Goal: Task Accomplishment & Management: Manage account settings

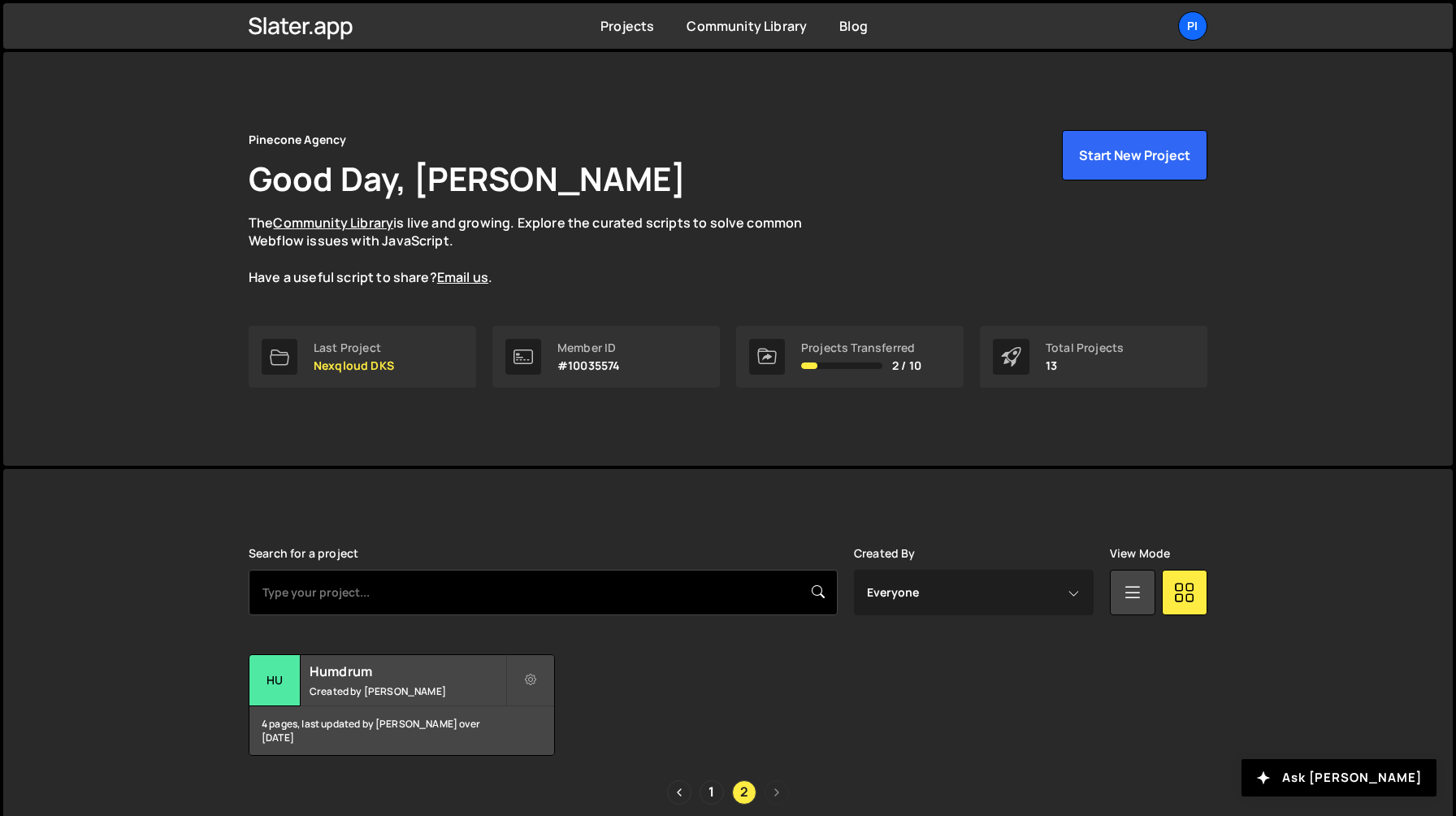
scroll to position [69, 0]
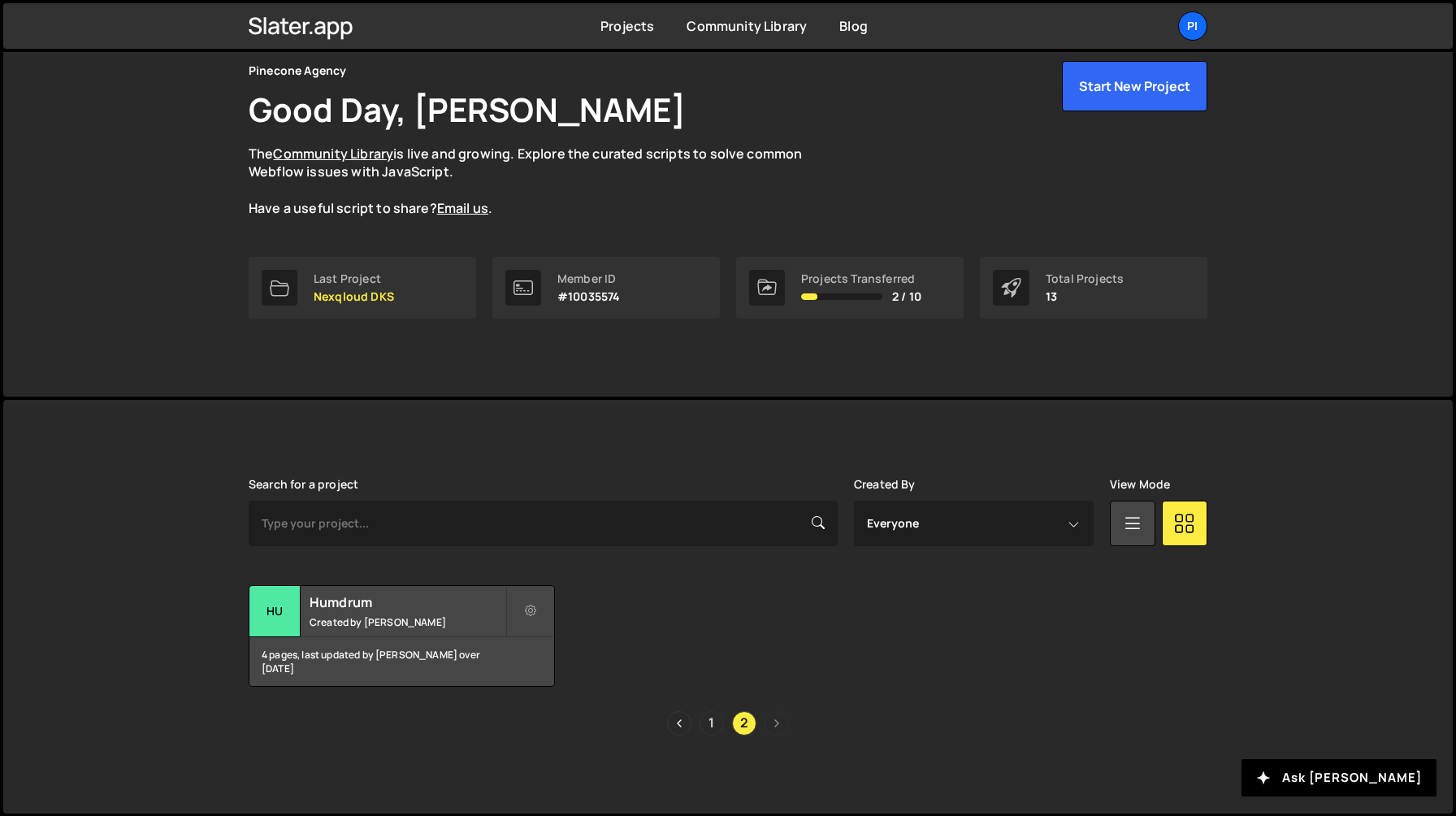
click at [708, 726] on link "1" at bounding box center [711, 723] width 24 height 24
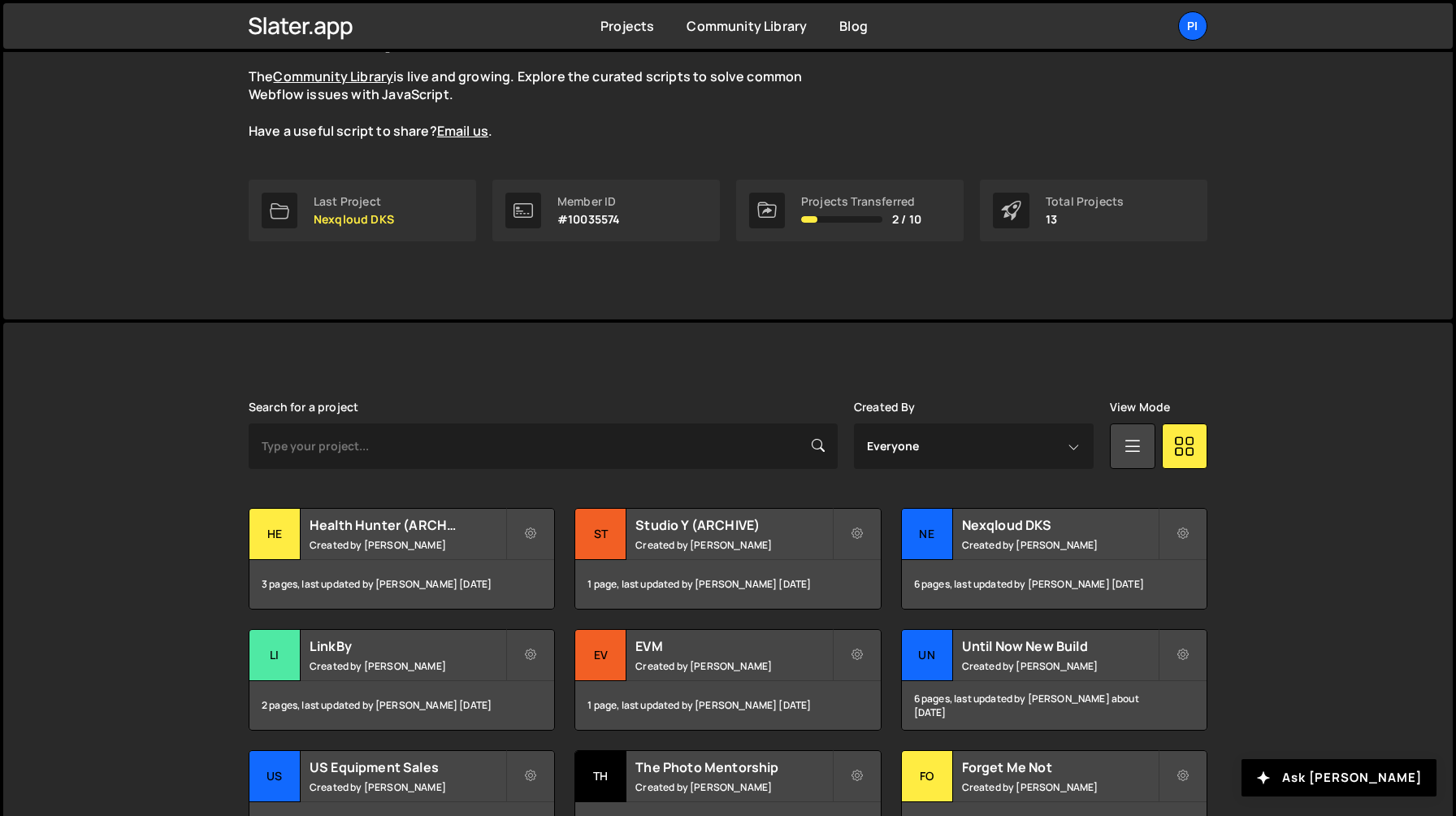
scroll to position [284, 0]
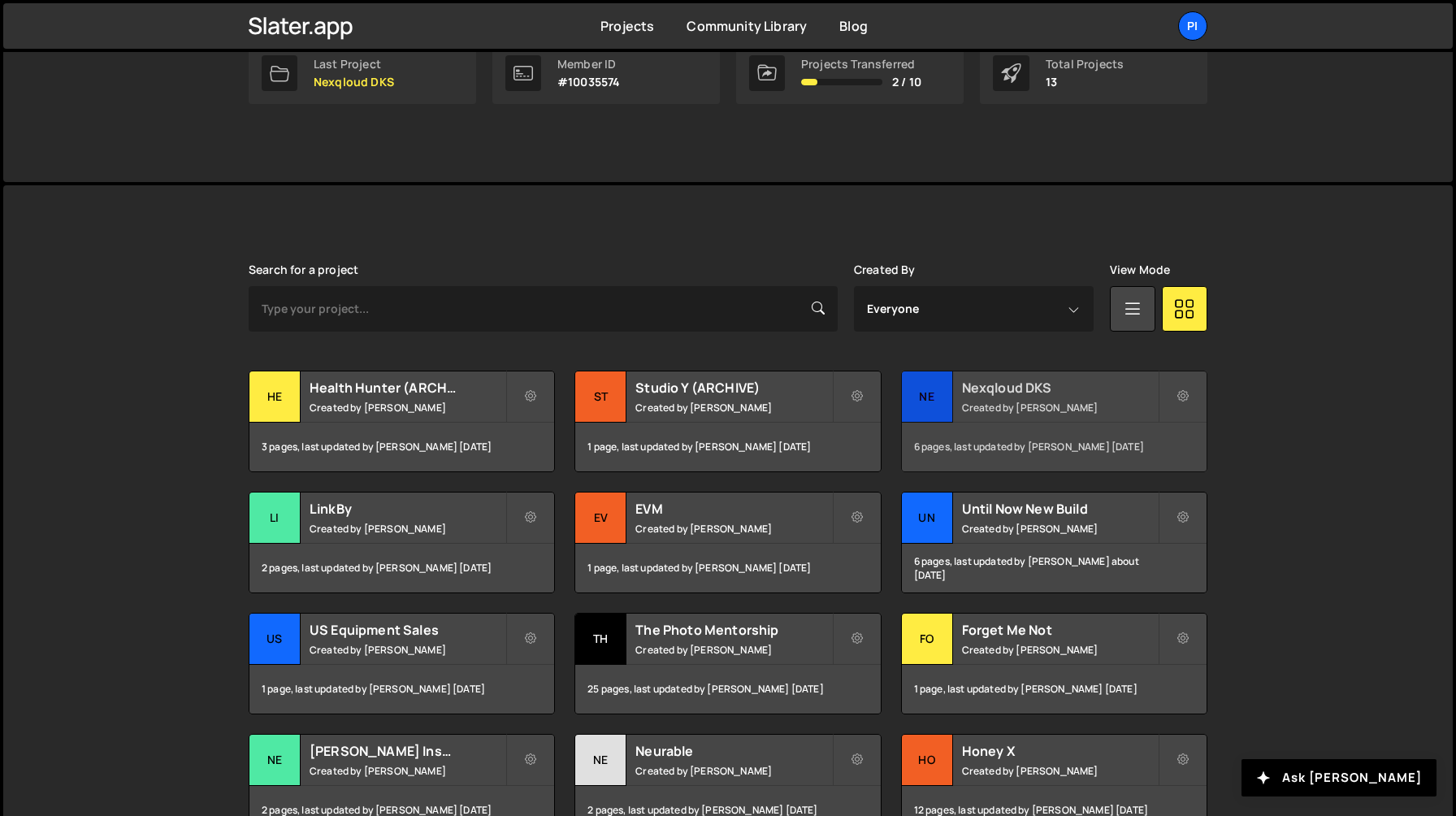
click at [1019, 380] on h2 "Nexqloud DKS" at bounding box center [1060, 387] width 196 height 18
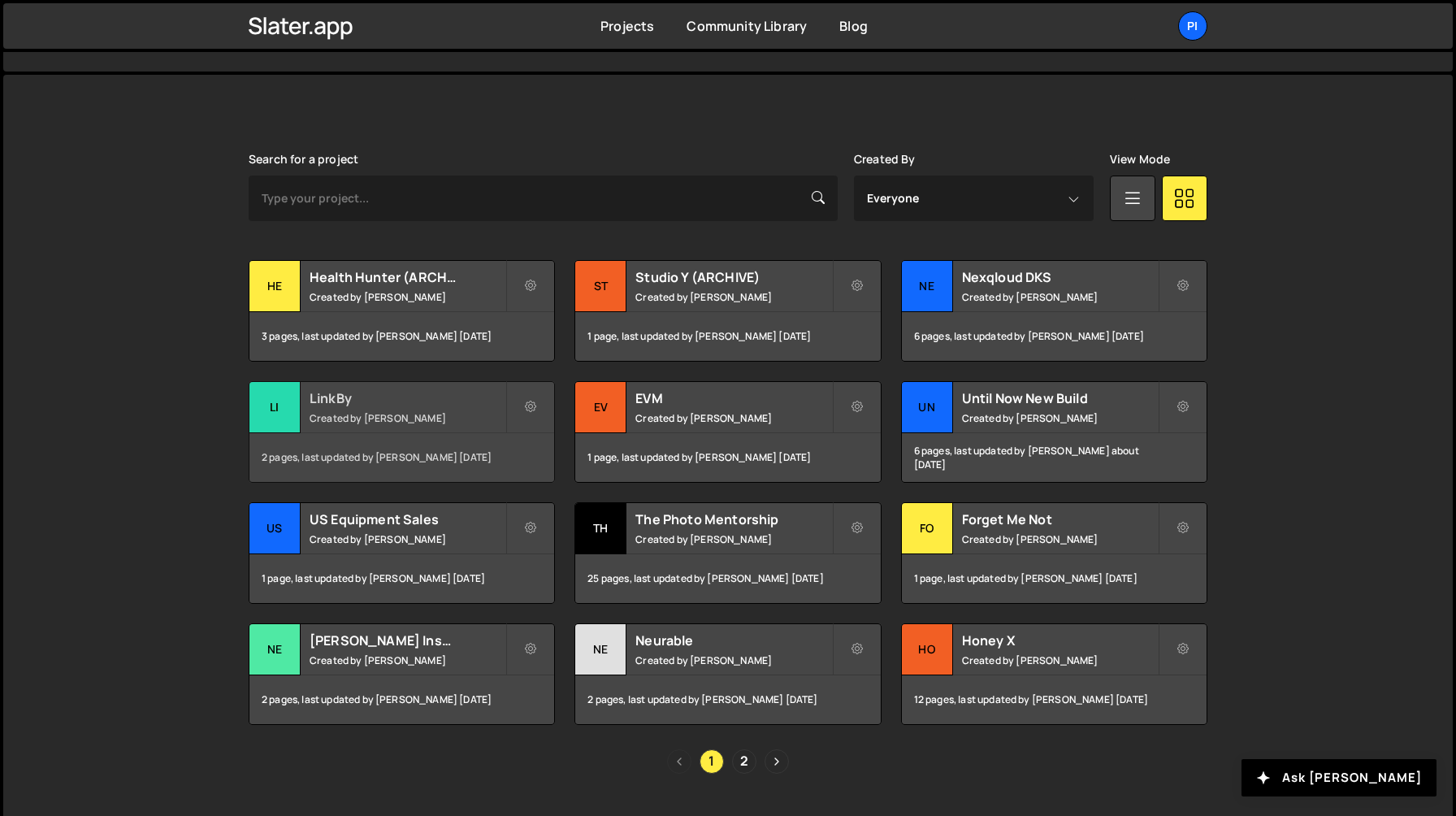
scroll to position [392, 0]
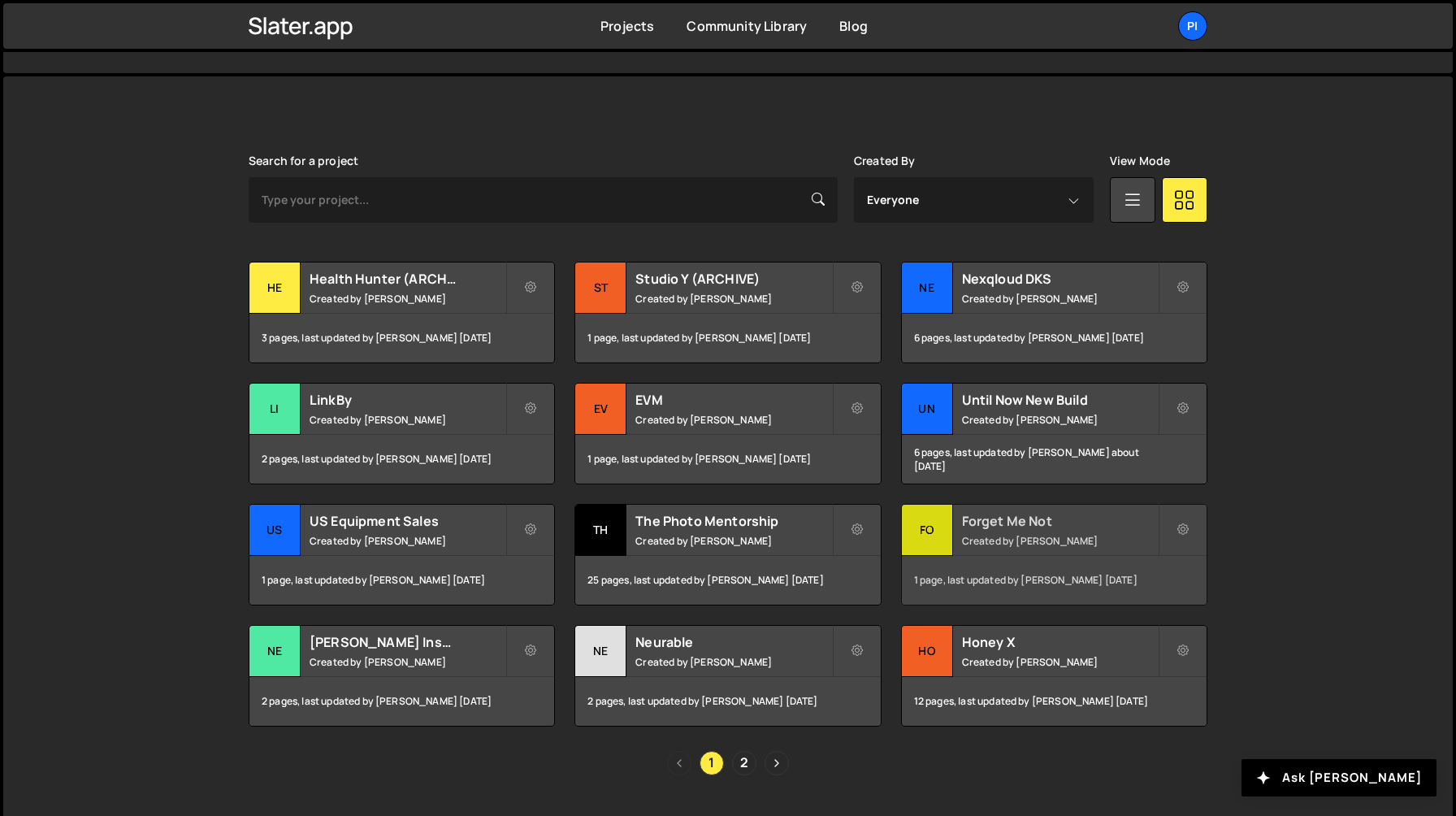
click at [1023, 555] on div "1 page, last updated by Richard Burles 8 months ago" at bounding box center [1054, 579] width 304 height 49
click at [404, 667] on small "Created by Richard Burles" at bounding box center [408, 662] width 196 height 14
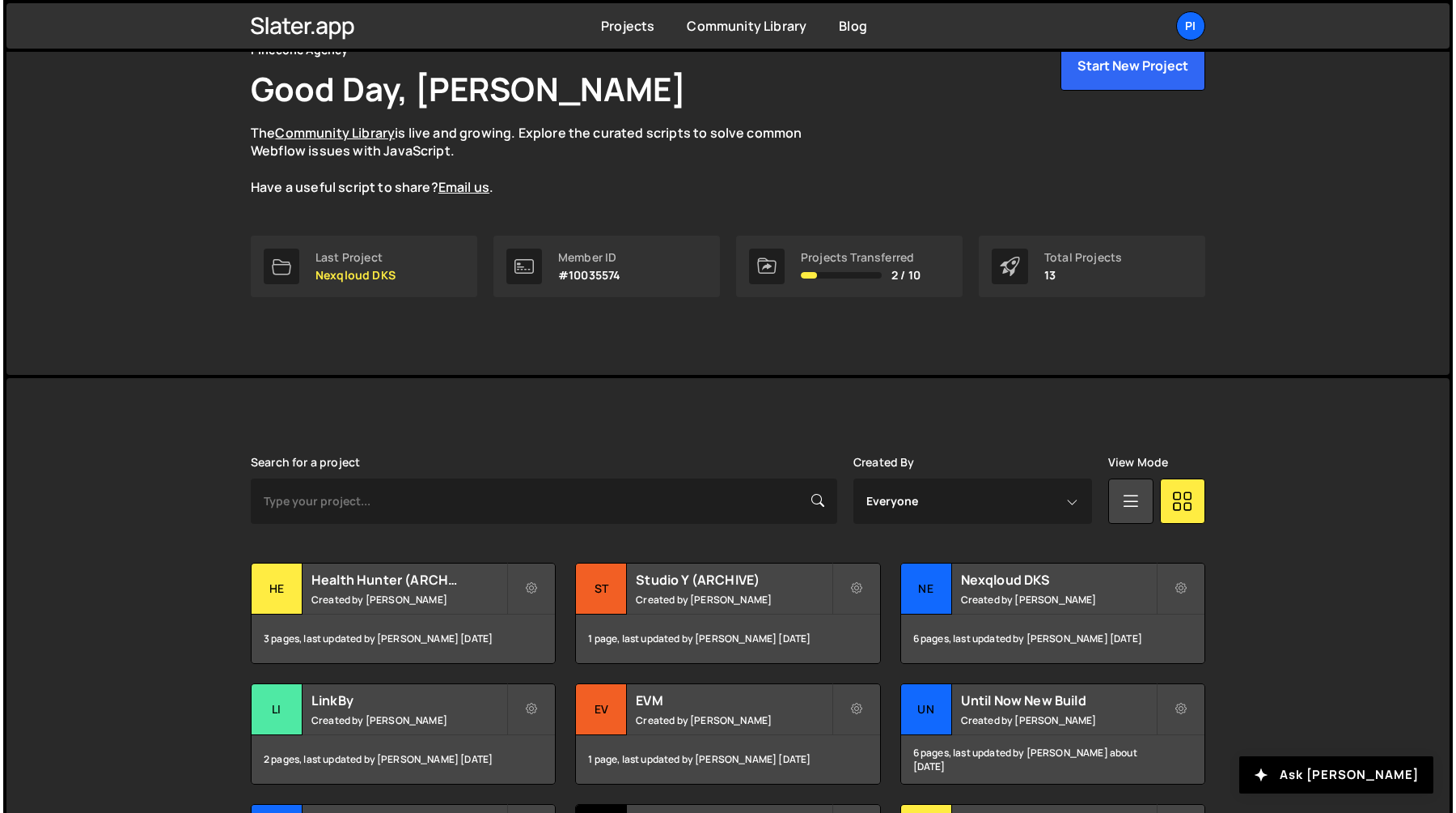
scroll to position [396, 0]
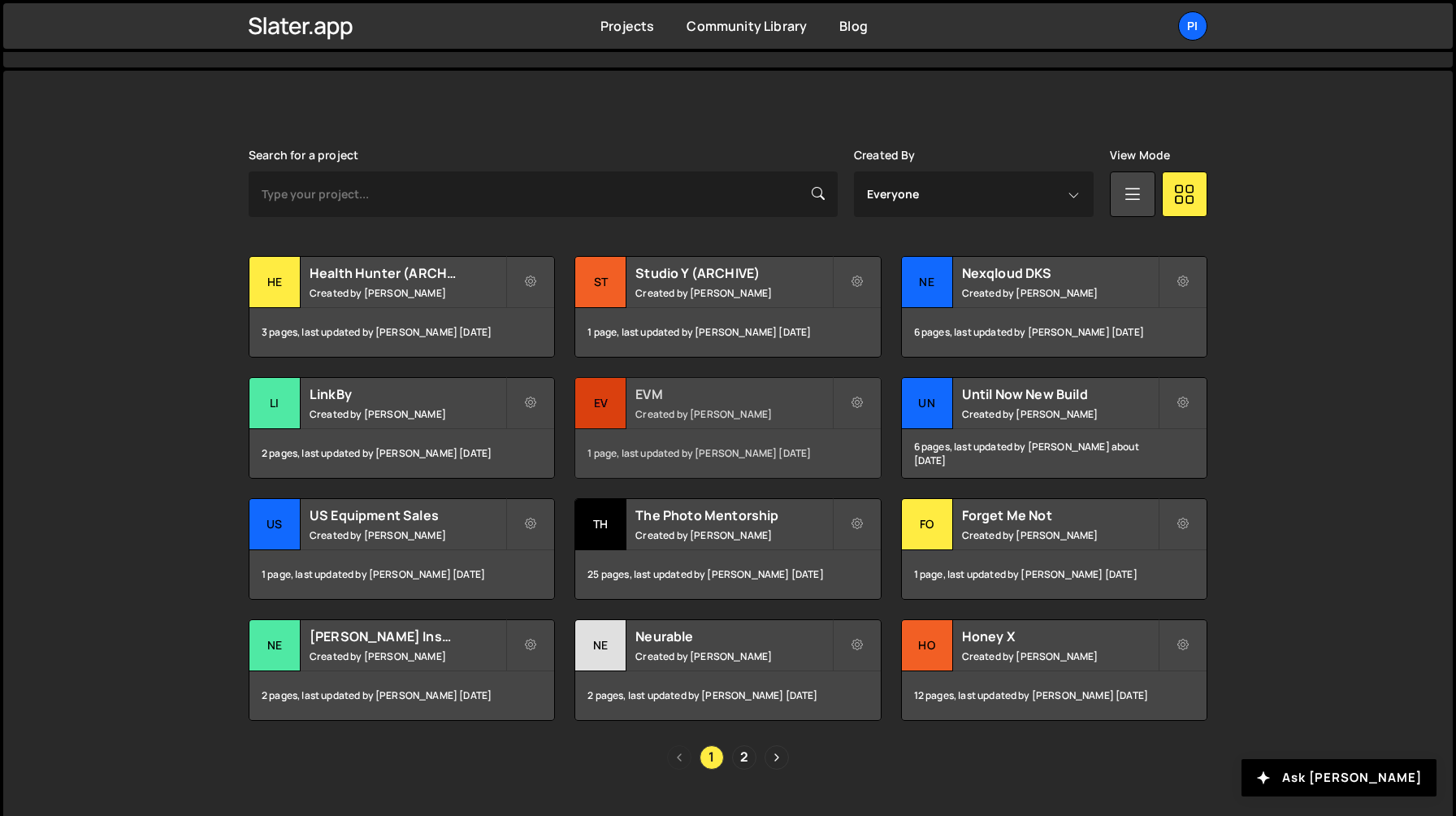
click at [732, 408] on small "Created by [PERSON_NAME]" at bounding box center [733, 414] width 196 height 14
click at [868, 399] on button at bounding box center [857, 403] width 49 height 52
click at [866, 490] on link "Delete Project" at bounding box center [930, 494] width 193 height 26
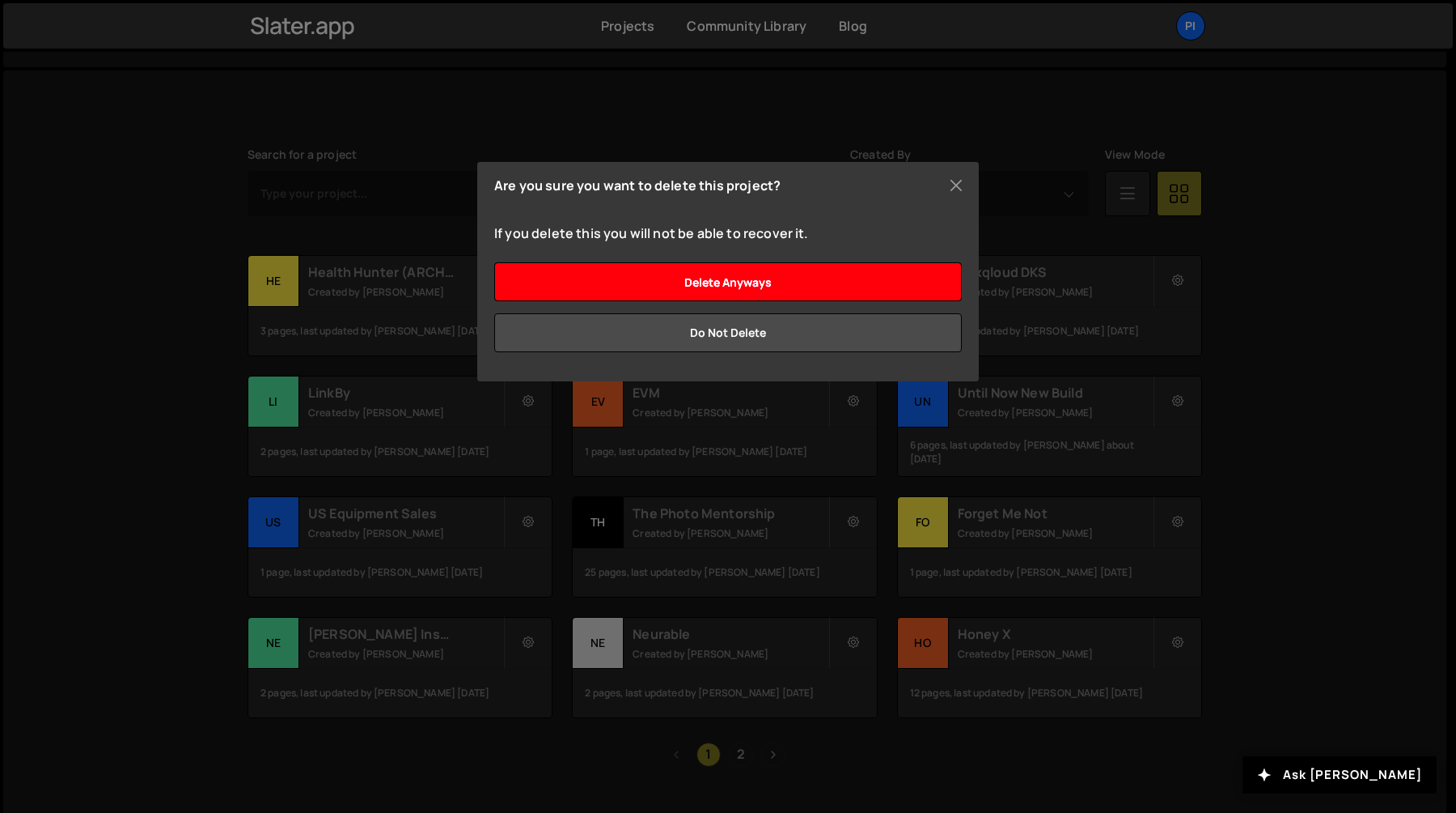
click at [886, 279] on input "Delete anyways" at bounding box center [728, 282] width 468 height 39
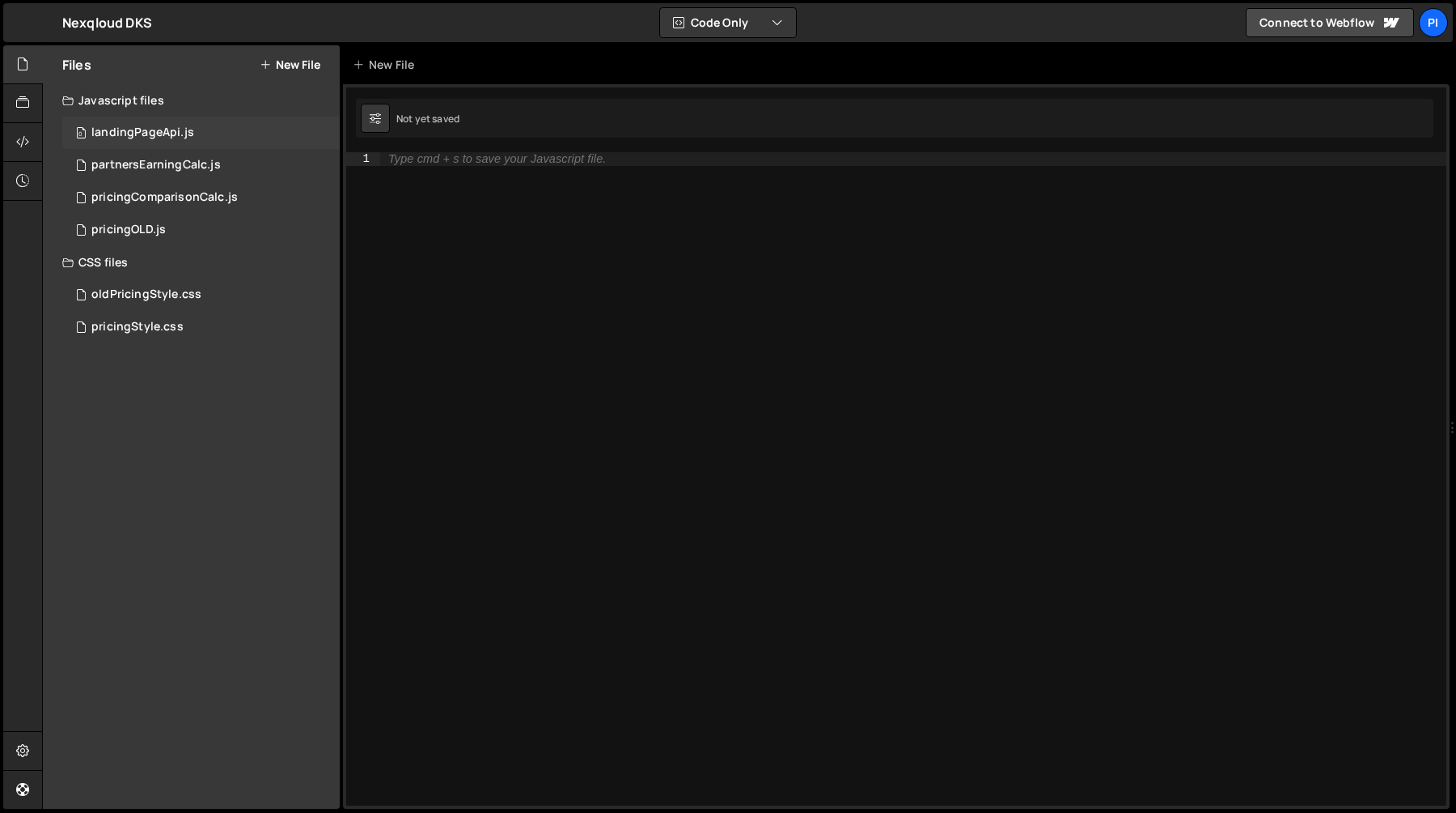
click at [116, 127] on div "landingPageApi.js" at bounding box center [143, 133] width 103 height 14
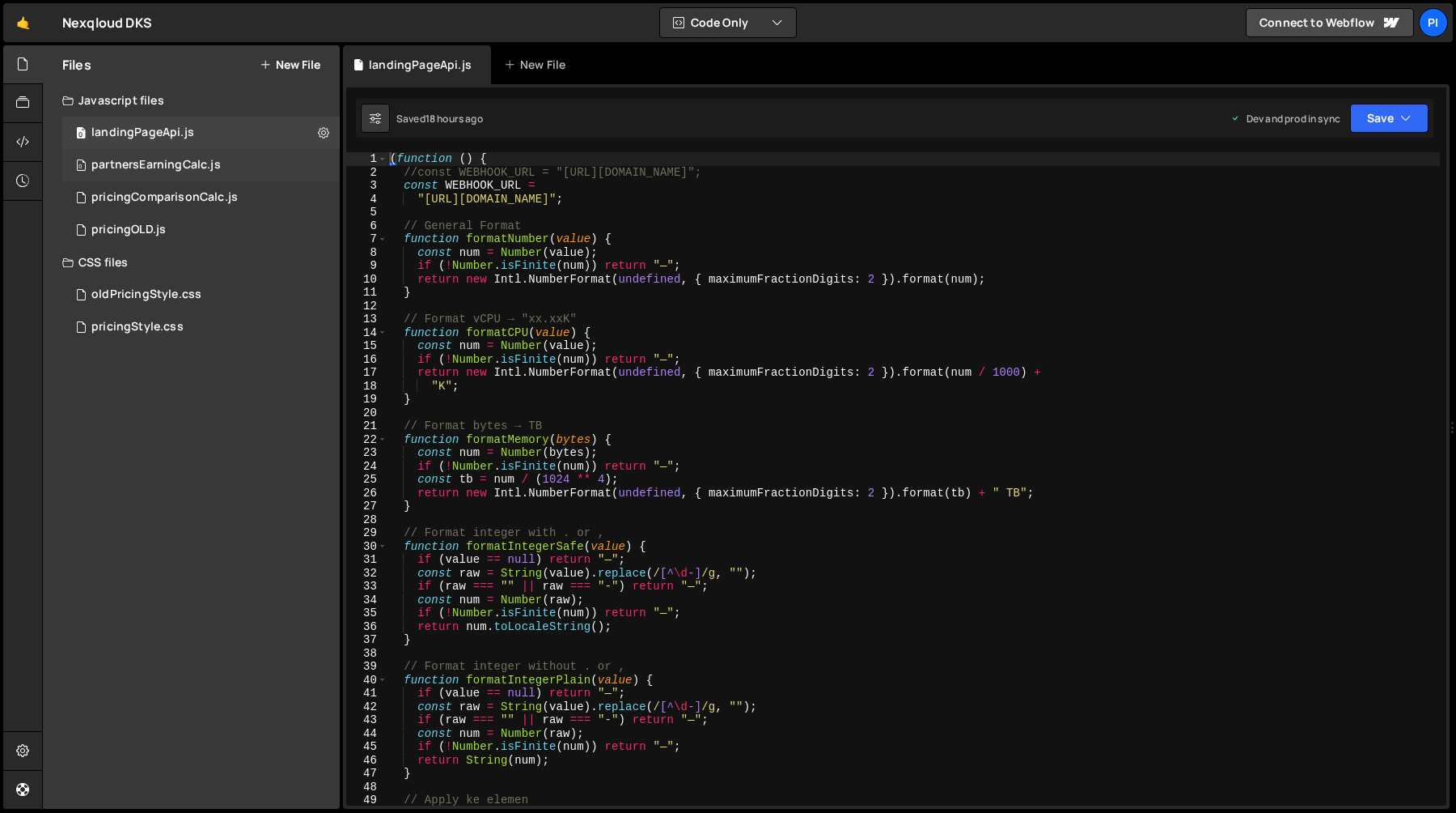
click at [141, 161] on div "partnersEarningCalc.js" at bounding box center [156, 165] width 129 height 14
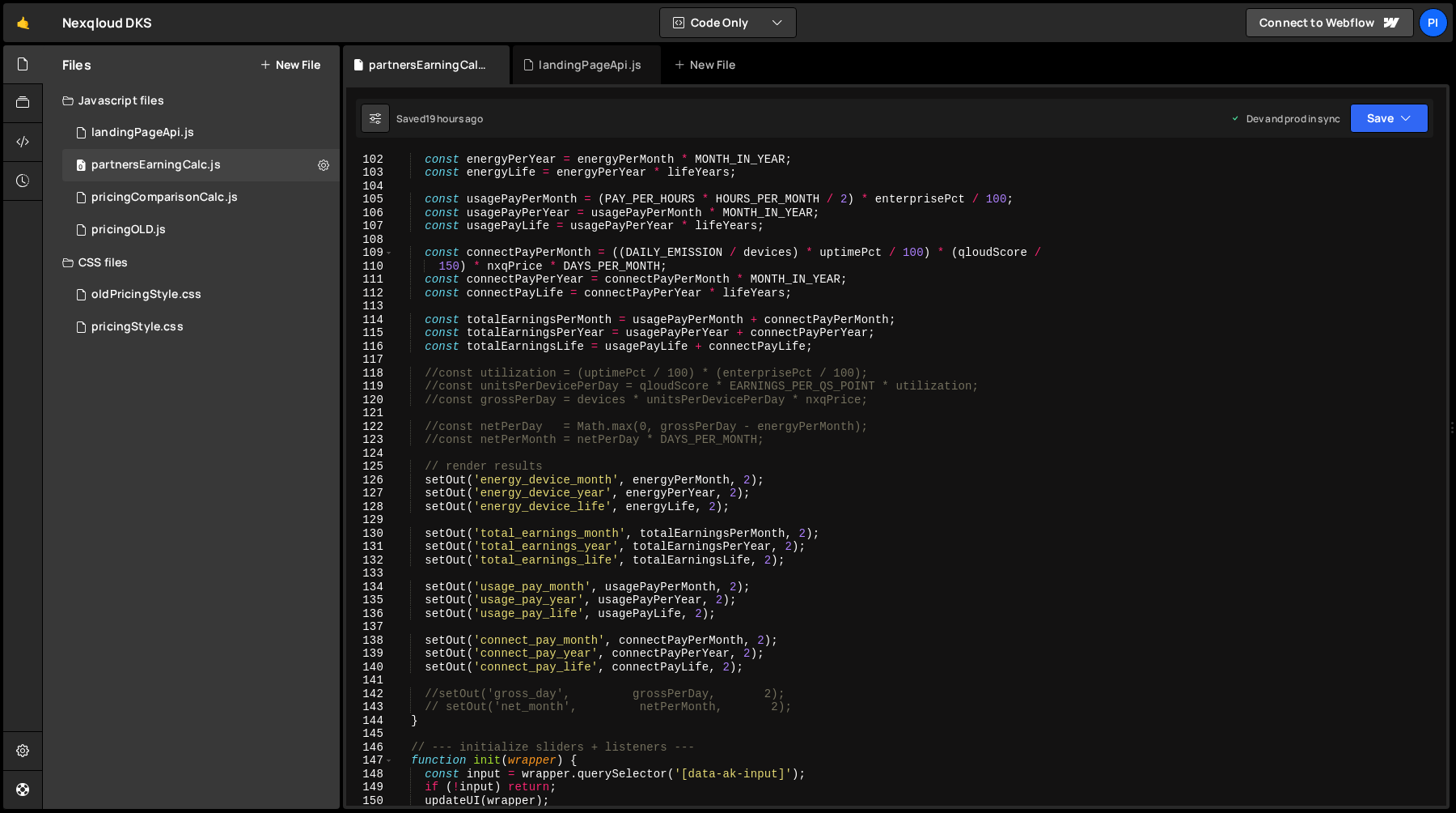
scroll to position [2031, 0]
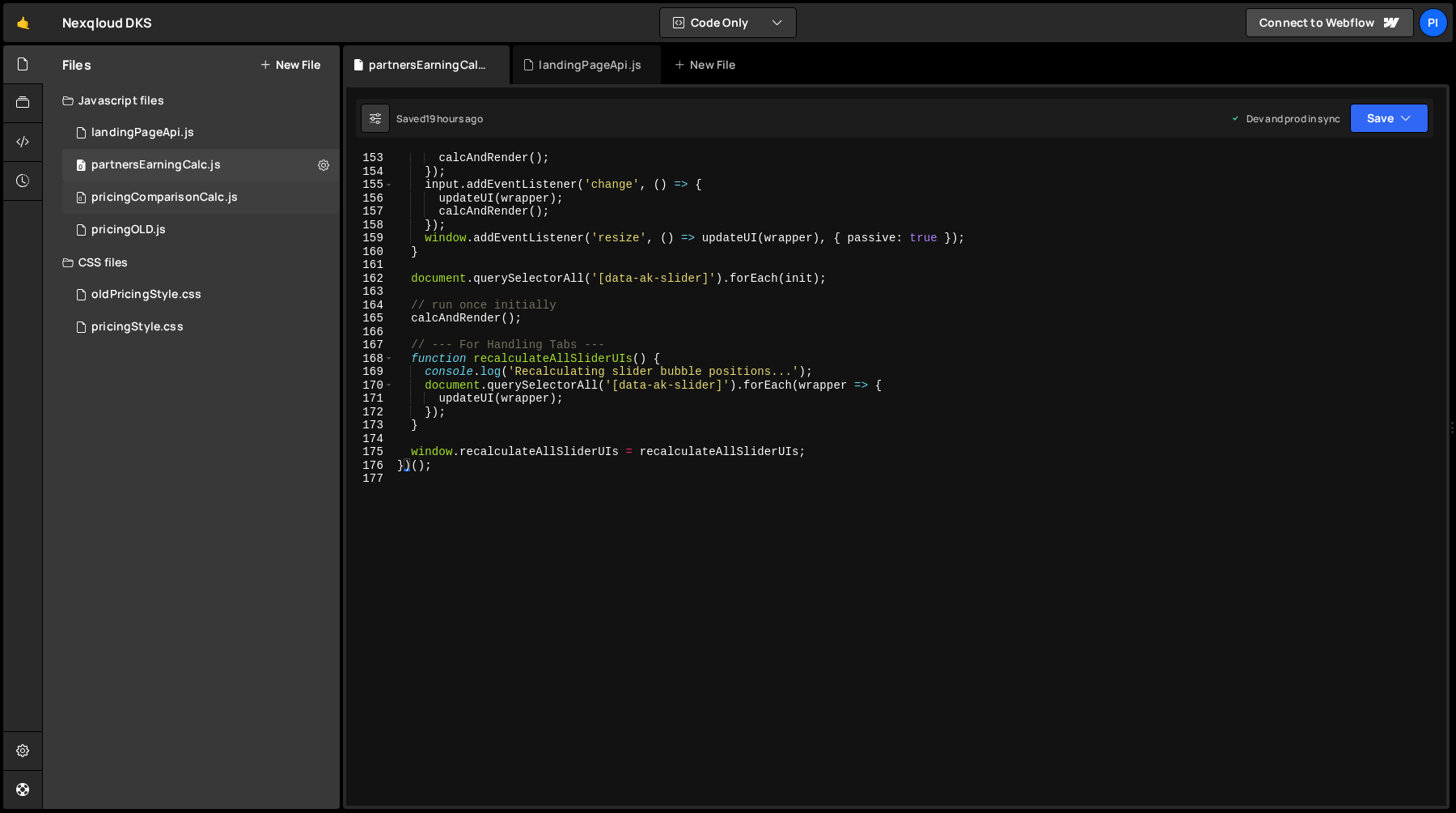
click at [140, 196] on div "pricingComparisonCalc.js" at bounding box center [164, 198] width 146 height 14
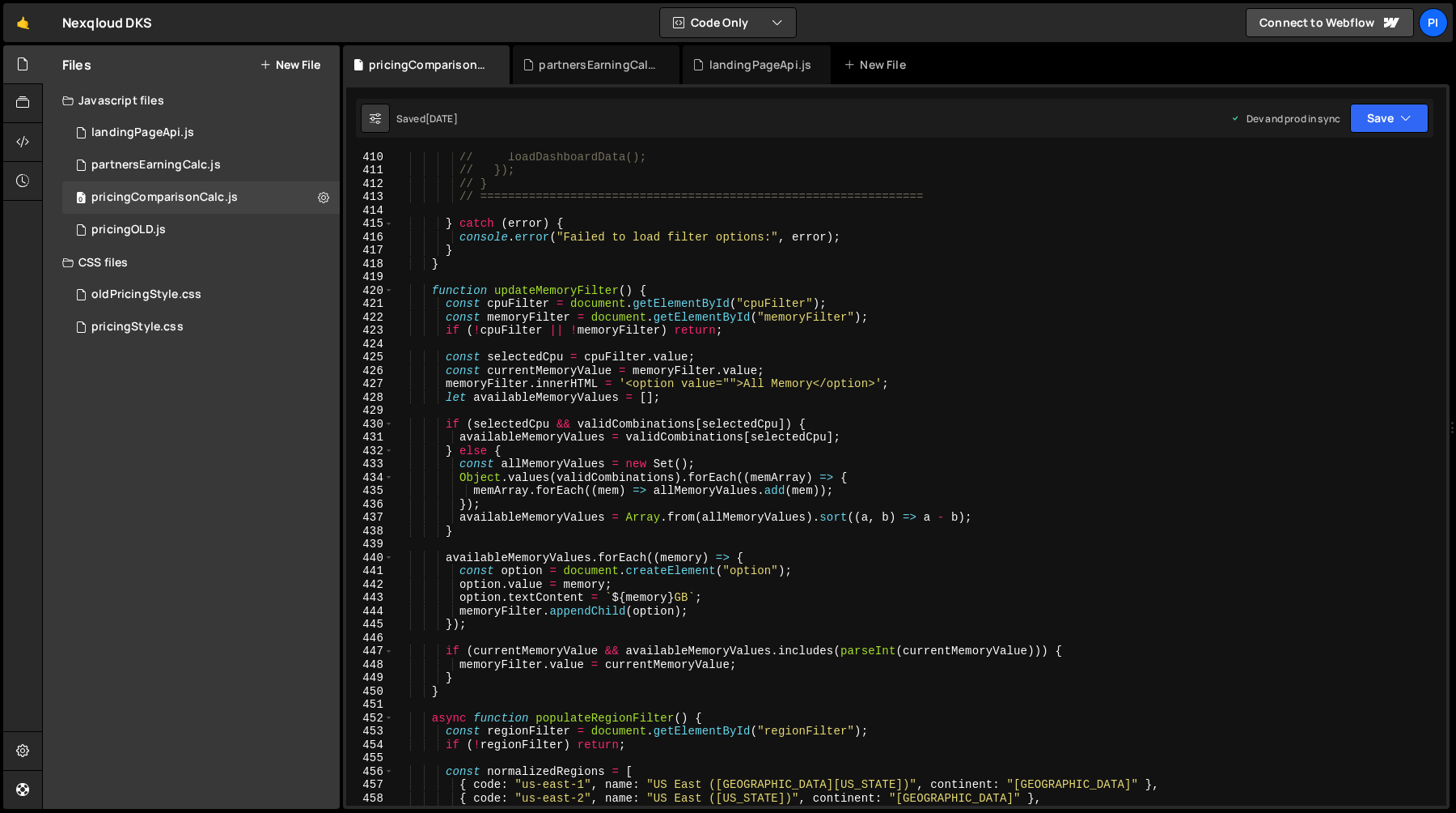
scroll to position [8053, 0]
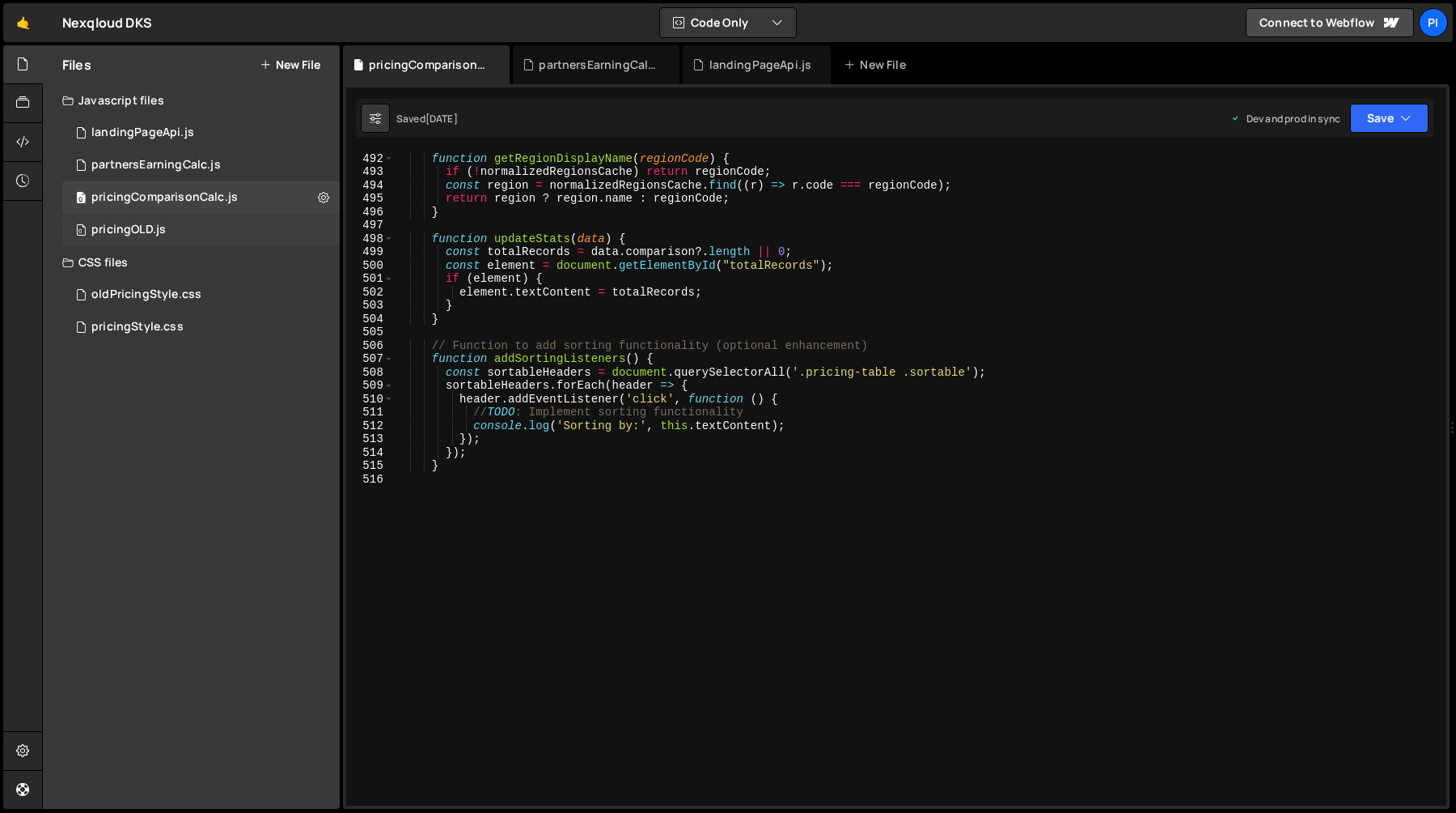
click at [160, 232] on div "pricingOLD.js" at bounding box center [128, 230] width 74 height 14
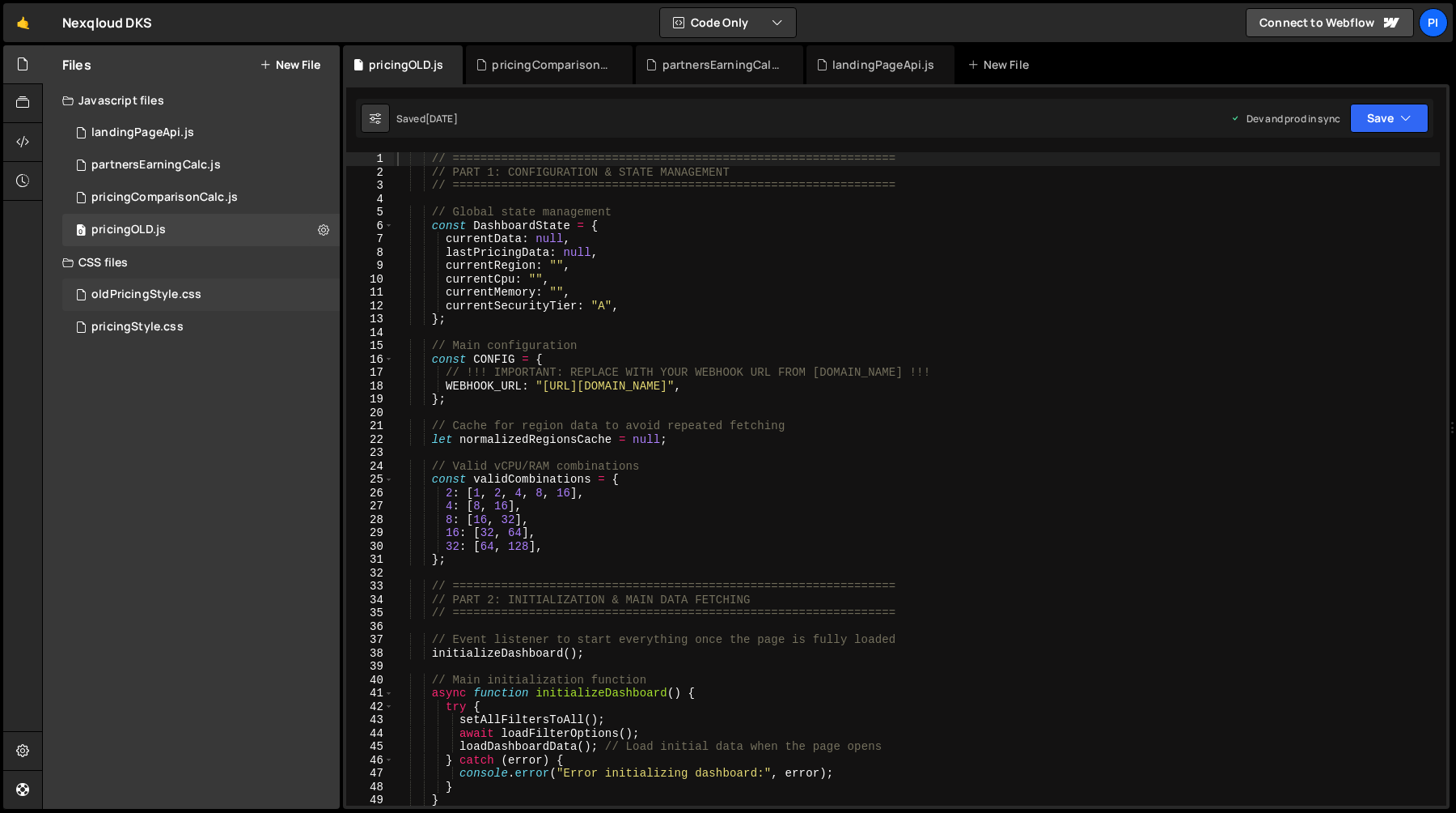
click at [172, 289] on div "oldPricingStyle.css" at bounding box center [146, 294] width 110 height 14
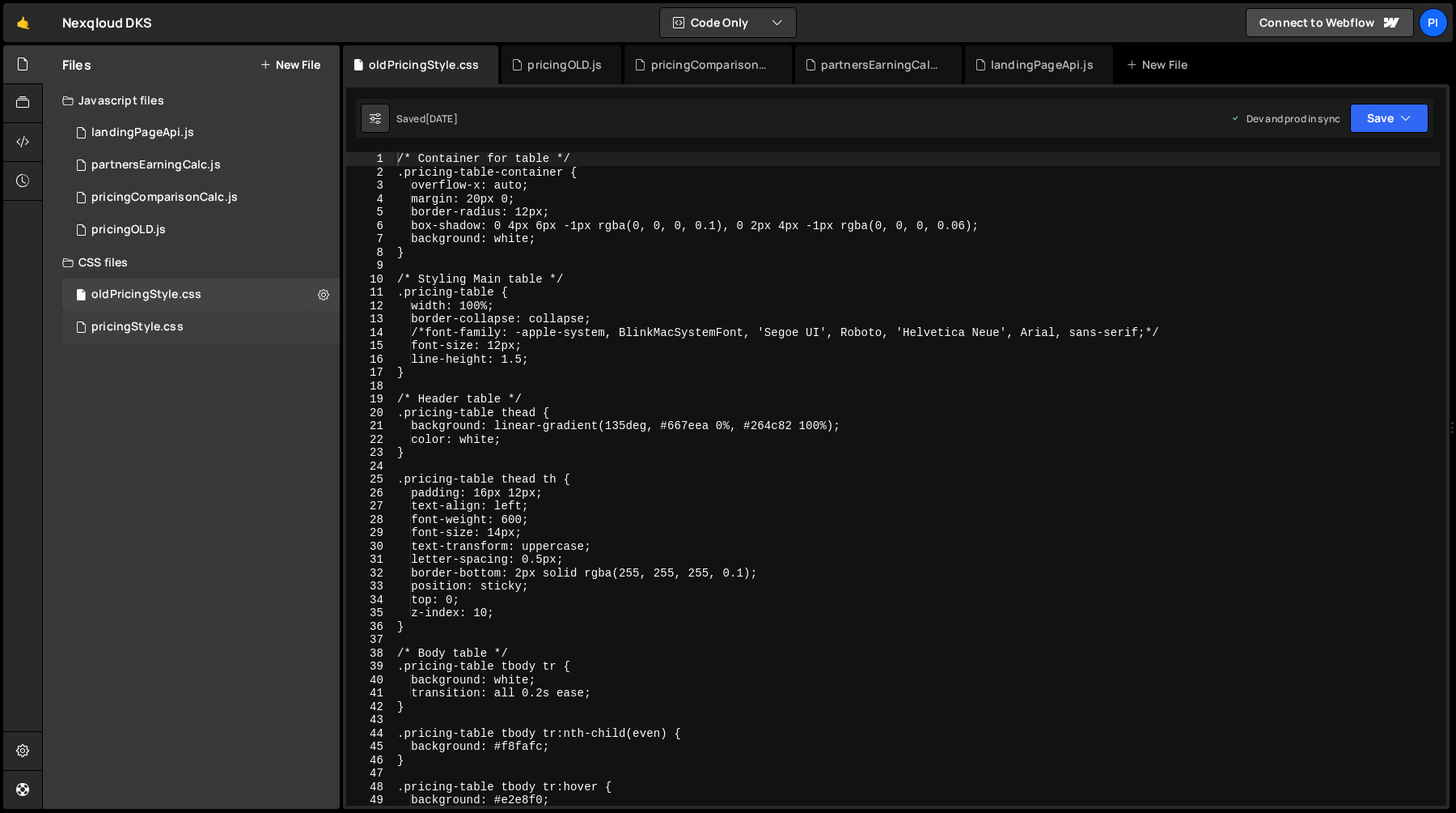
click at [171, 324] on div "pricingStyle.css" at bounding box center [137, 327] width 92 height 14
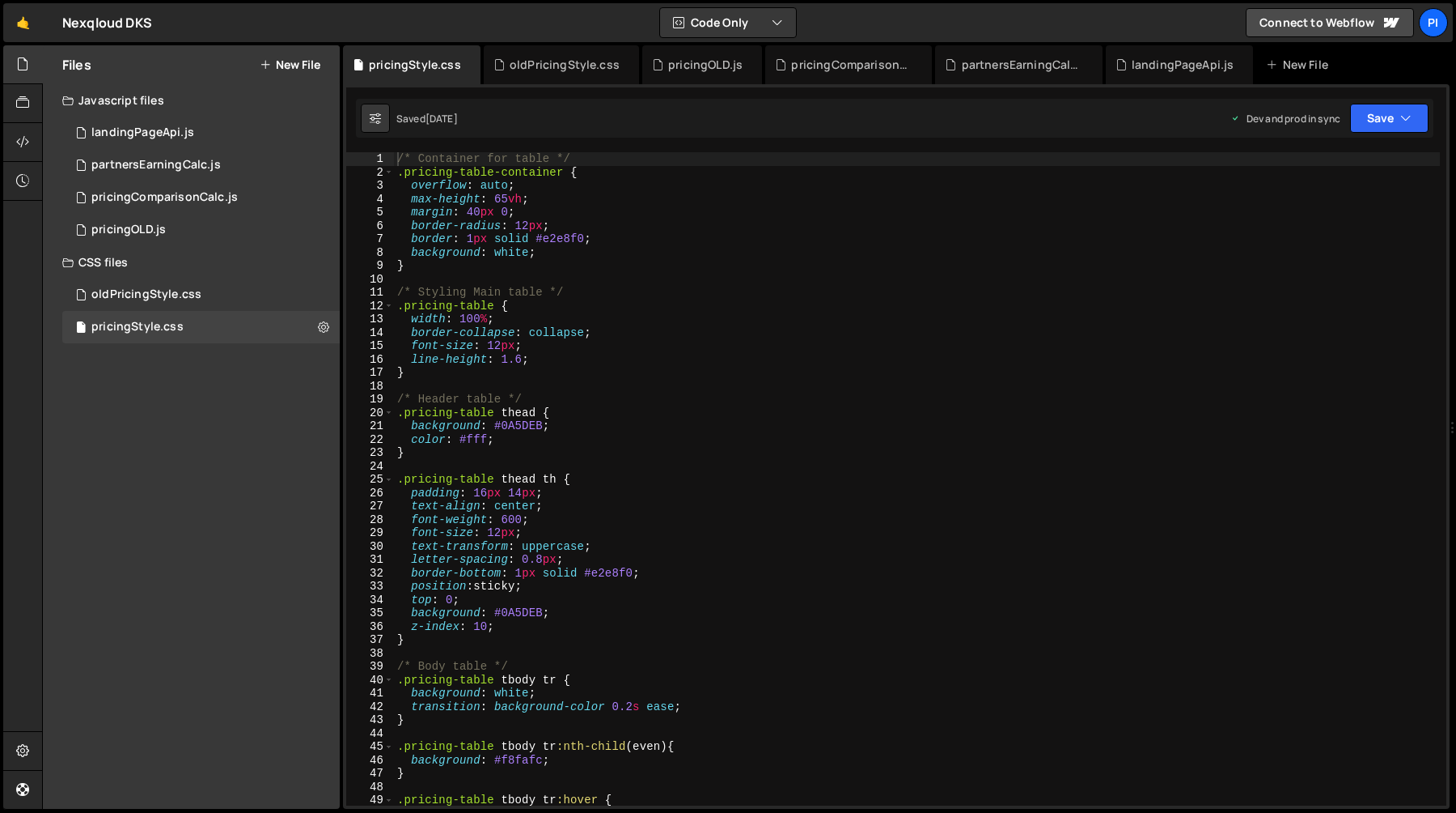
scroll to position [776, 0]
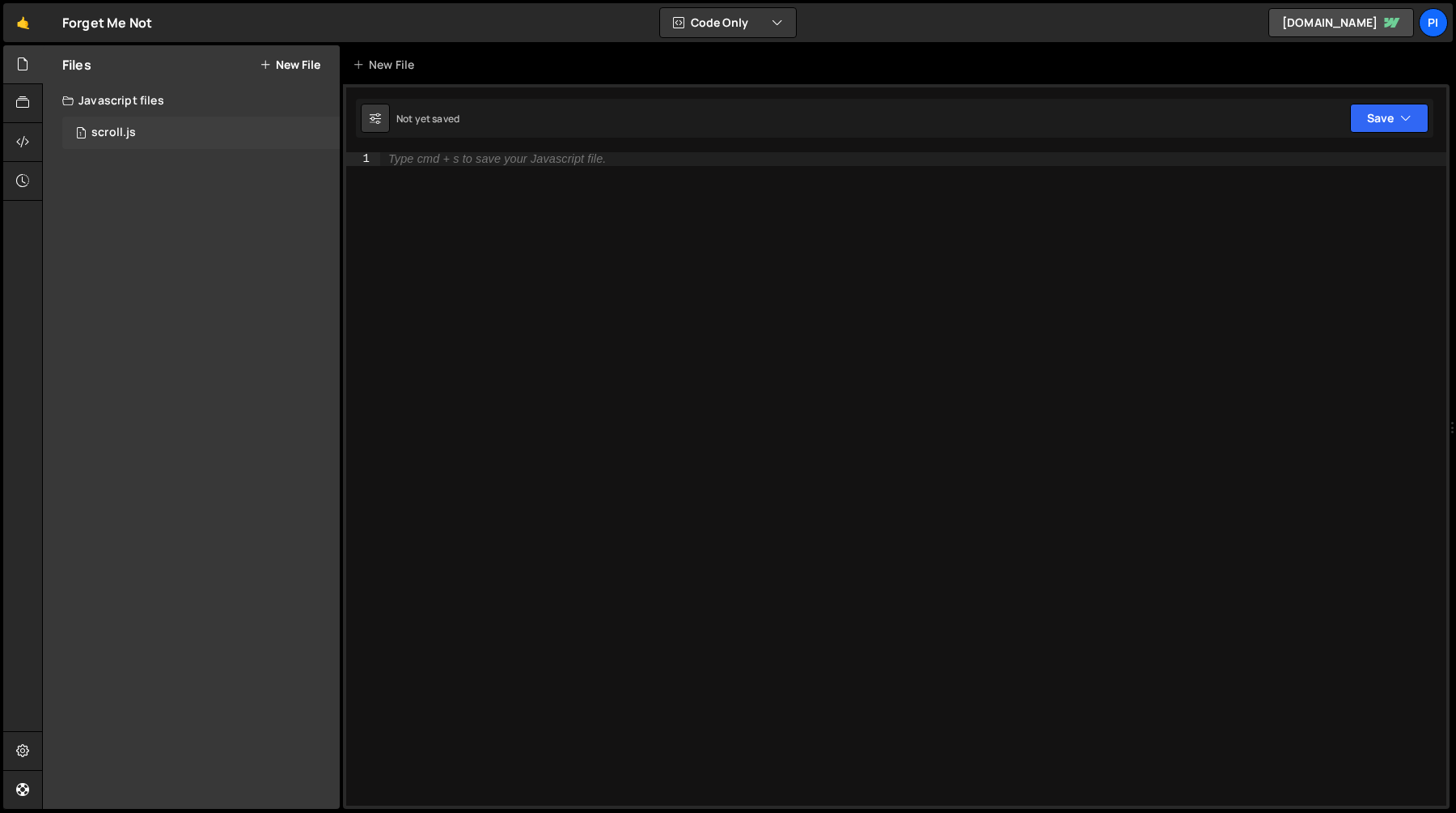
click at [104, 126] on div "scroll.js" at bounding box center [113, 133] width 44 height 14
click at [192, 126] on div "0 Madison.js 0" at bounding box center [200, 132] width 277 height 33
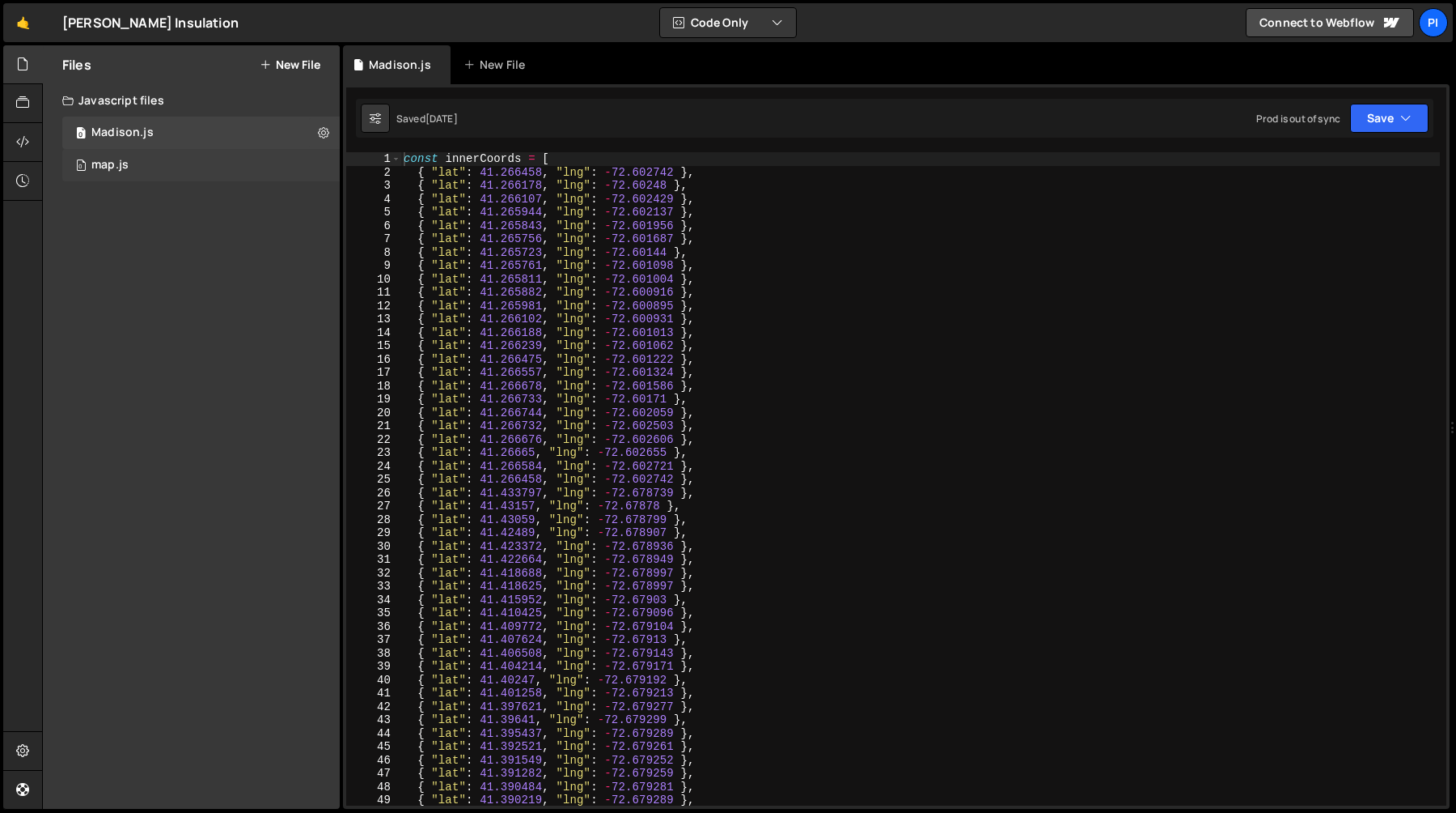
click at [137, 169] on div "0 map.js 0" at bounding box center [200, 165] width 277 height 33
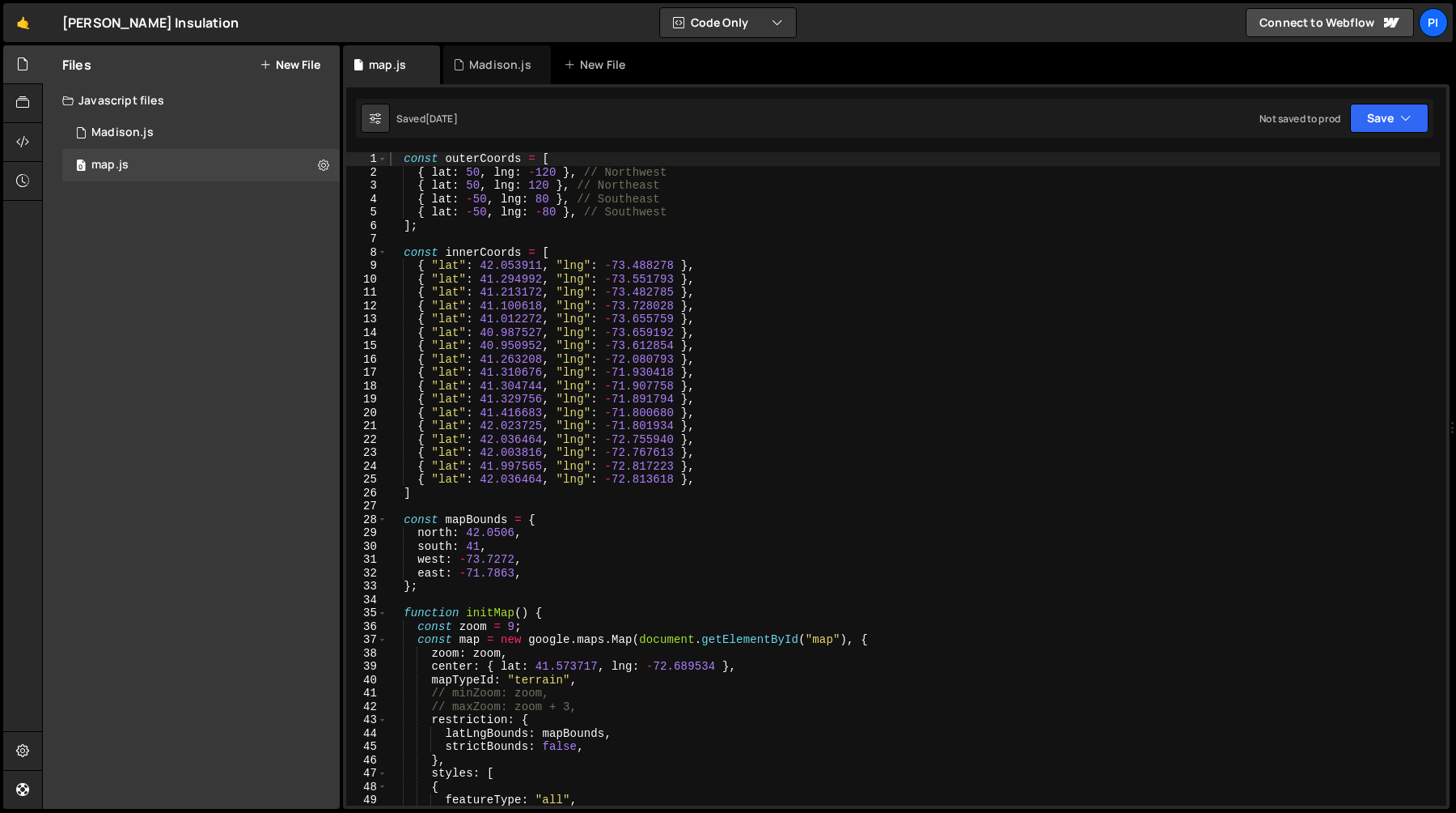
scroll to position [7798, 0]
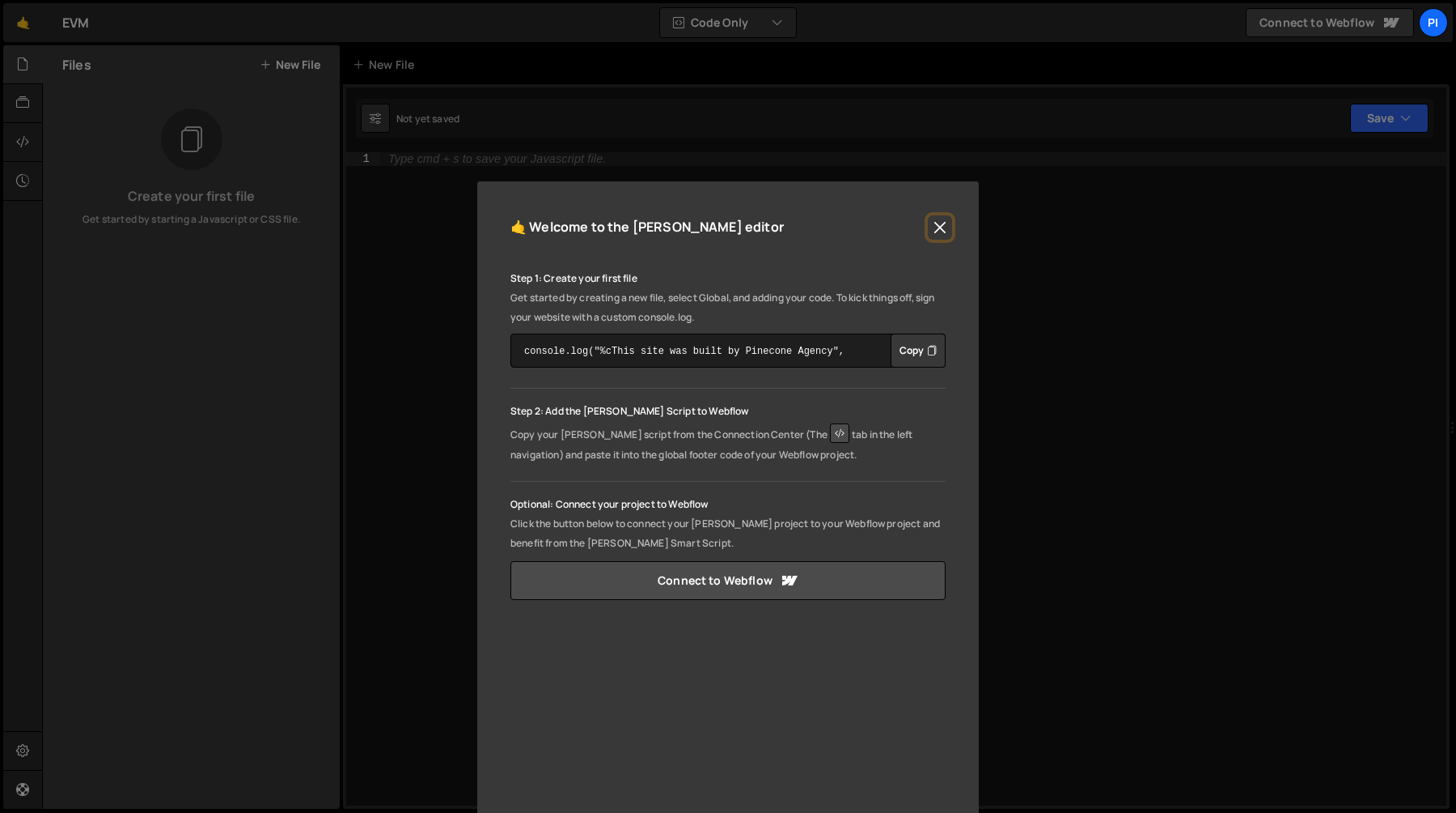
click at [938, 224] on button "Close" at bounding box center [939, 227] width 24 height 24
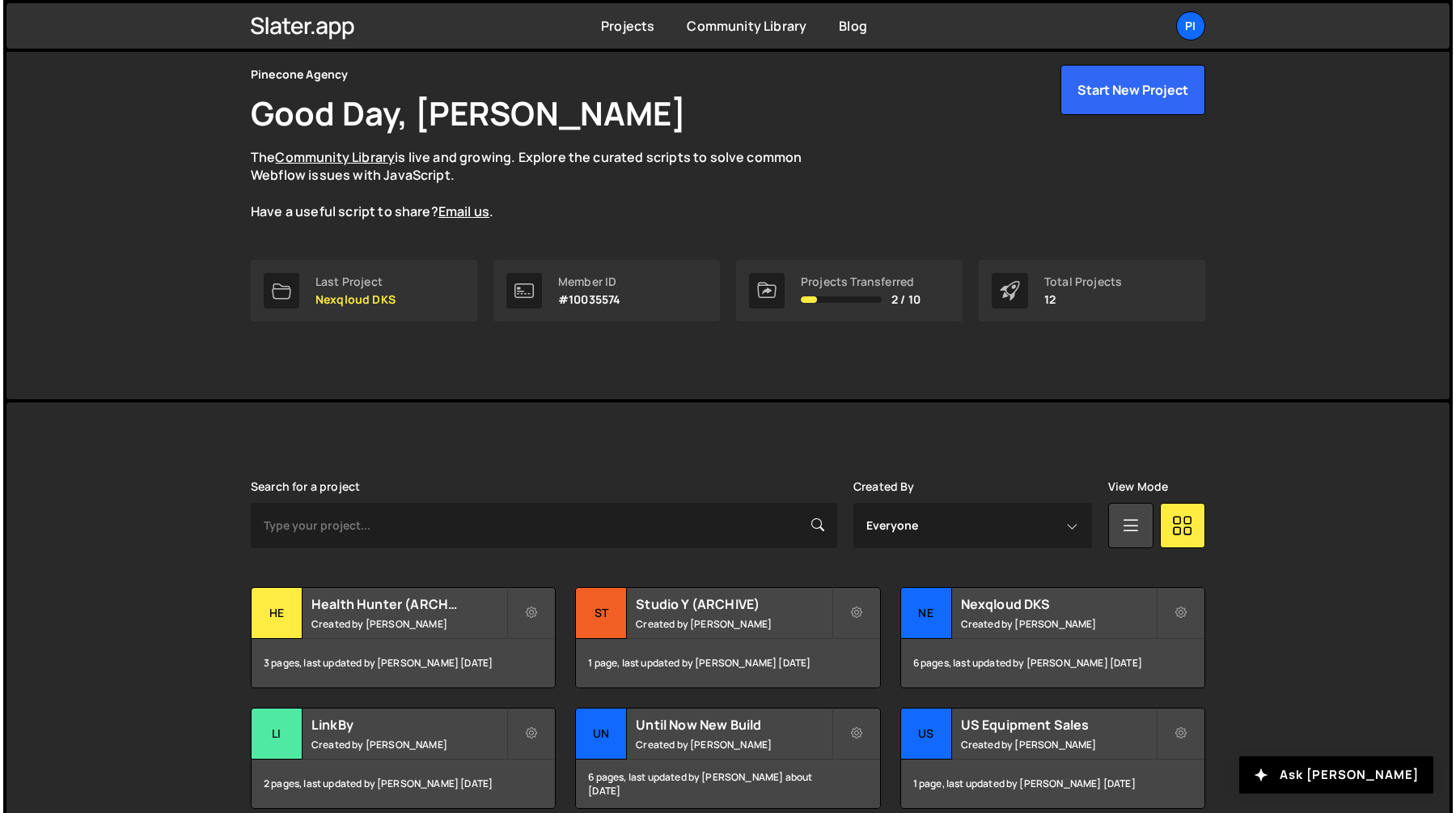
scroll to position [302, 0]
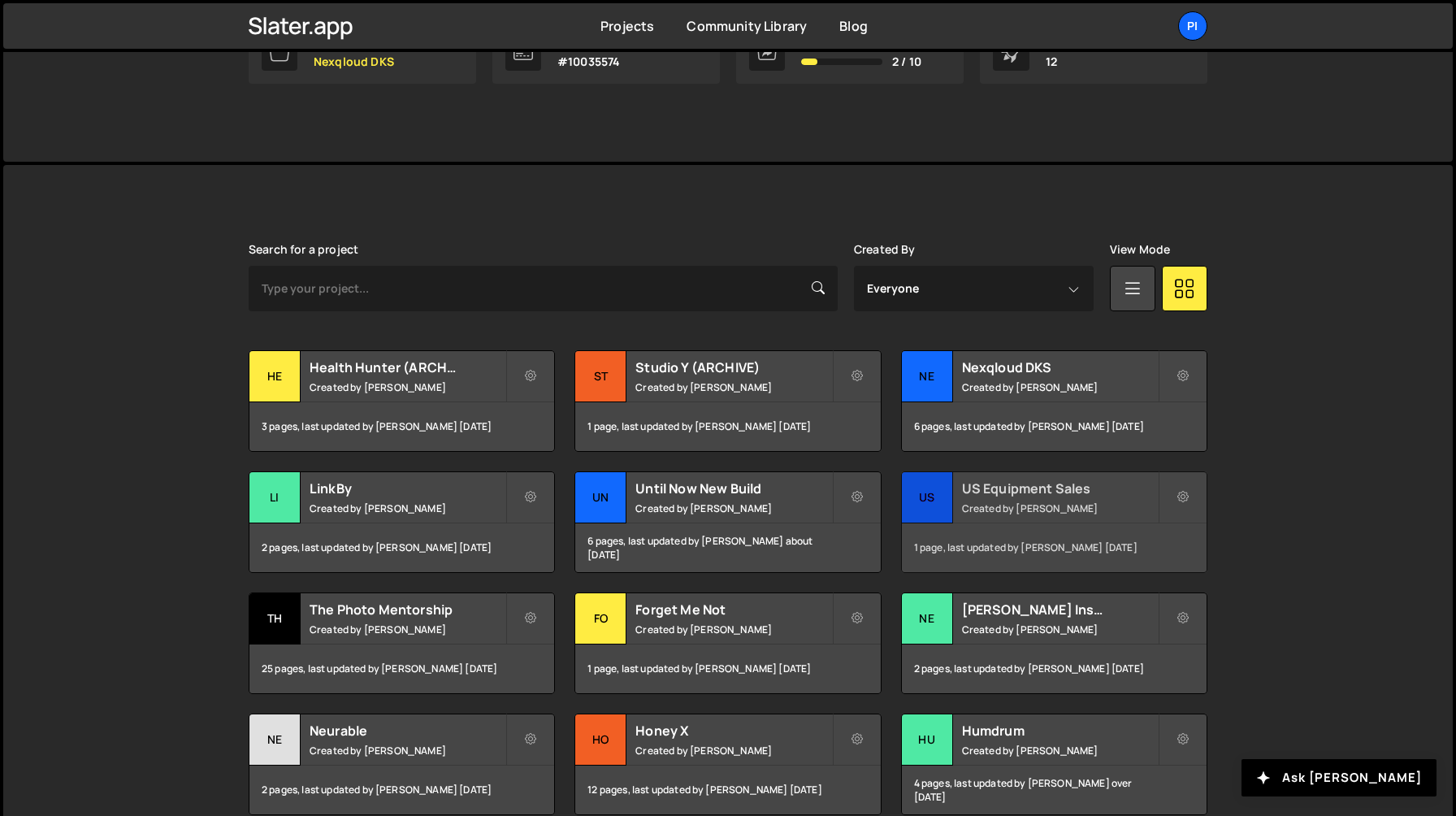
click at [1000, 493] on h2 "US Equipment Sales" at bounding box center [1060, 489] width 196 height 18
click at [1172, 490] on button at bounding box center [1183, 497] width 49 height 52
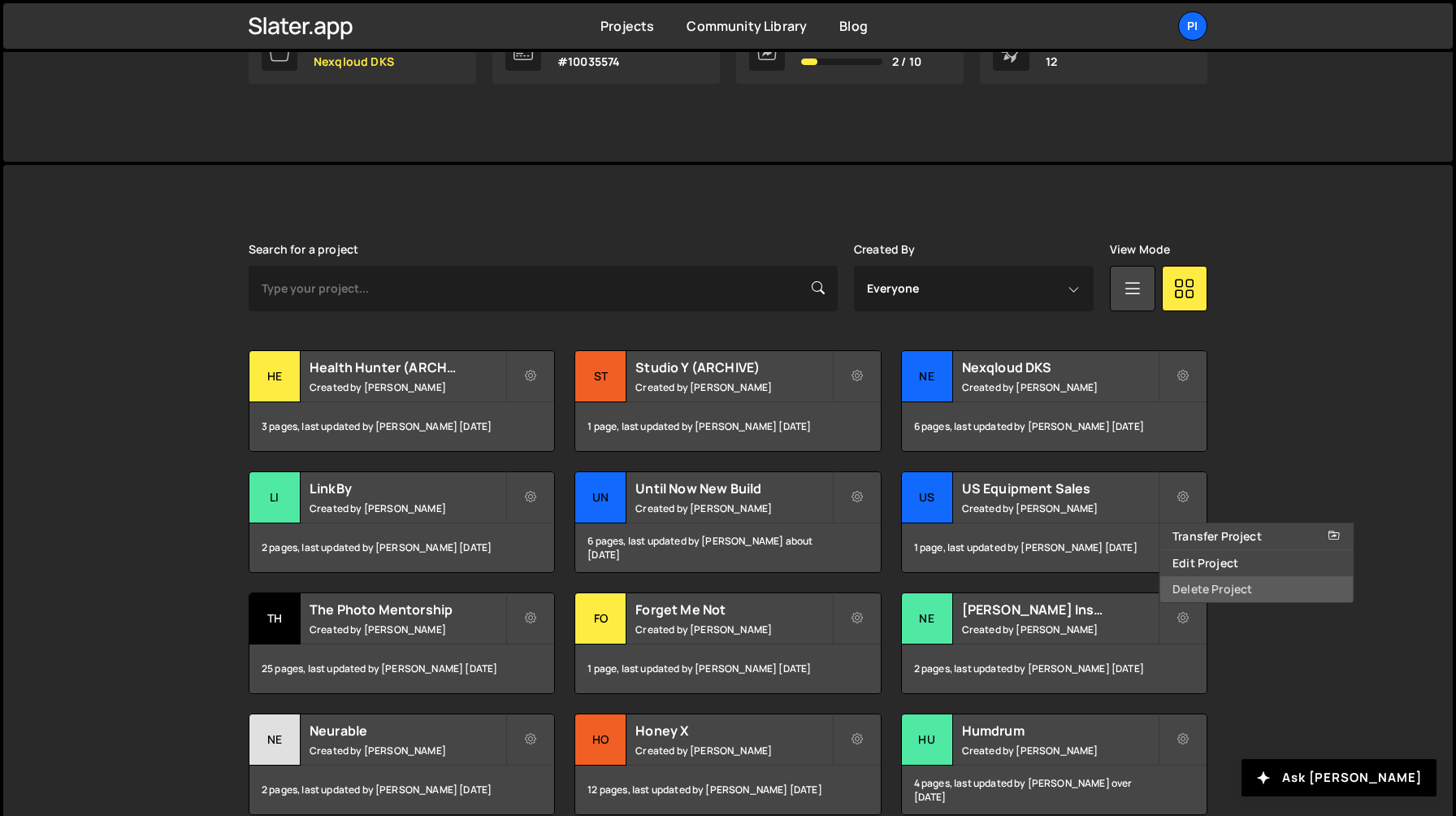
click at [1199, 596] on link "Delete Project" at bounding box center [1256, 588] width 193 height 26
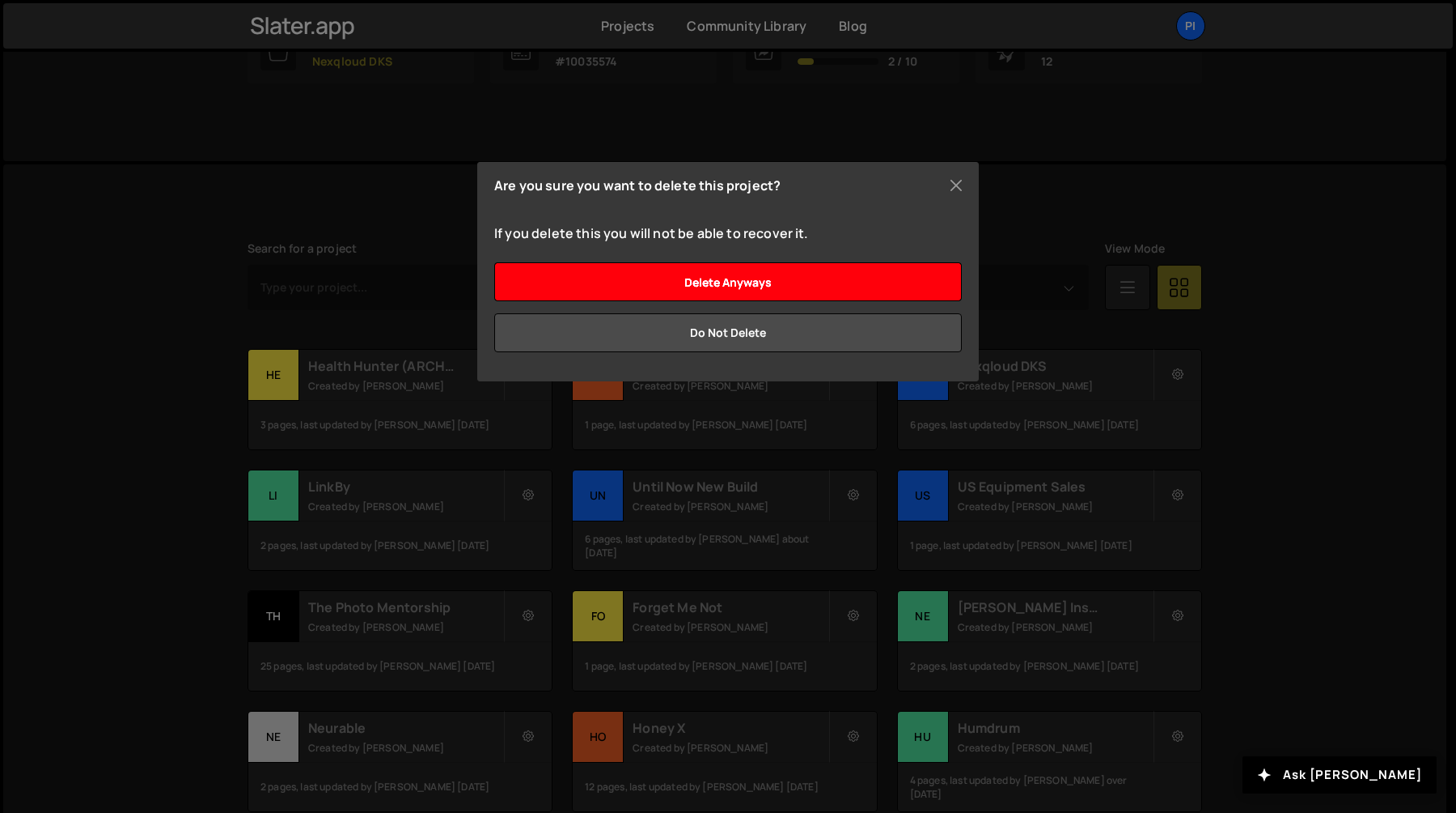
click at [798, 276] on input "Delete anyways" at bounding box center [728, 282] width 468 height 39
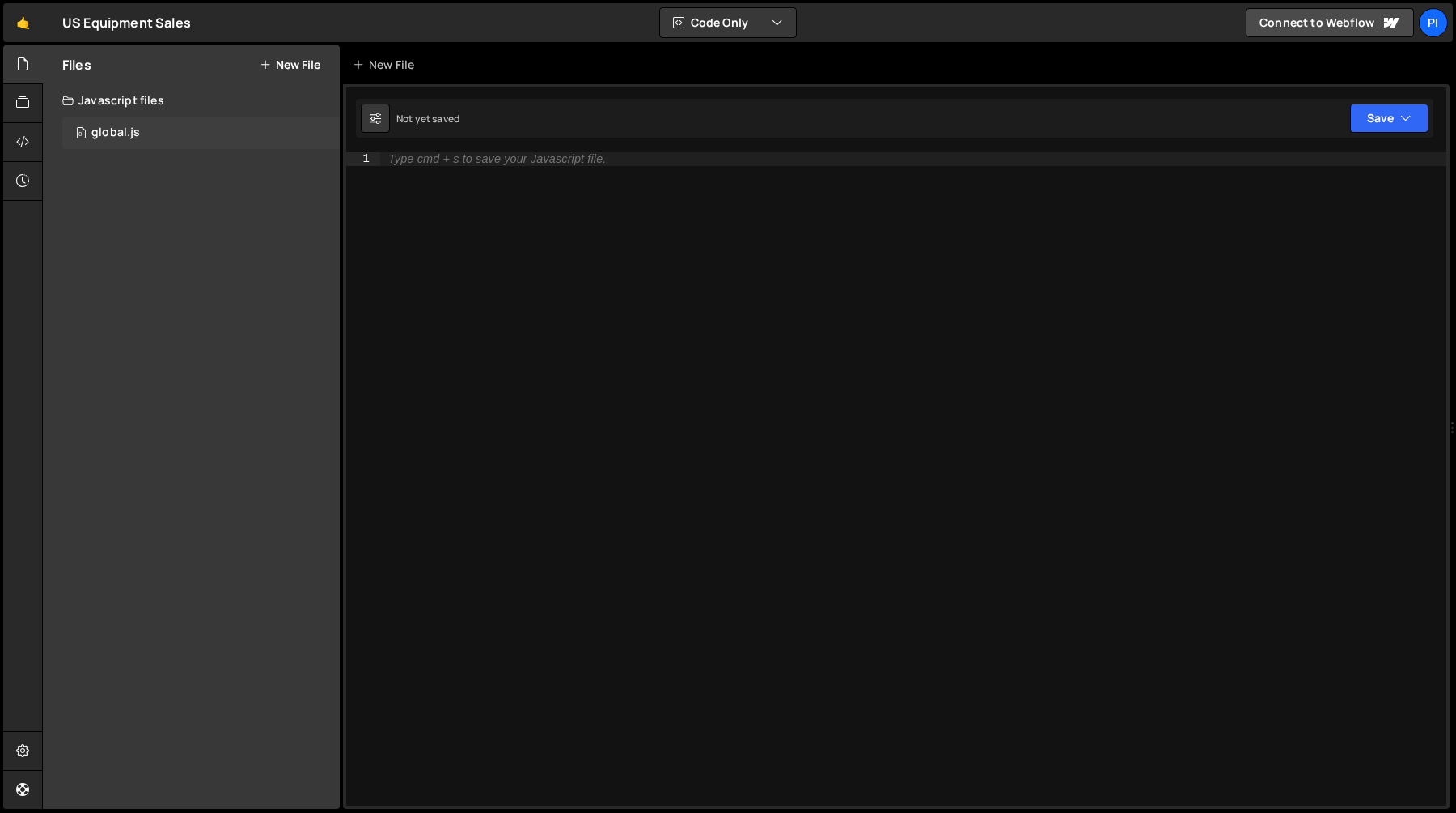
click at [171, 126] on div "0 global.js 0" at bounding box center [200, 132] width 277 height 33
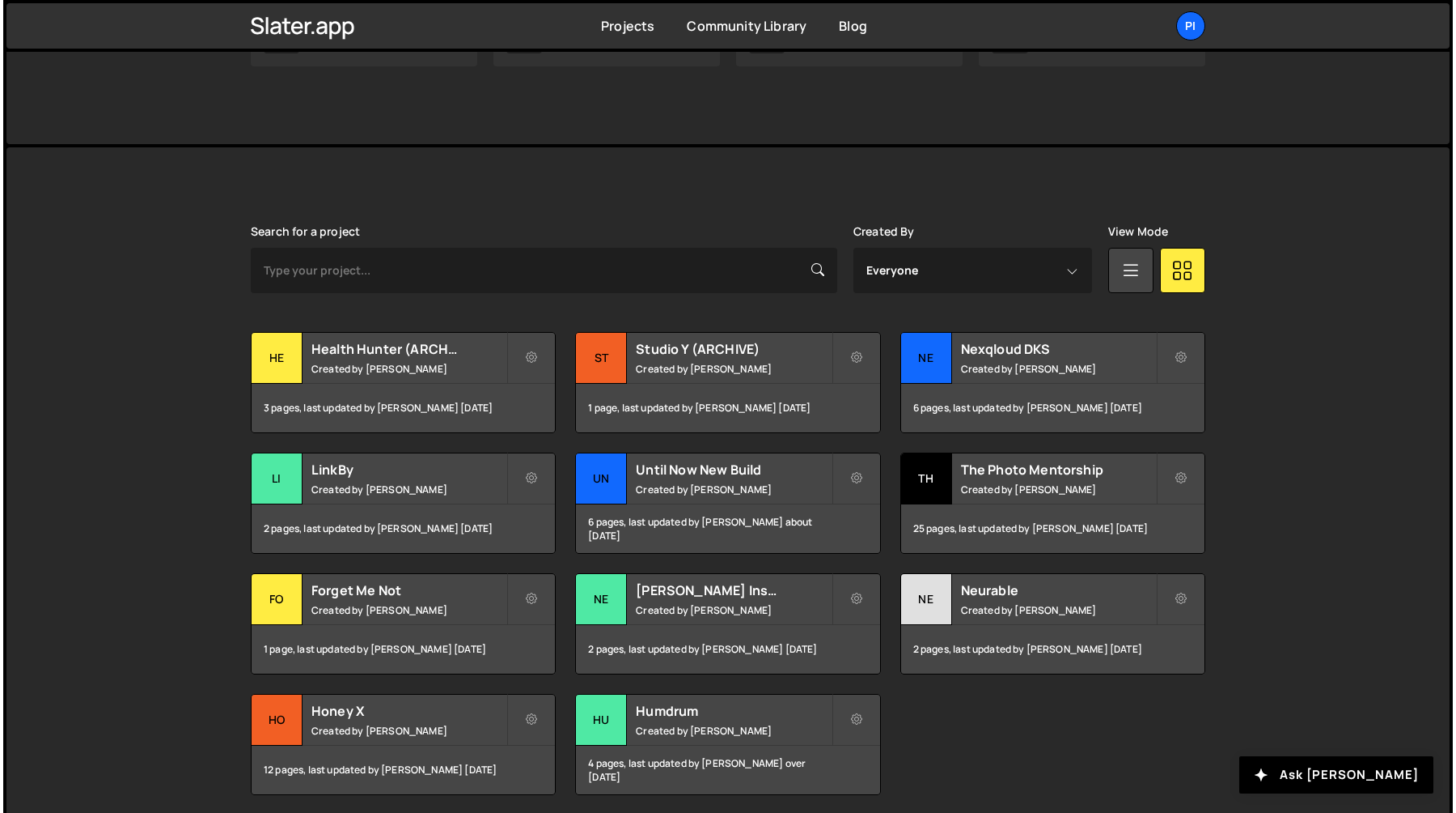
scroll to position [382, 0]
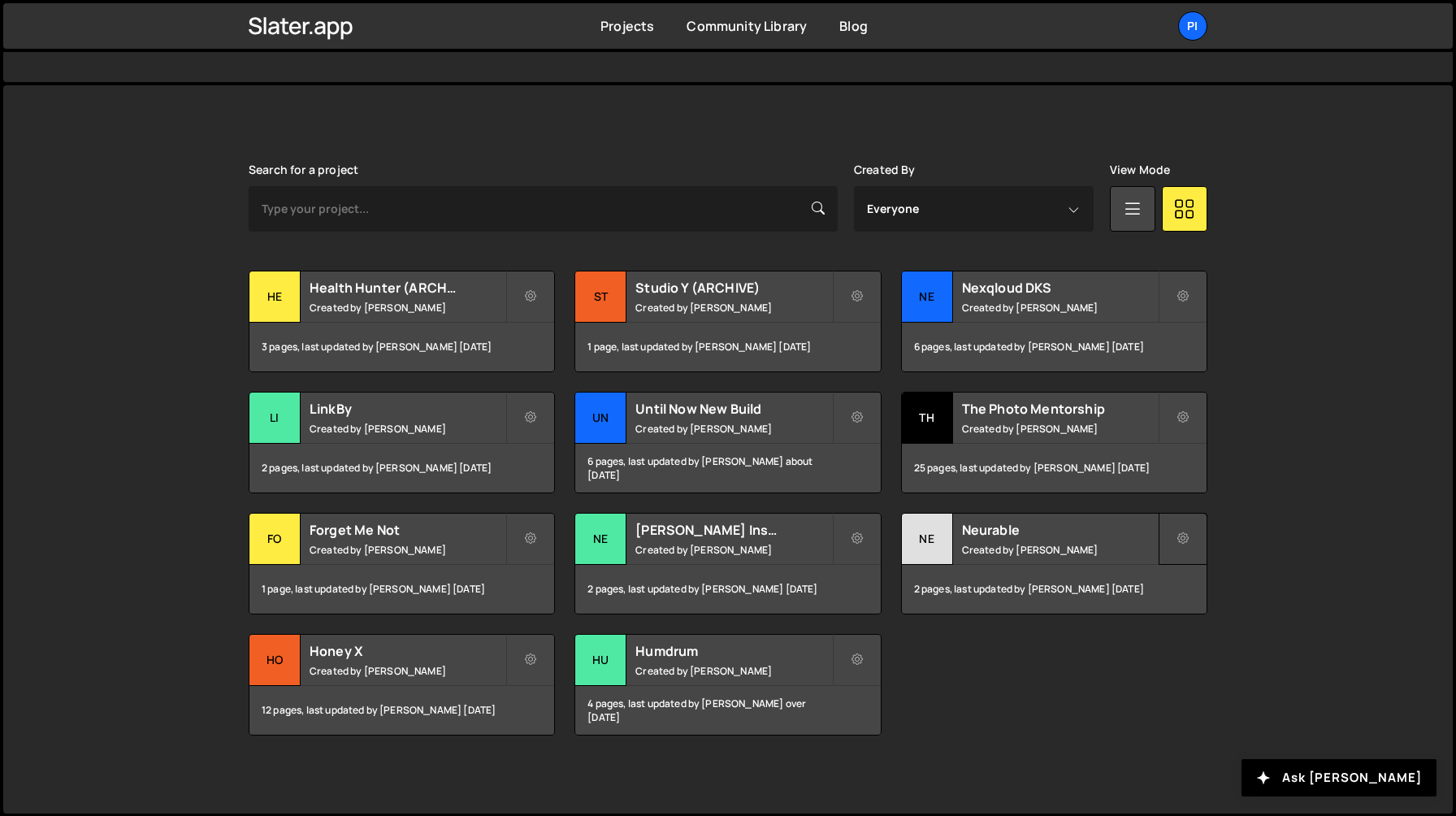
click at [1169, 536] on button at bounding box center [1183, 538] width 49 height 52
click at [1190, 599] on link "Edit Project" at bounding box center [1256, 604] width 193 height 26
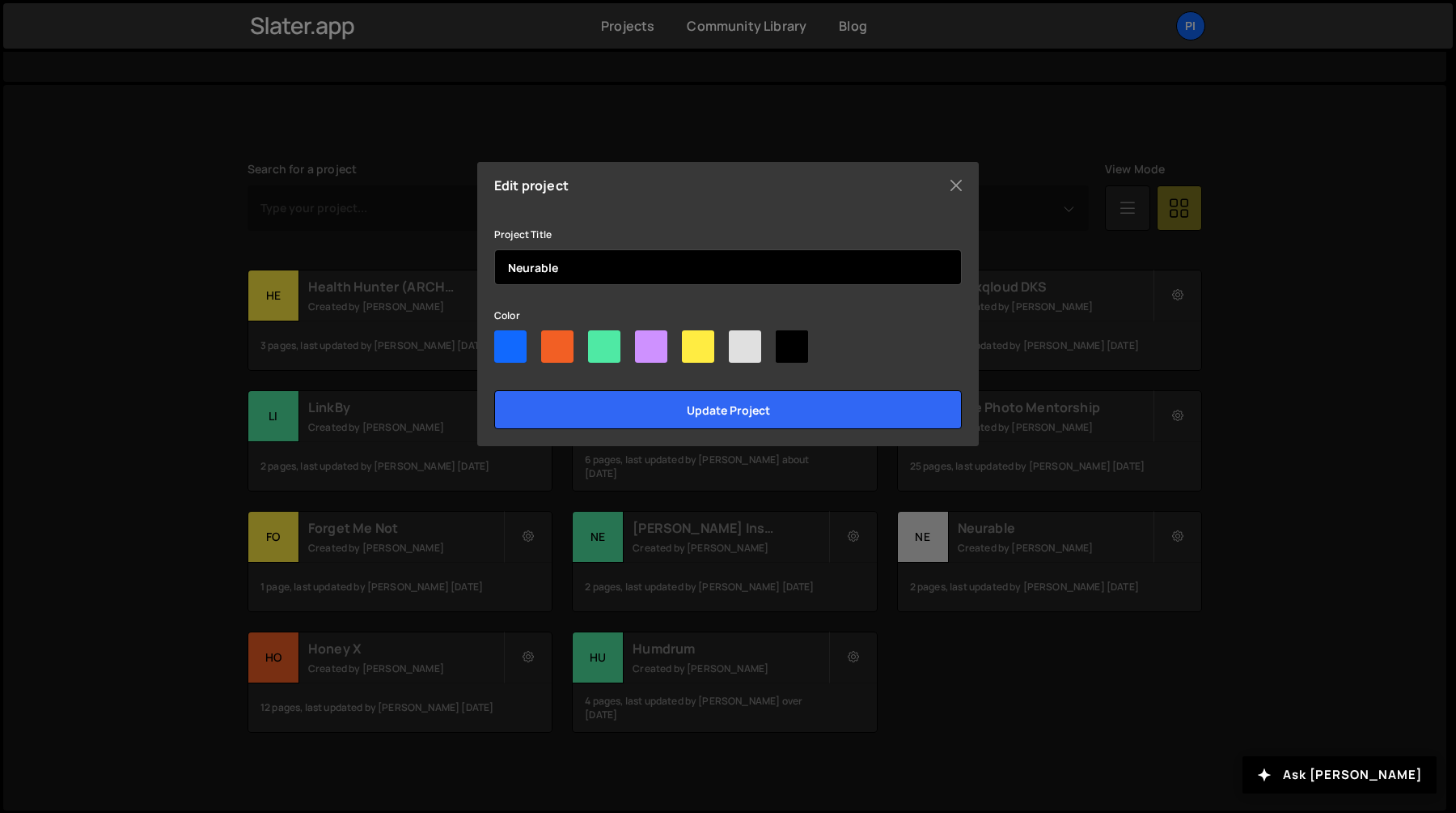
click at [838, 274] on input "Neurable" at bounding box center [728, 267] width 468 height 35
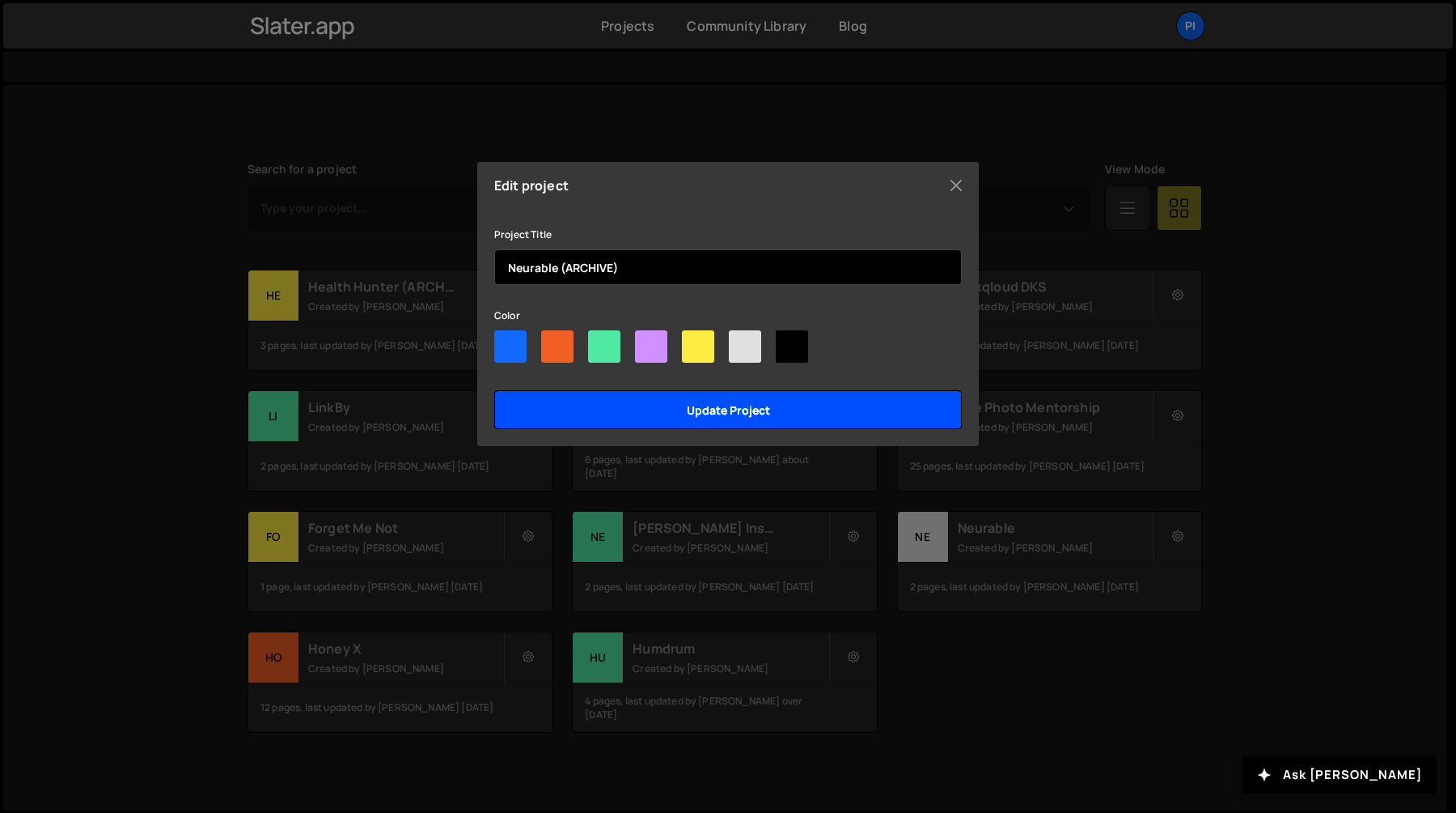
type input "Neurable (ARCHIVE)"
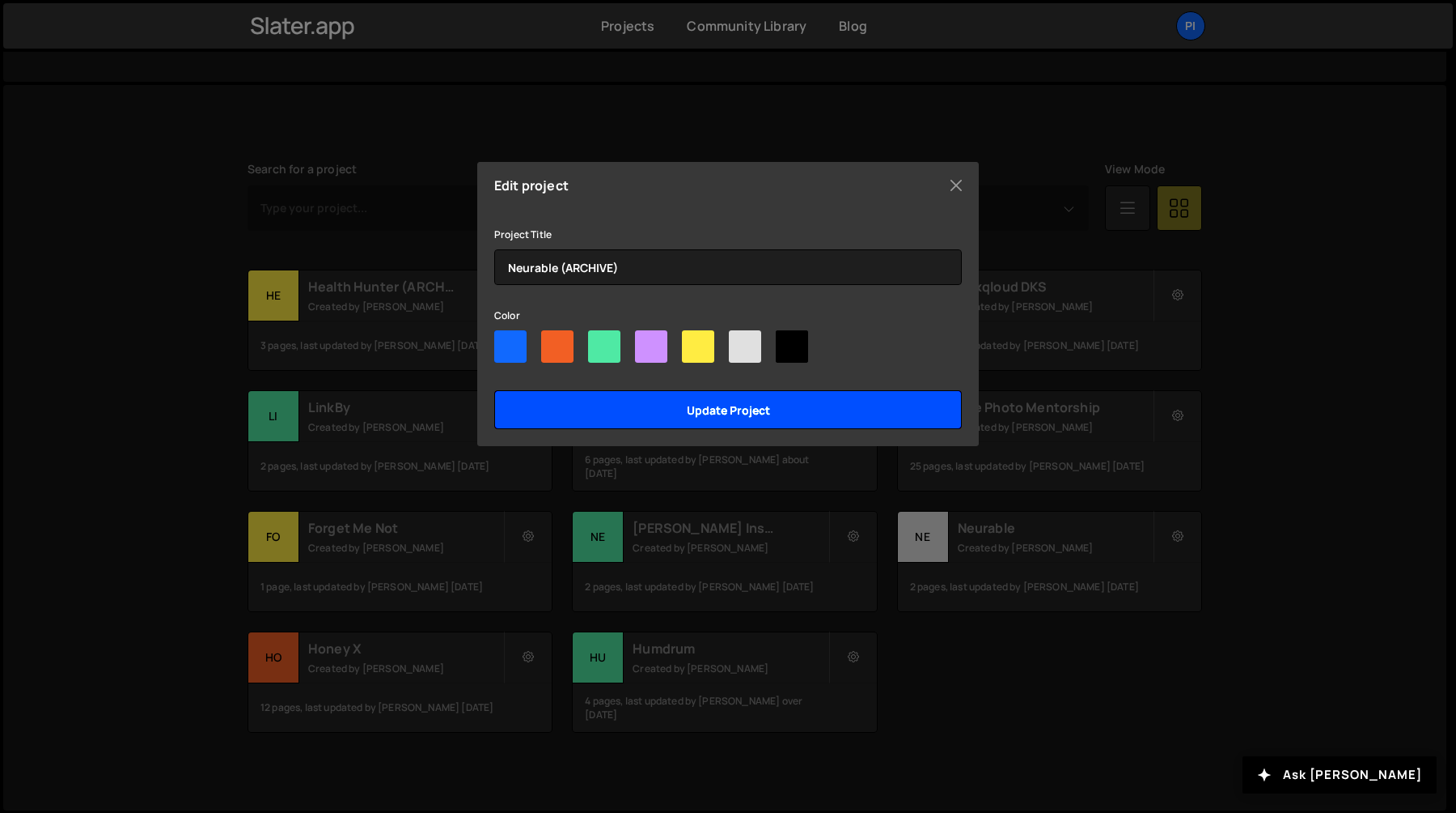
click at [821, 401] on input "Update project" at bounding box center [728, 410] width 468 height 39
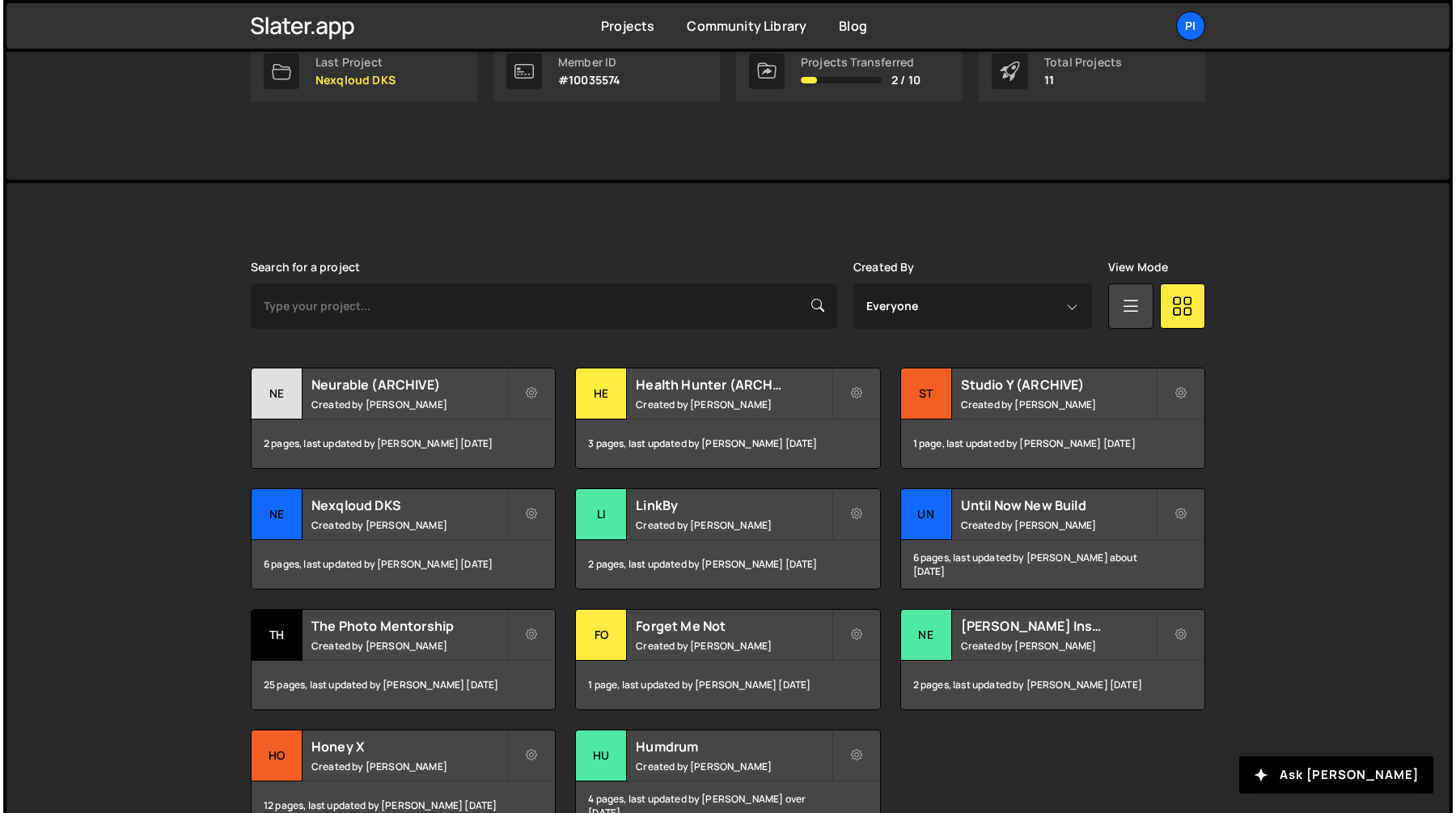
scroll to position [382, 0]
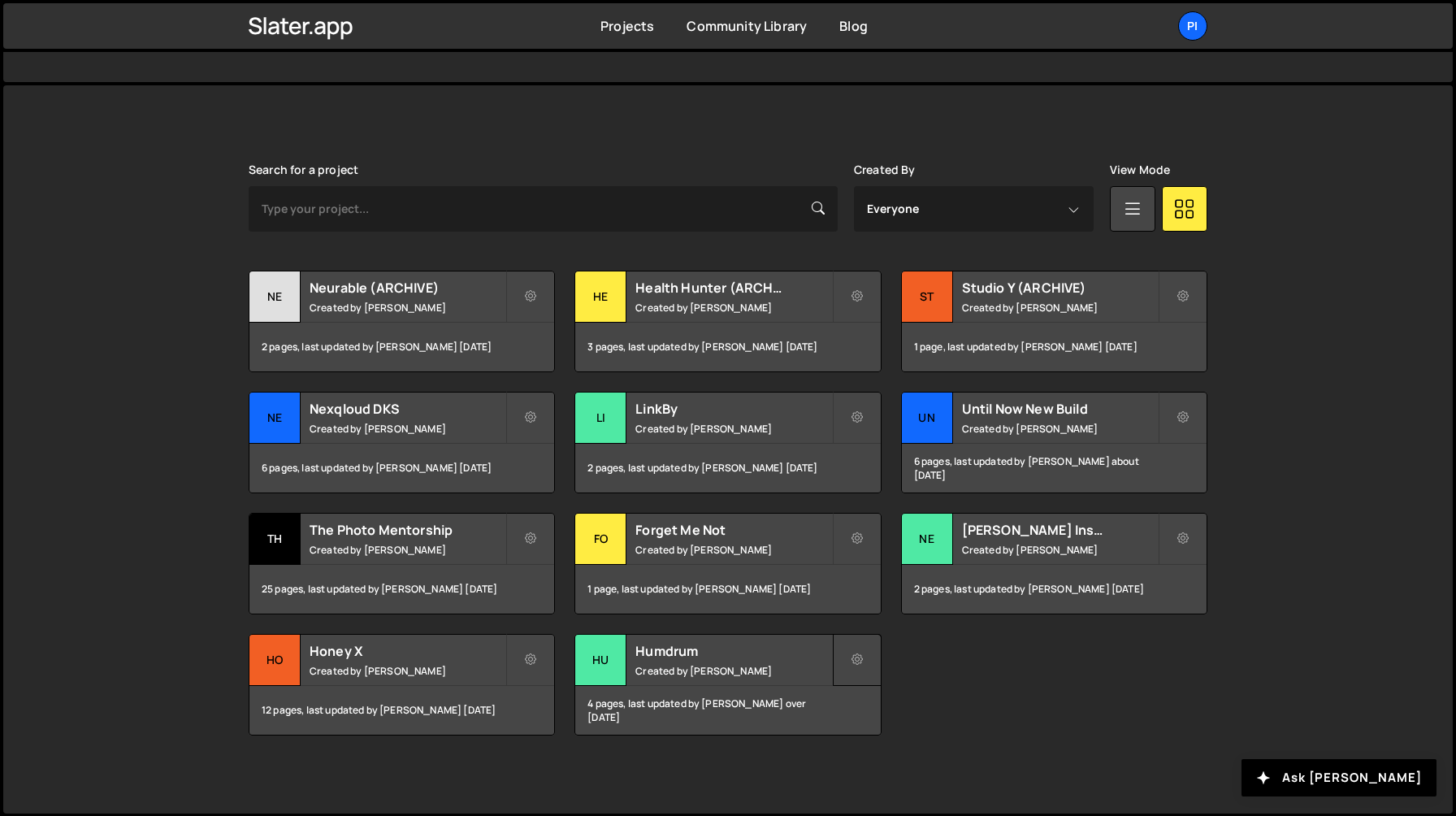
click at [872, 668] on button at bounding box center [857, 659] width 49 height 52
click at [870, 730] on link "Edit Project" at bounding box center [930, 725] width 193 height 26
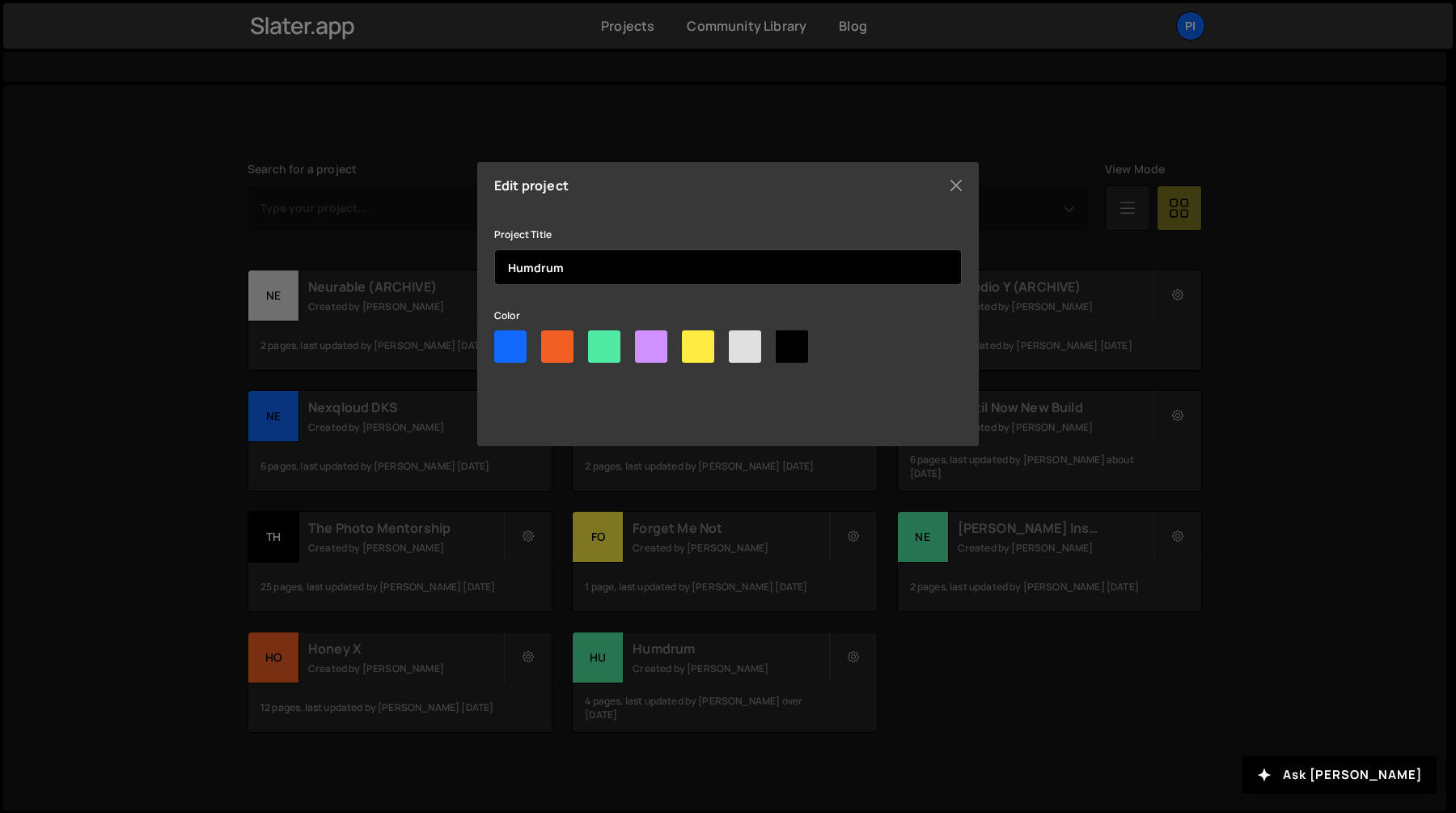
click at [689, 278] on input "Humdrum" at bounding box center [728, 267] width 468 height 35
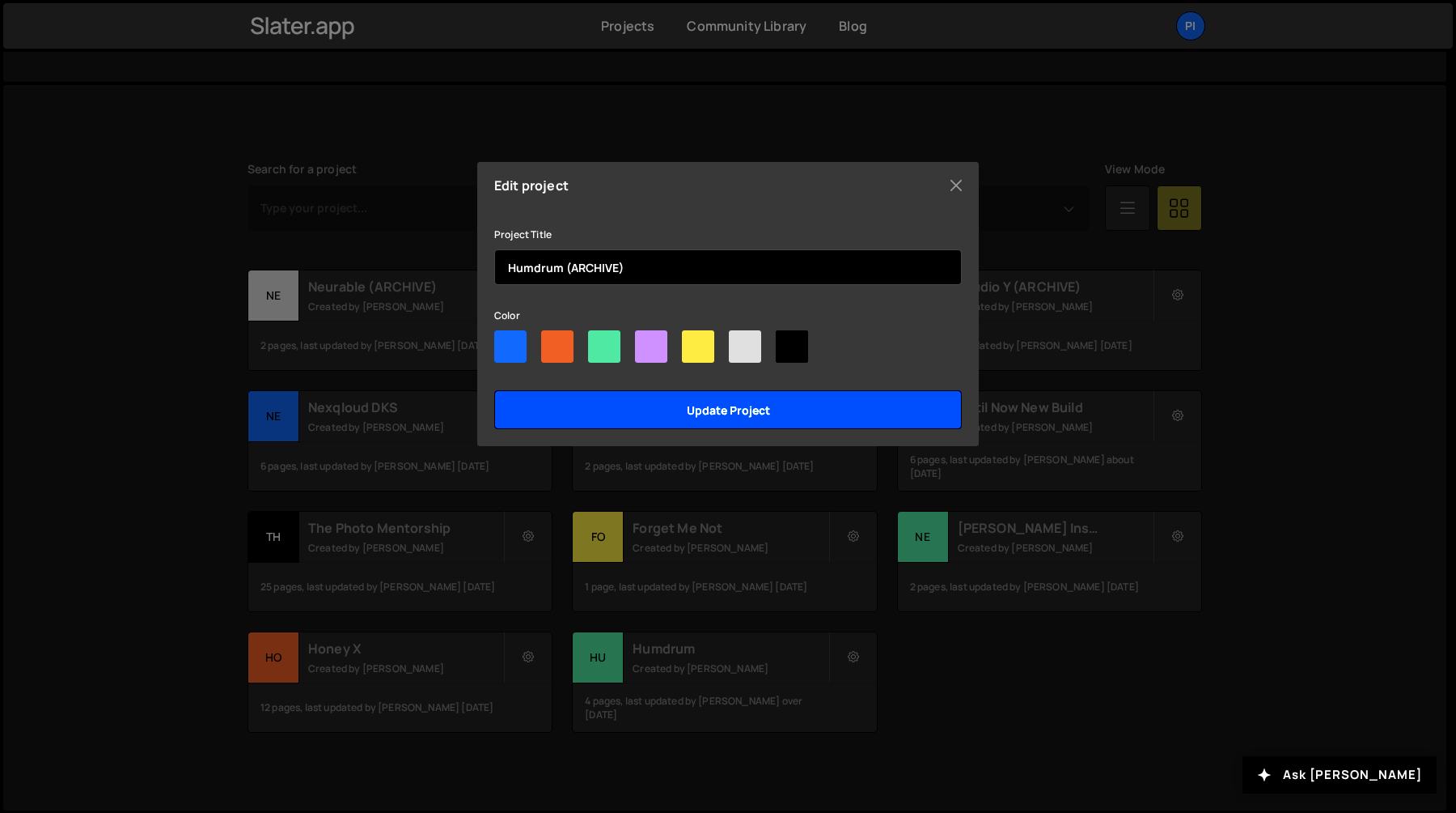
type input "Humdrum (ARCHIVE)"
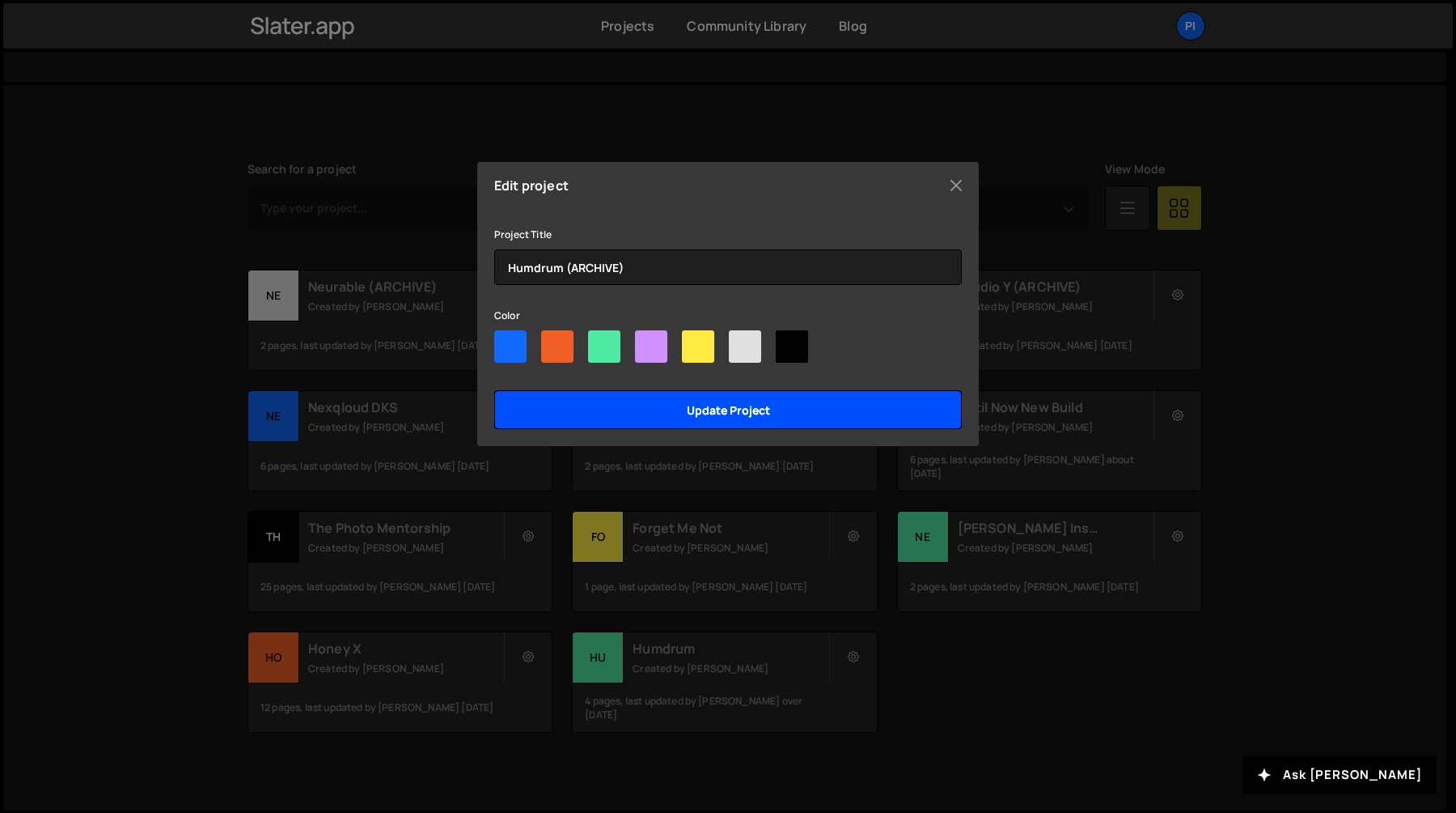
click at [657, 405] on input "Update project" at bounding box center [728, 410] width 468 height 39
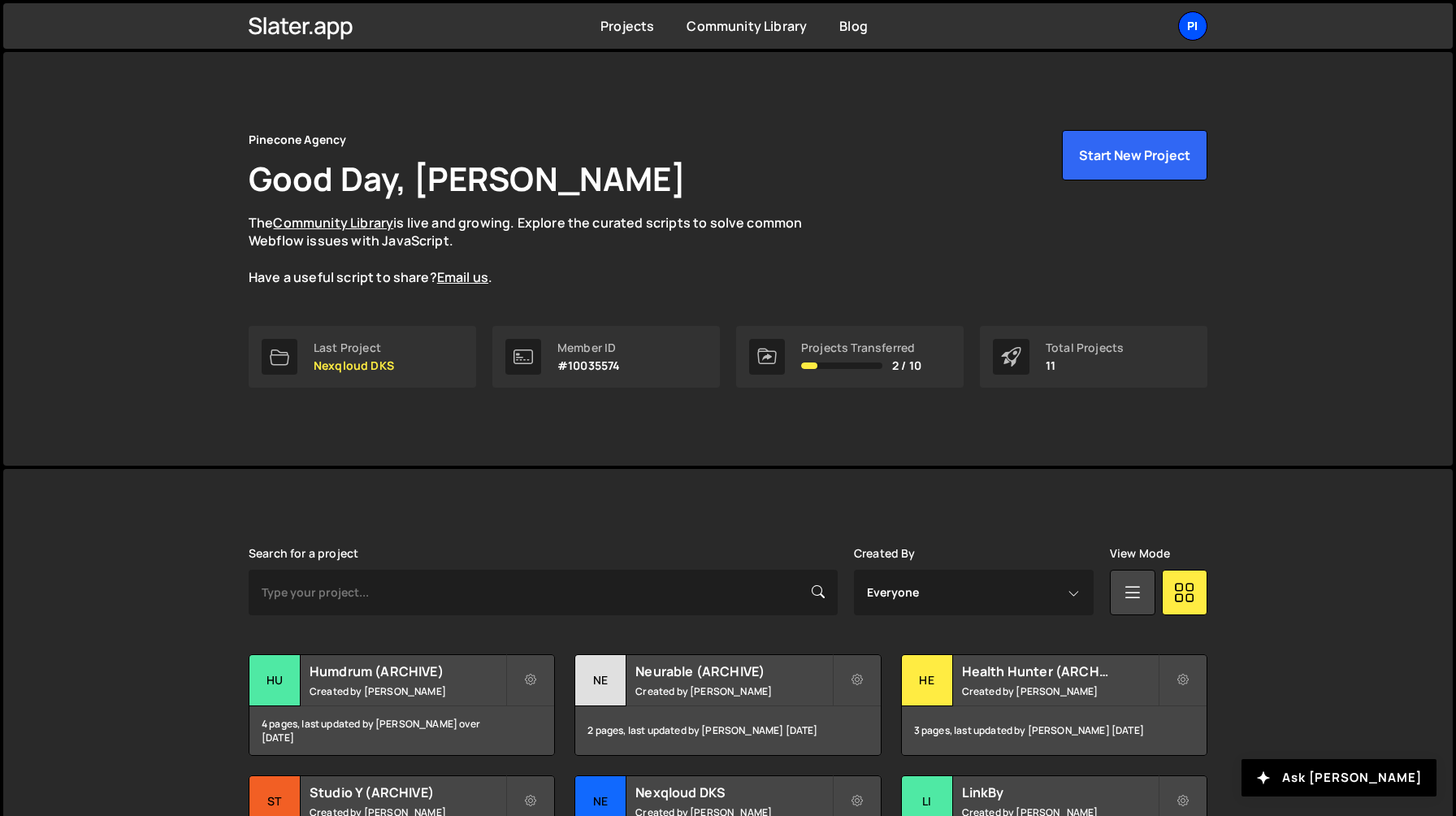
click at [1184, 33] on div "Pi" at bounding box center [1193, 26] width 29 height 29
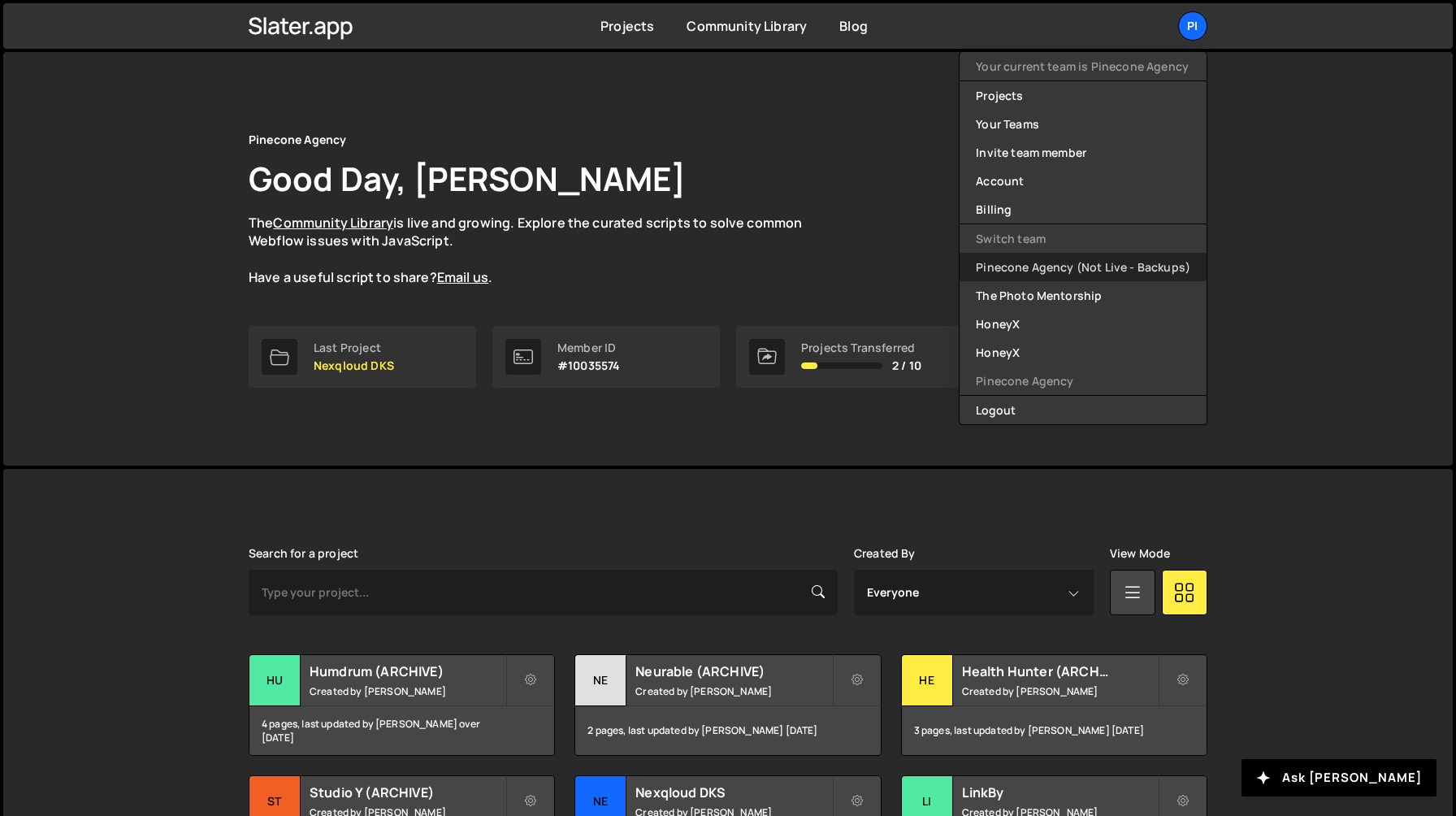
click at [1081, 272] on link "Pinecone Agency (Not Live - Backups)" at bounding box center [1083, 267] width 247 height 28
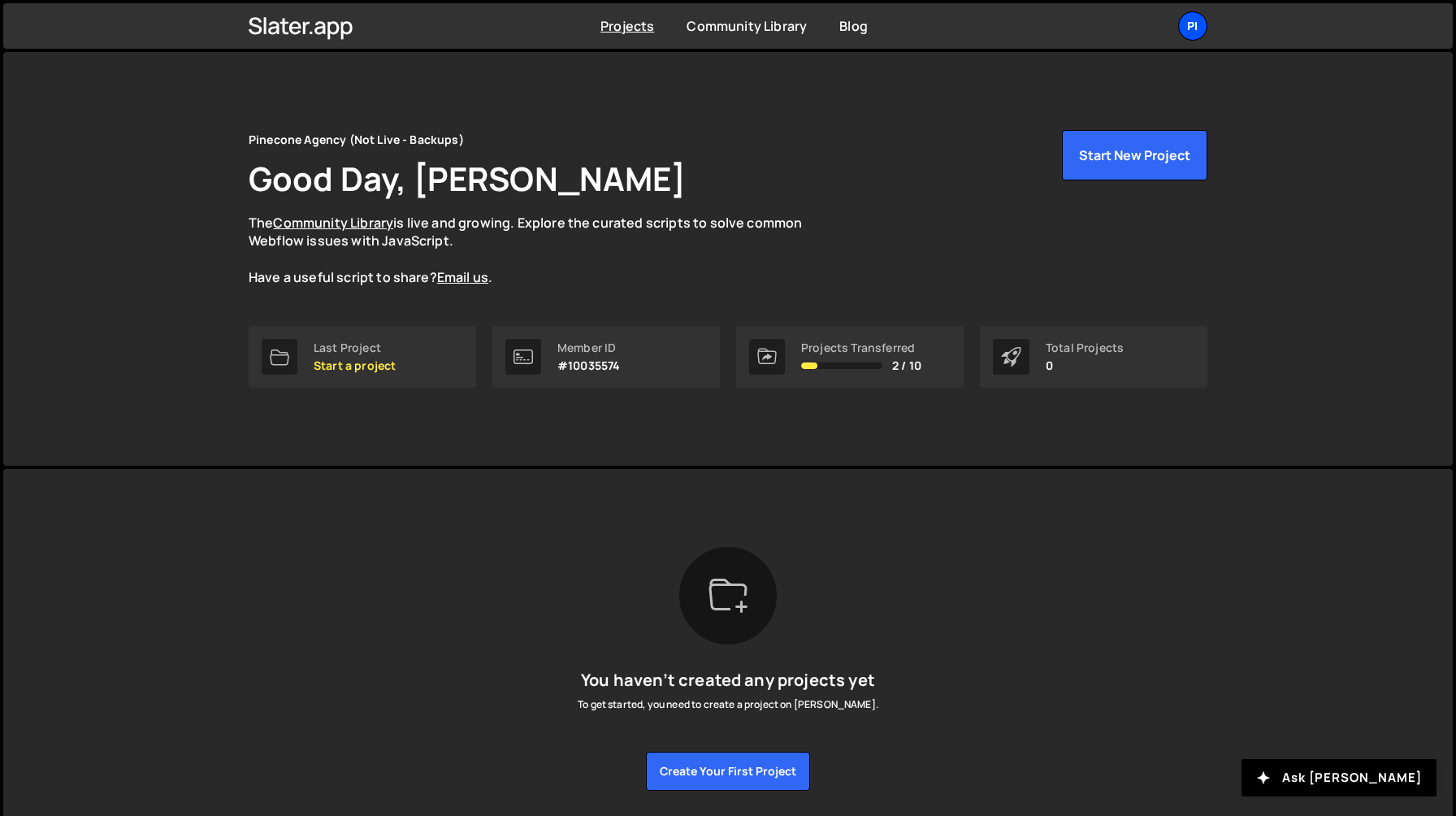
click at [1195, 33] on div "Pi" at bounding box center [1193, 26] width 29 height 29
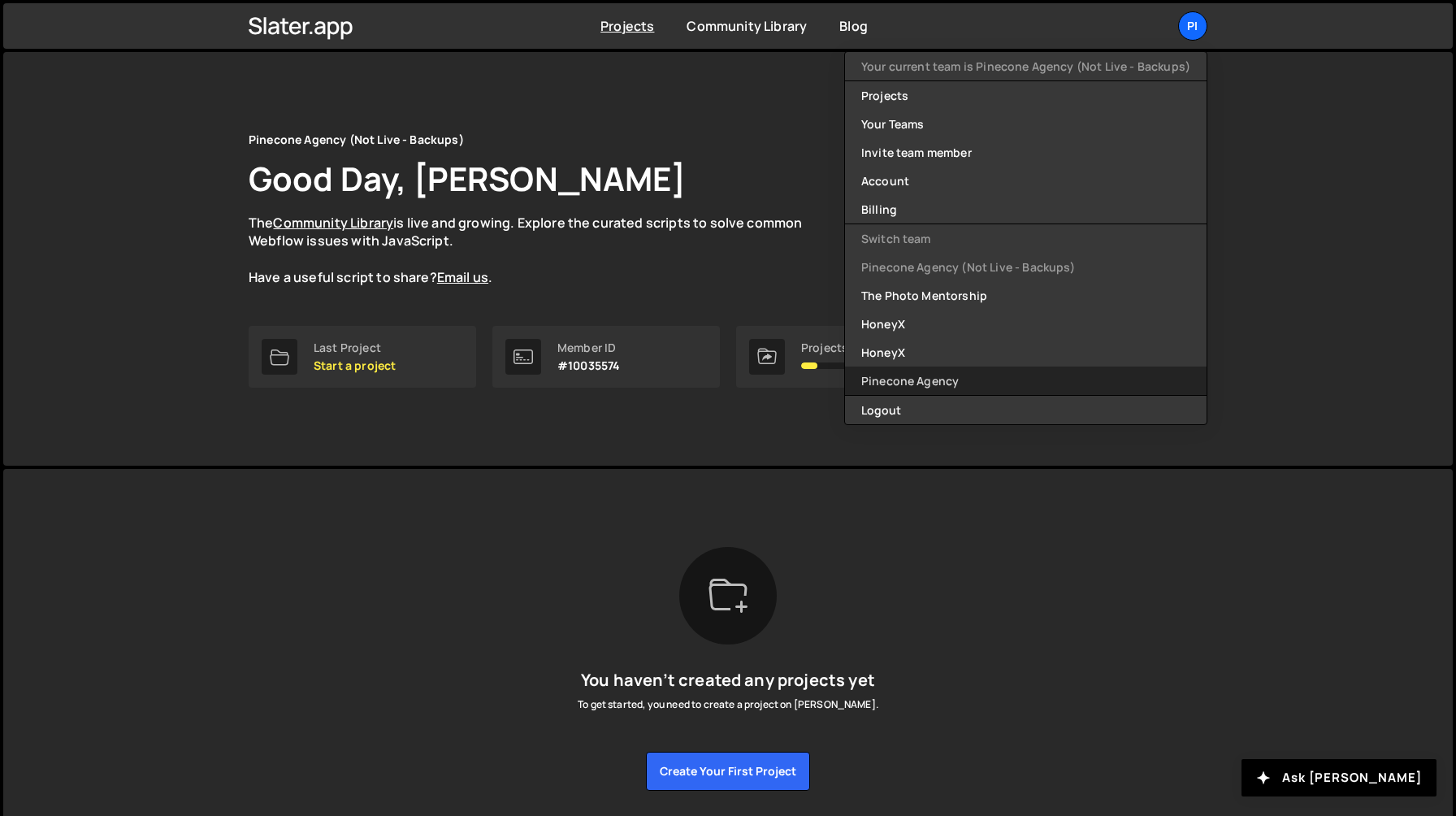
click at [962, 368] on link "Pinecone Agency" at bounding box center [1025, 381] width 361 height 28
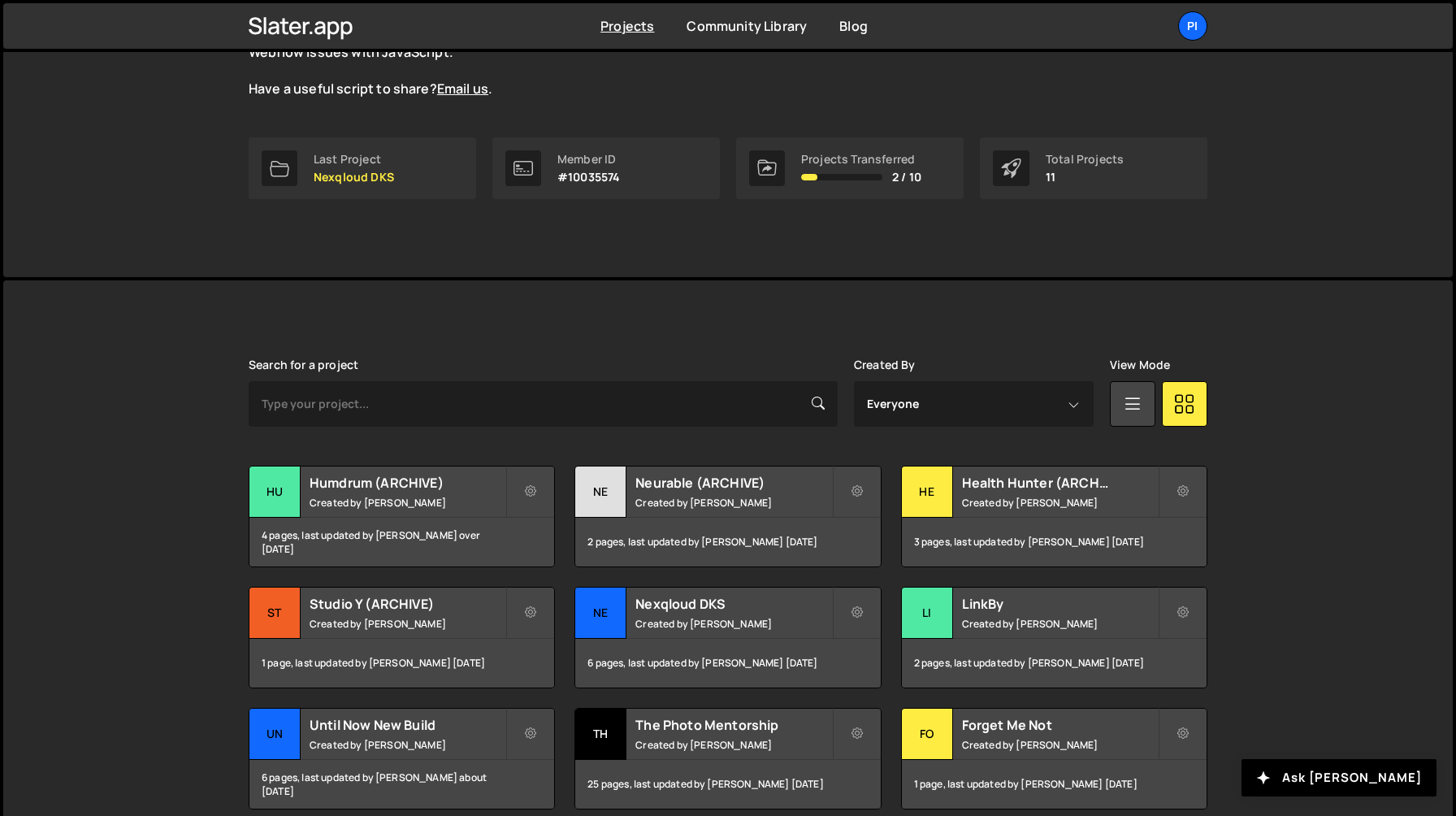
scroll to position [279, 0]
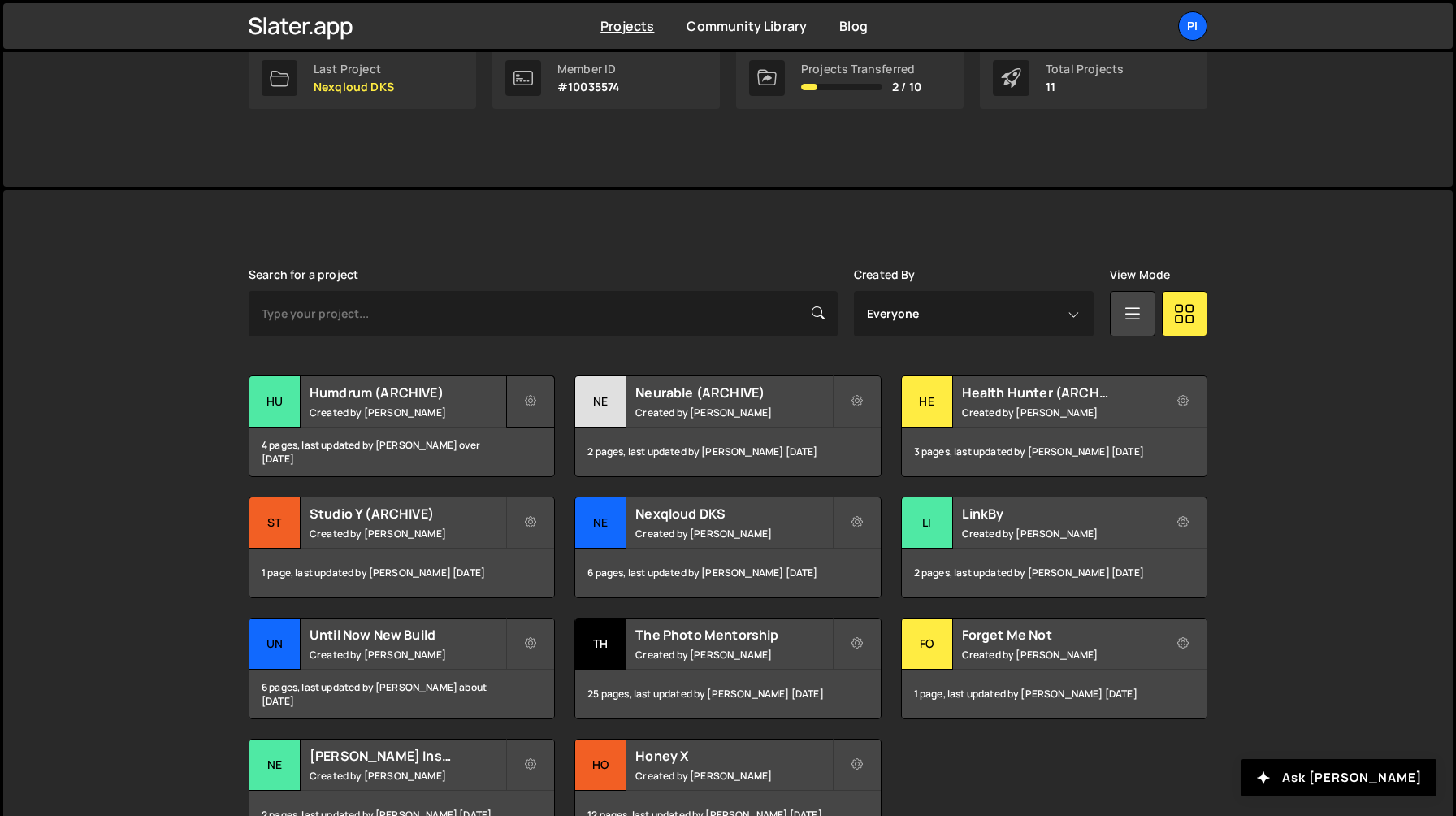
click at [528, 397] on icon at bounding box center [530, 401] width 12 height 16
click at [585, 435] on link "Transfer Project" at bounding box center [604, 440] width 193 height 26
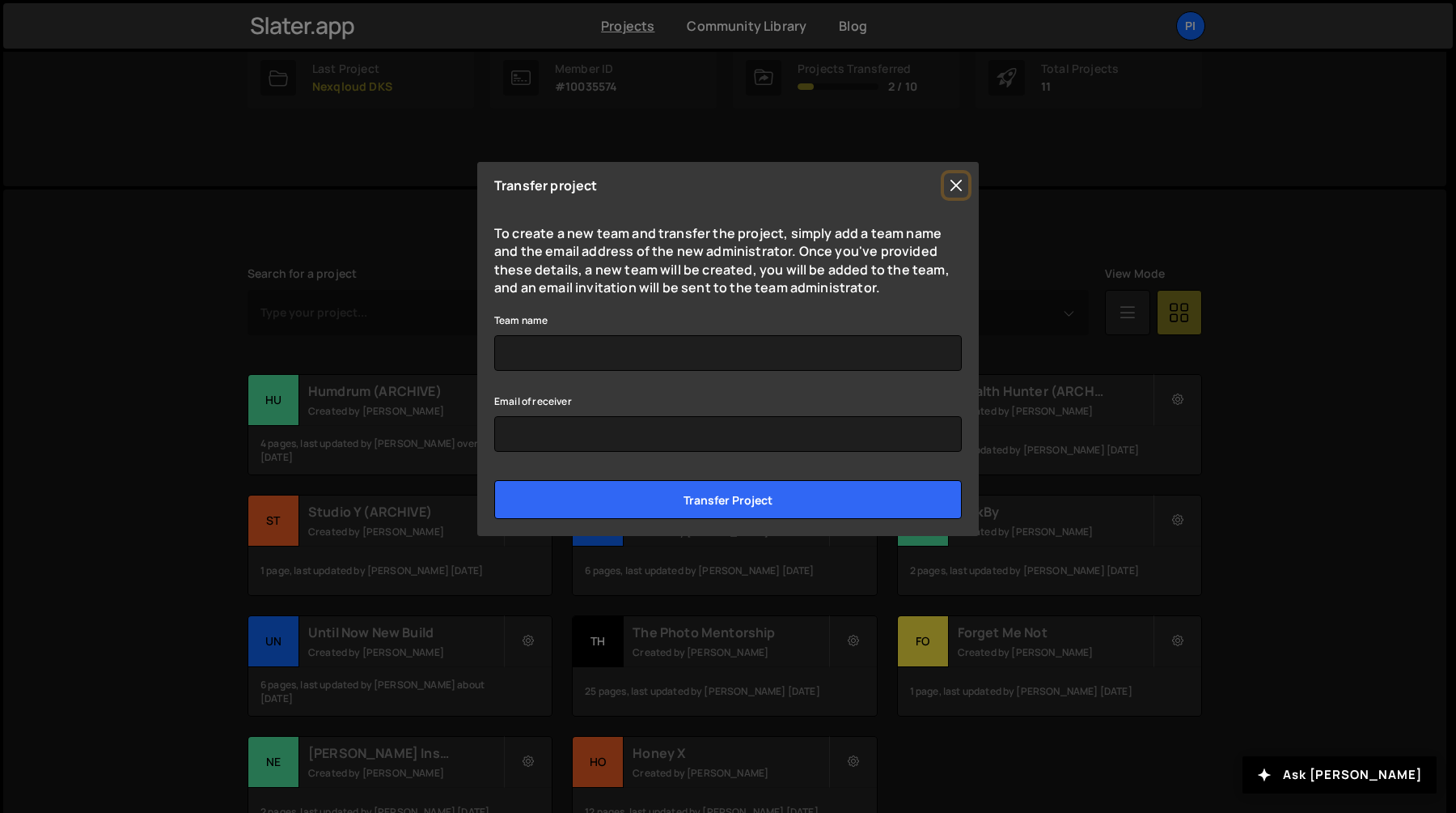
click at [957, 192] on button "Close" at bounding box center [955, 184] width 24 height 24
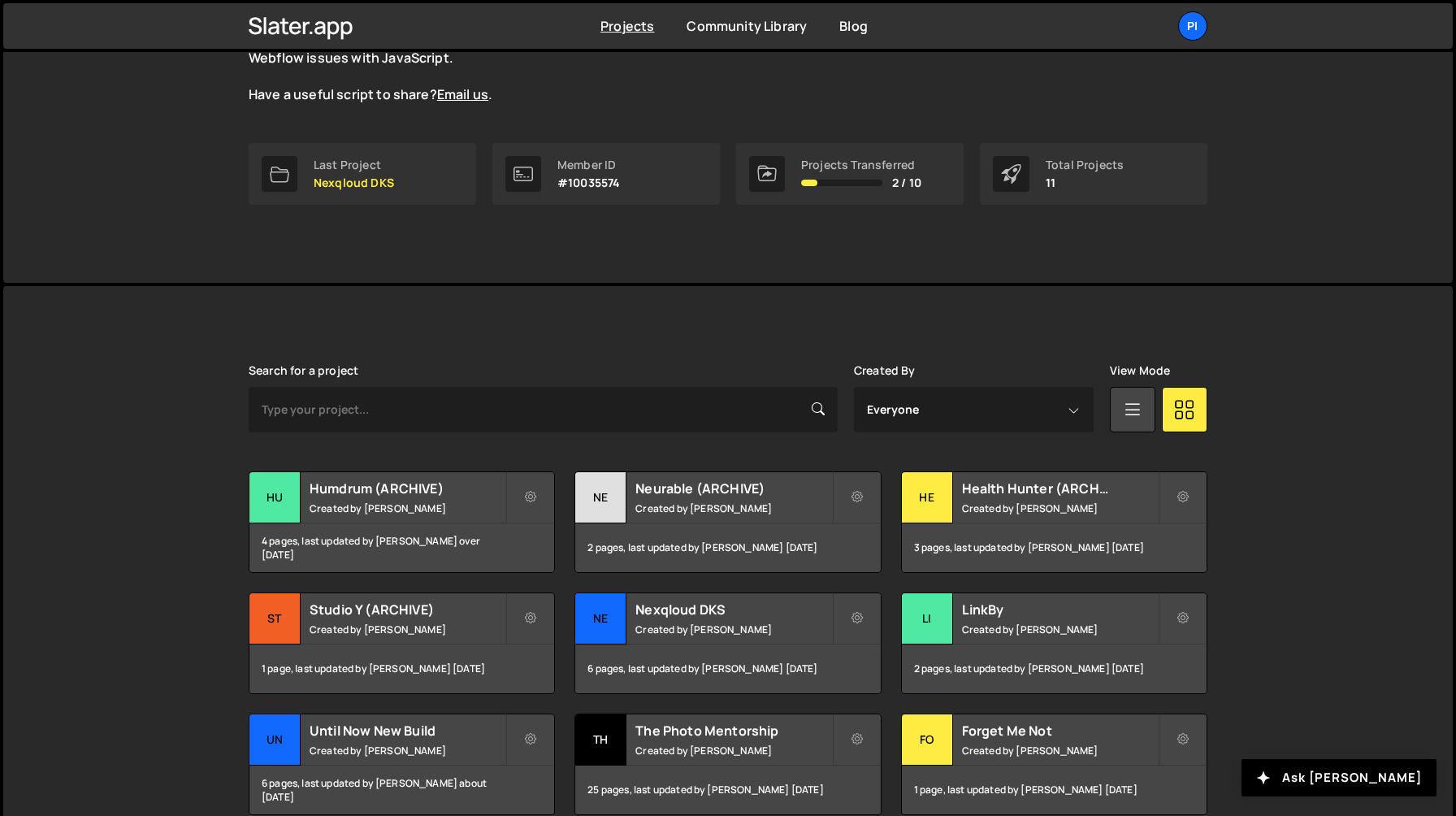
scroll to position [0, 0]
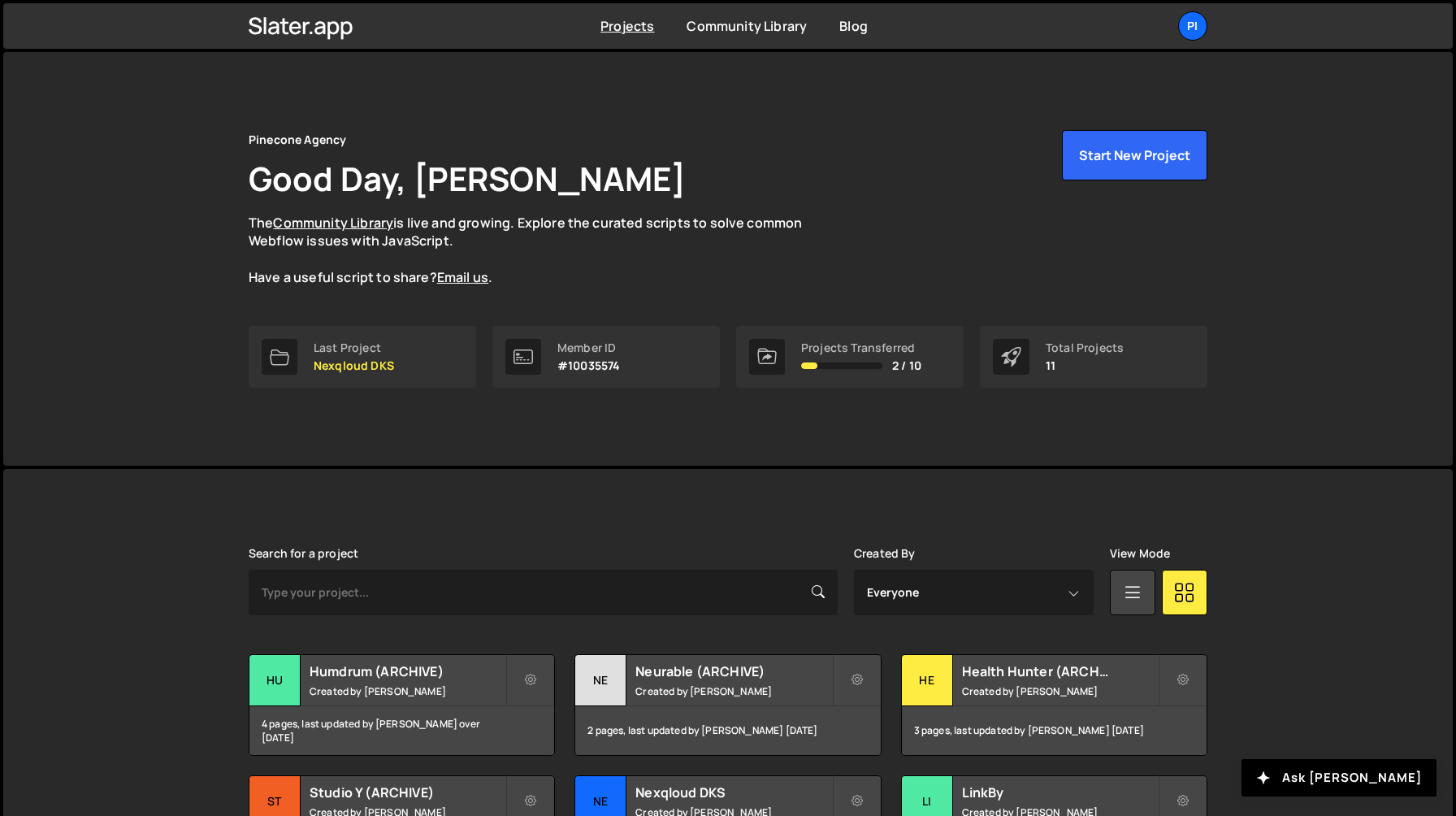
click at [1199, 42] on div "Projects Community Library Blog Pi Your current team is Pinecone Agency Project…" at bounding box center [728, 26] width 1007 height 45
click at [1196, 36] on div "Pi" at bounding box center [1193, 26] width 29 height 29
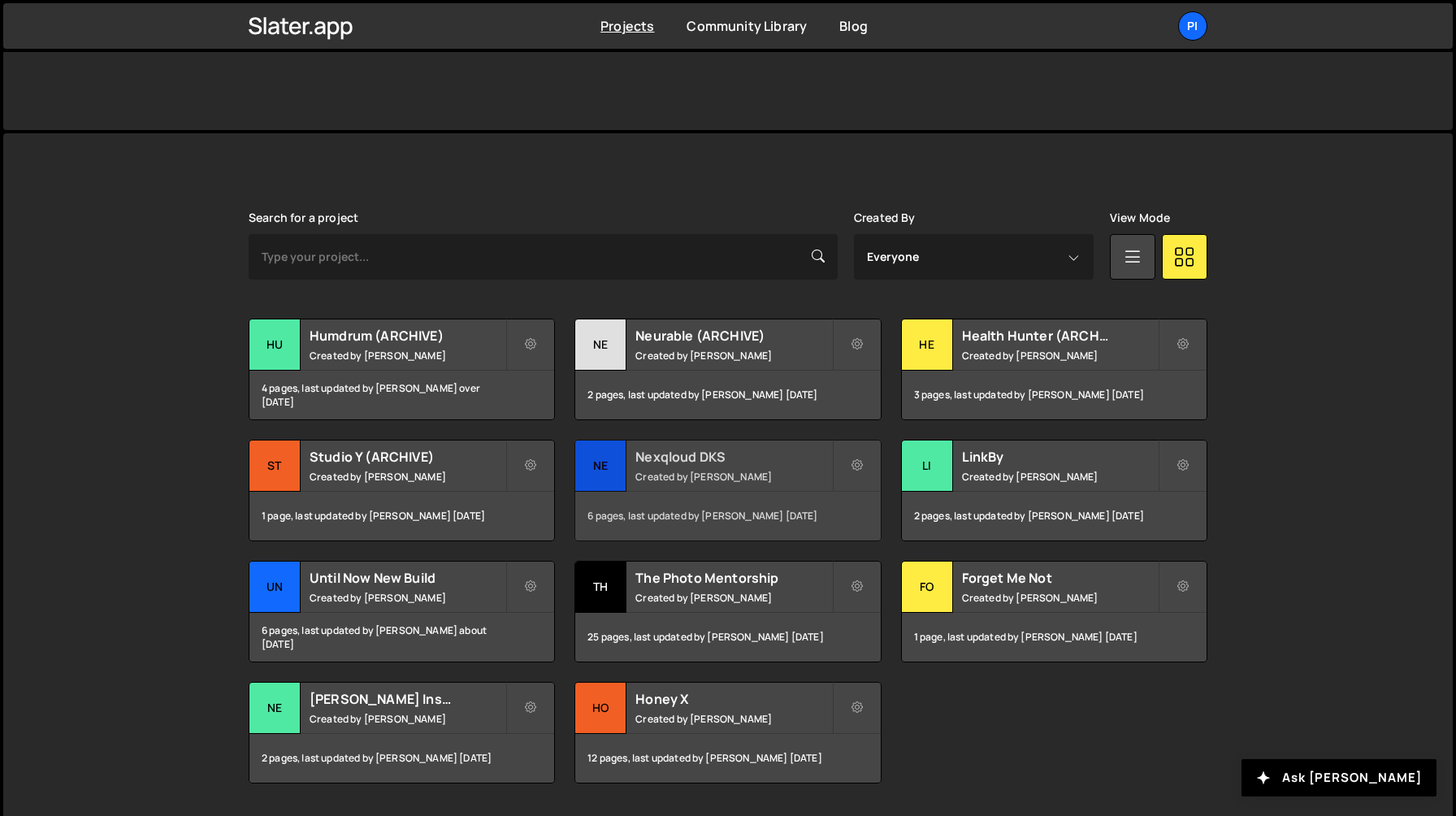
scroll to position [360, 0]
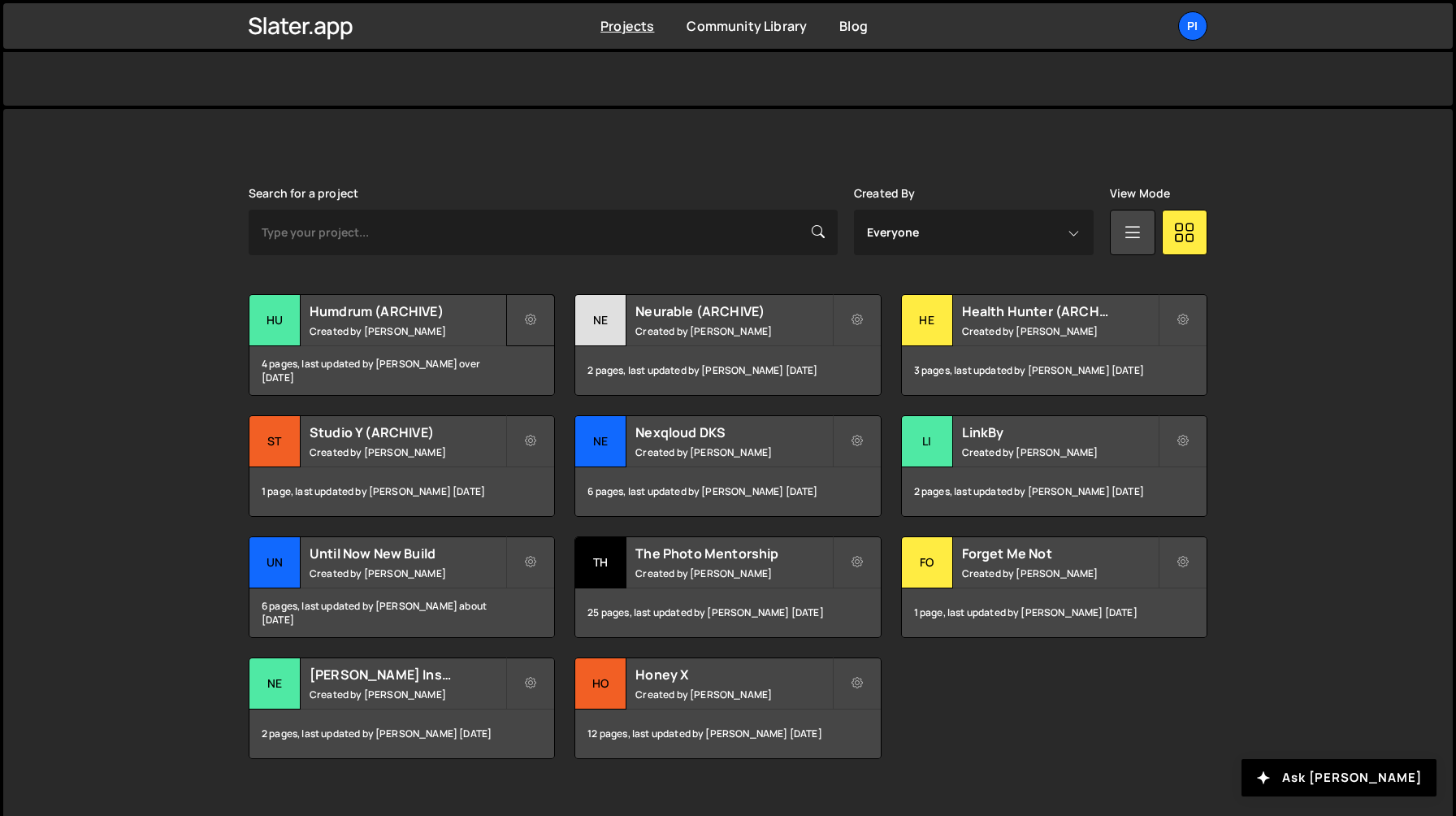
click at [535, 336] on button at bounding box center [530, 319] width 49 height 52
click at [683, 359] on icon at bounding box center [682, 360] width 12 height 20
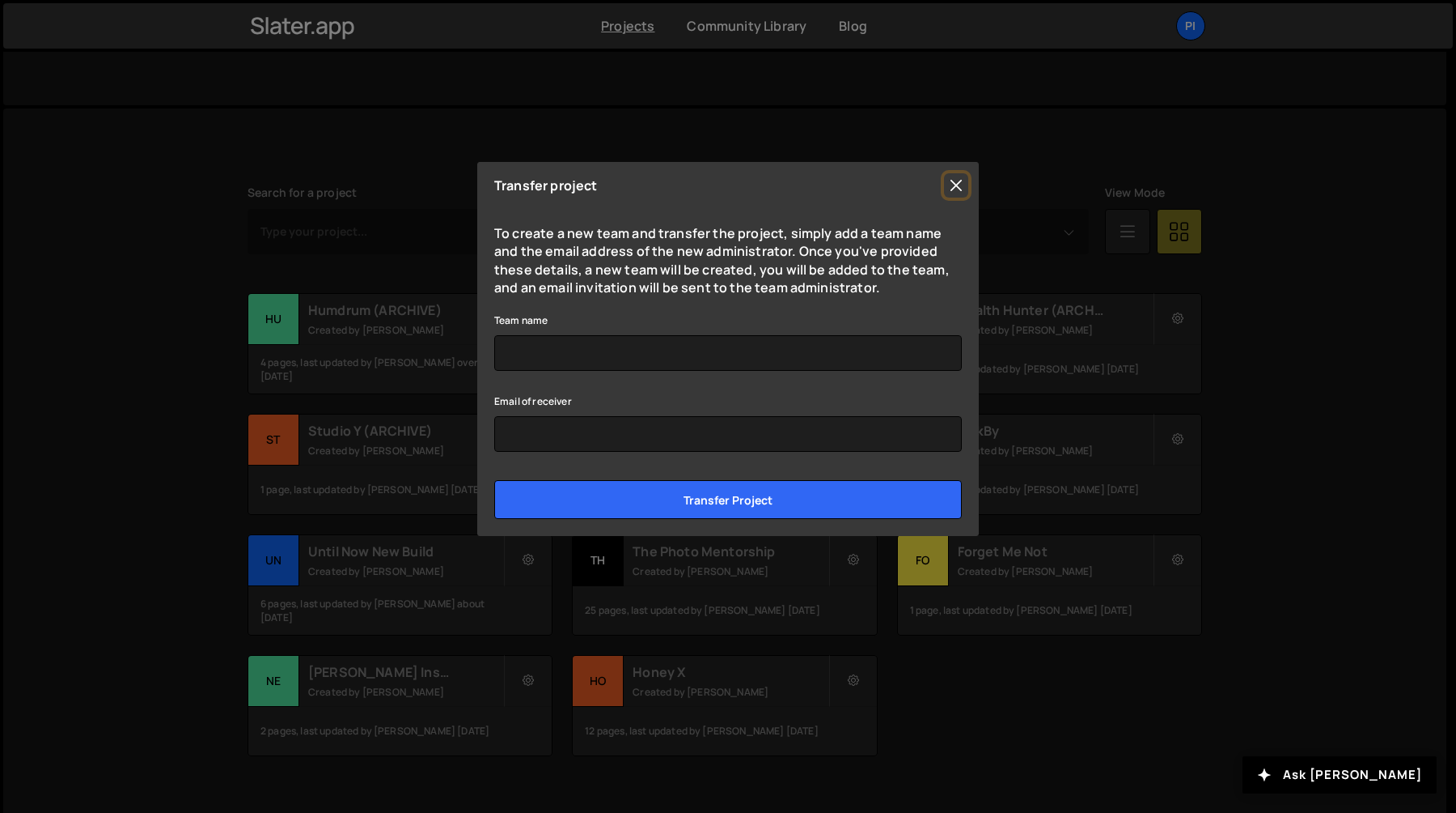
click at [954, 183] on button "Close" at bounding box center [955, 184] width 24 height 24
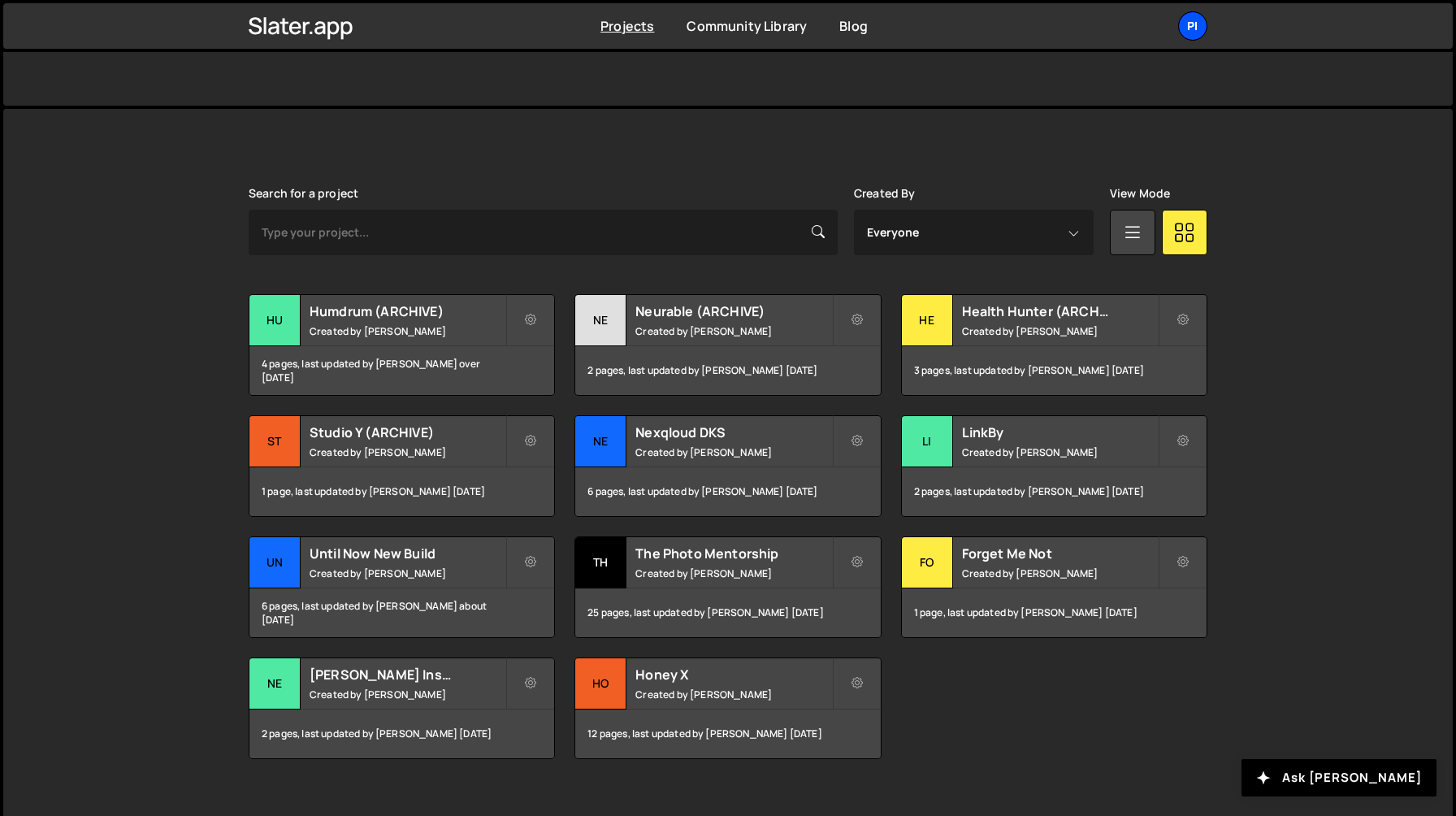
click at [1192, 23] on div "Pi" at bounding box center [1193, 26] width 29 height 29
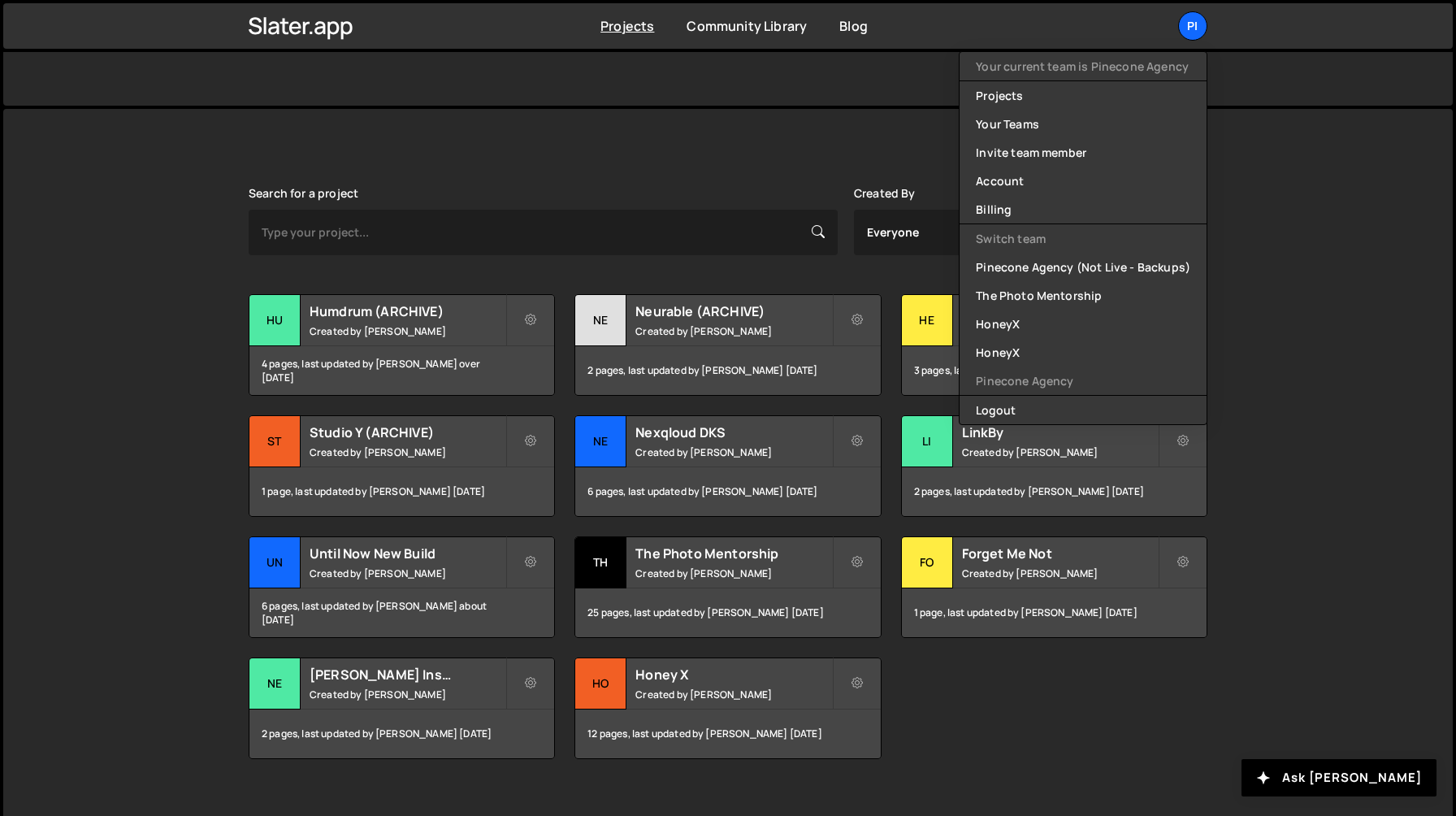
click at [978, 679] on div "Transfer Project Edit Project Delete Project Hu Humdrum (ARCHIVE) Created by Ri…" at bounding box center [727, 526] width 959 height 465
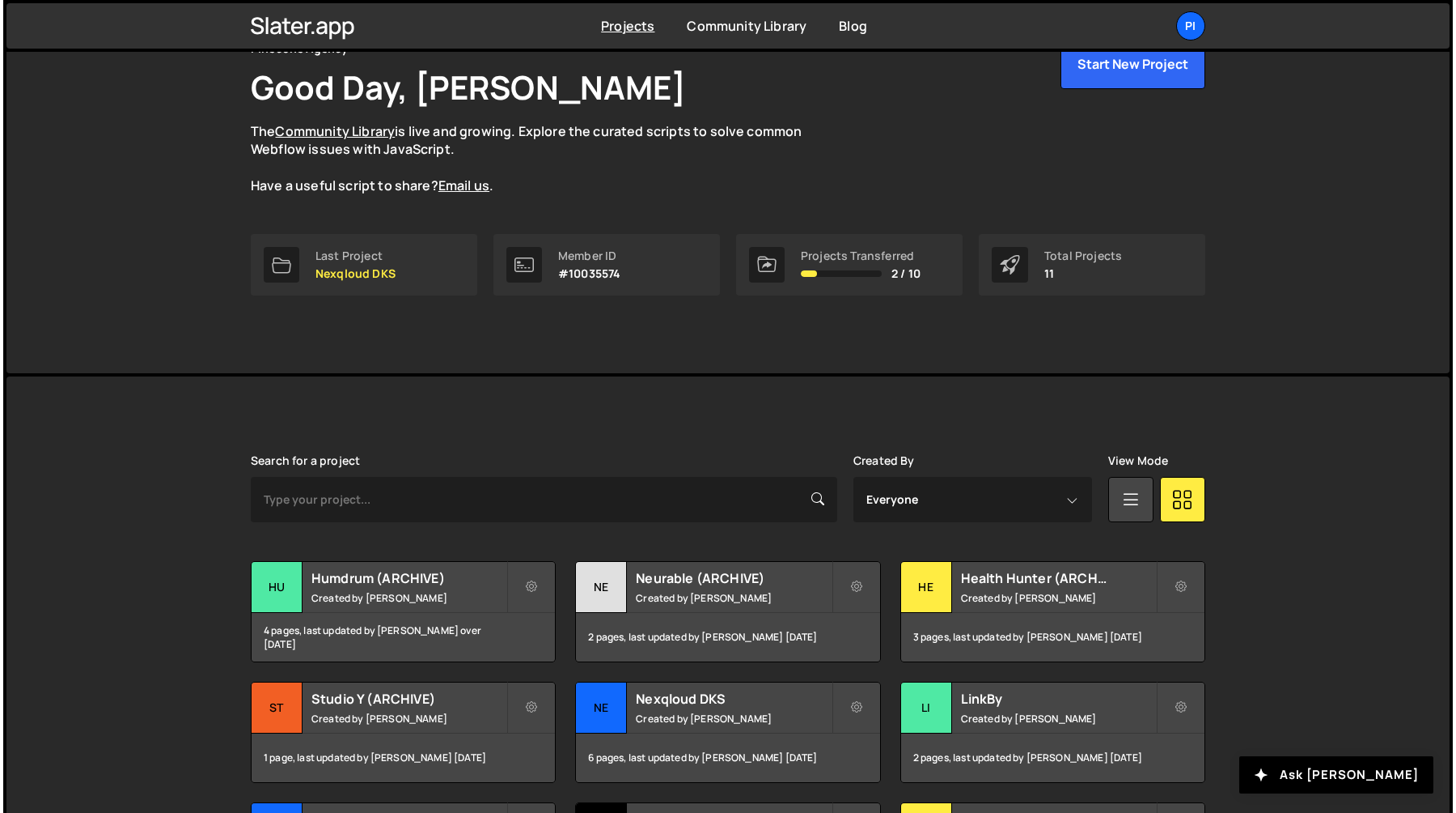
scroll to position [0, 0]
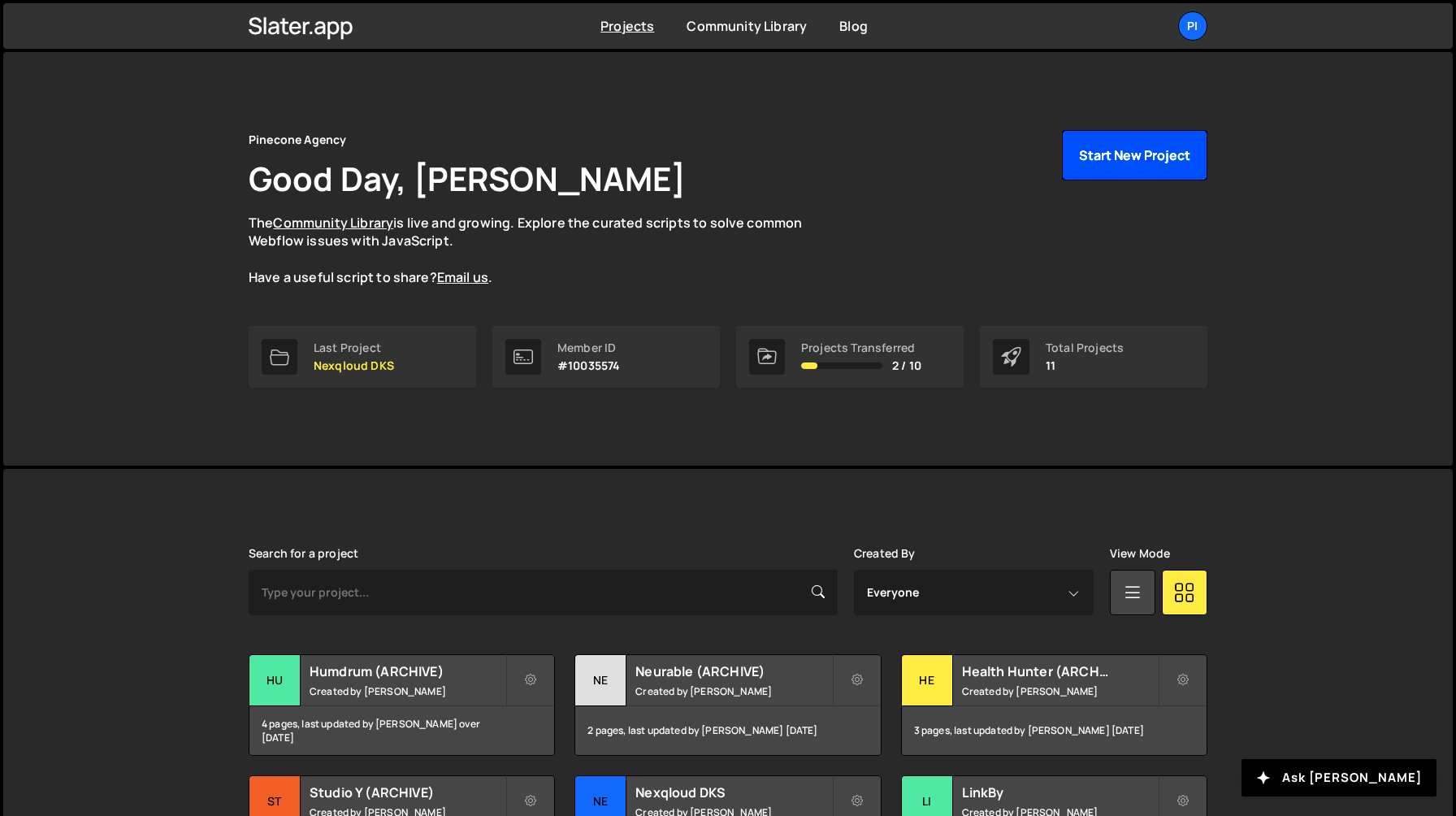
click at [1130, 175] on button "Start New Project" at bounding box center [1134, 155] width 145 height 51
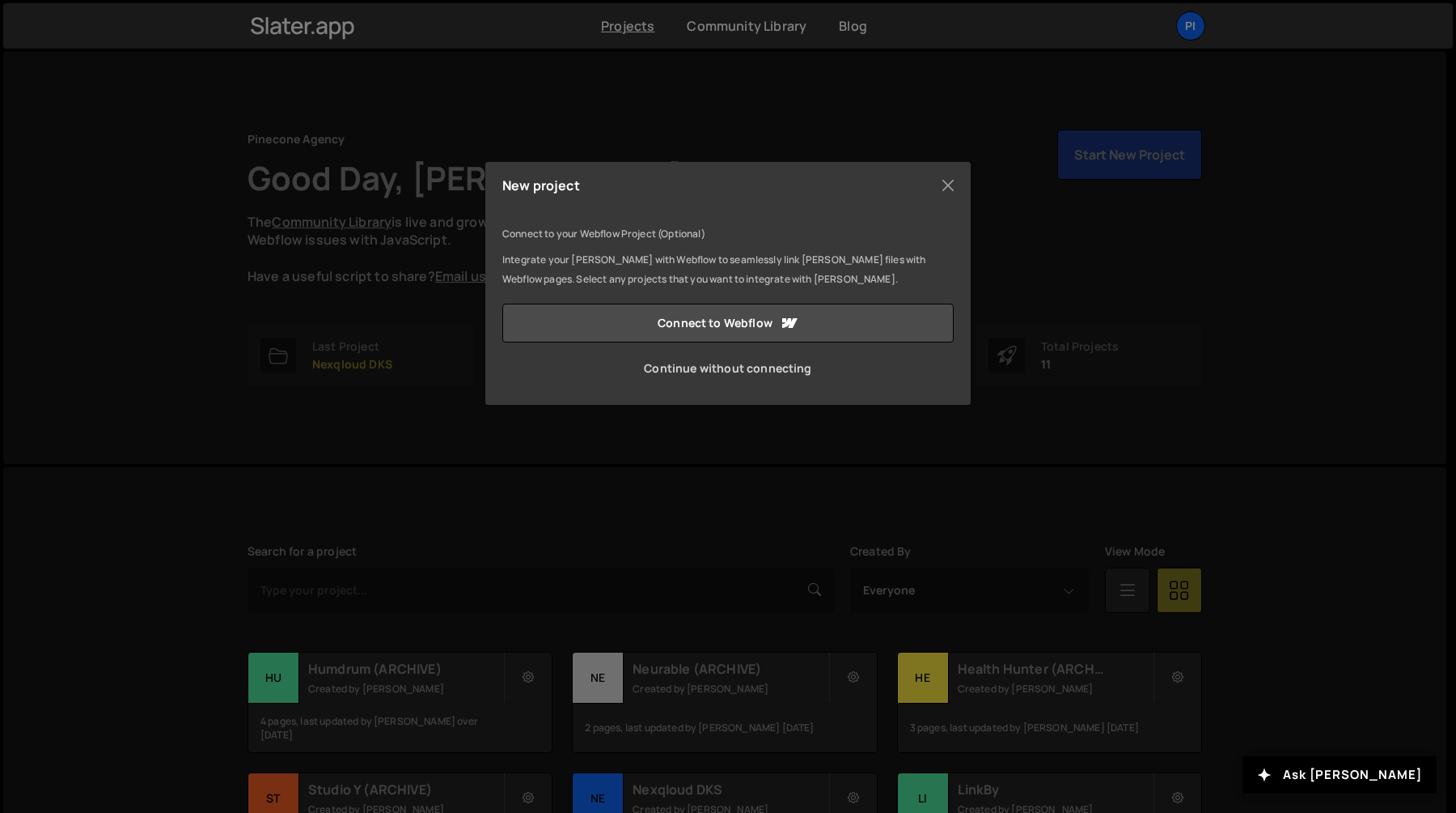
click at [700, 375] on link "Continue without connecting" at bounding box center [728, 368] width 451 height 39
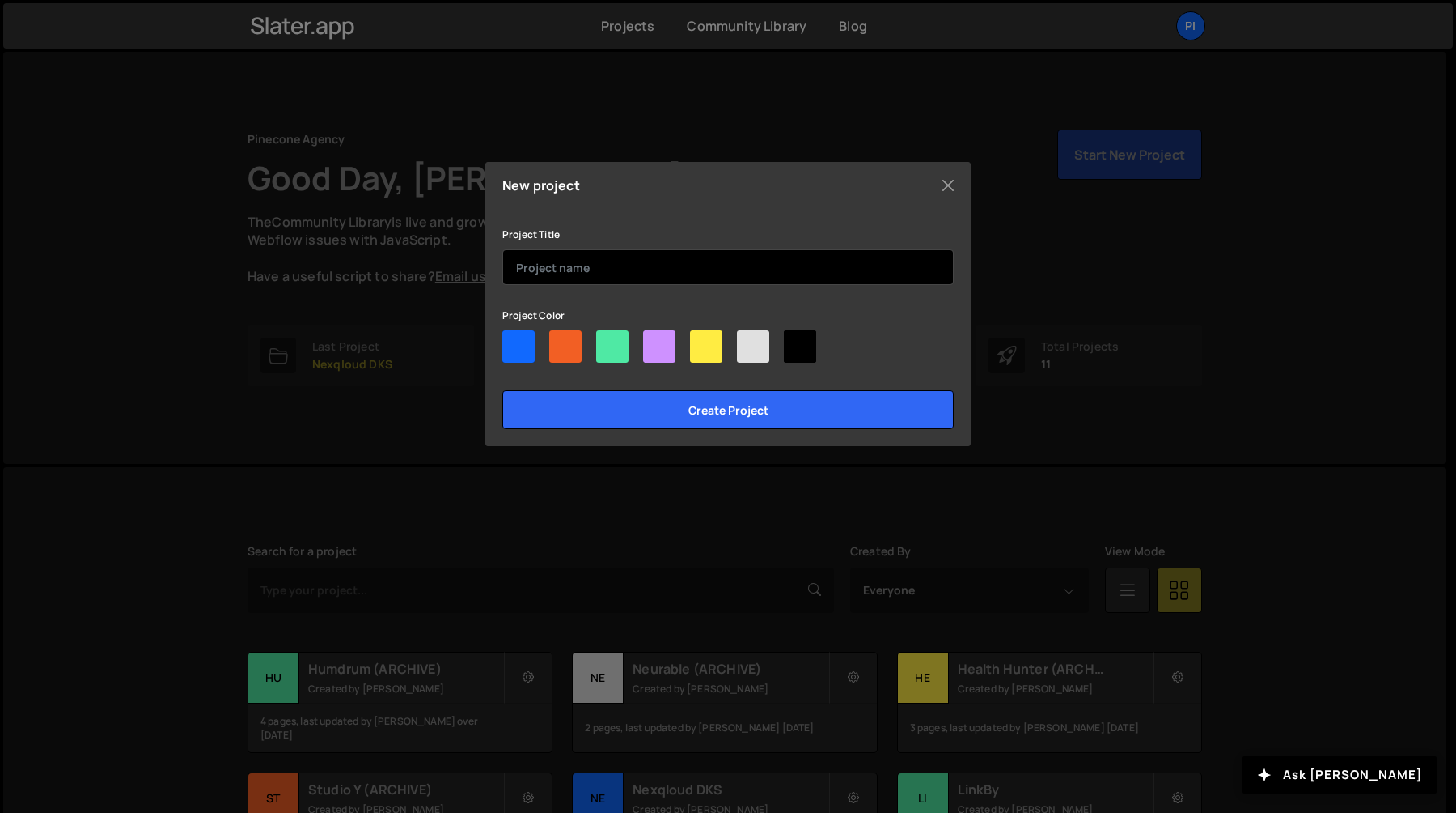
click at [672, 282] on input "text" at bounding box center [728, 267] width 451 height 35
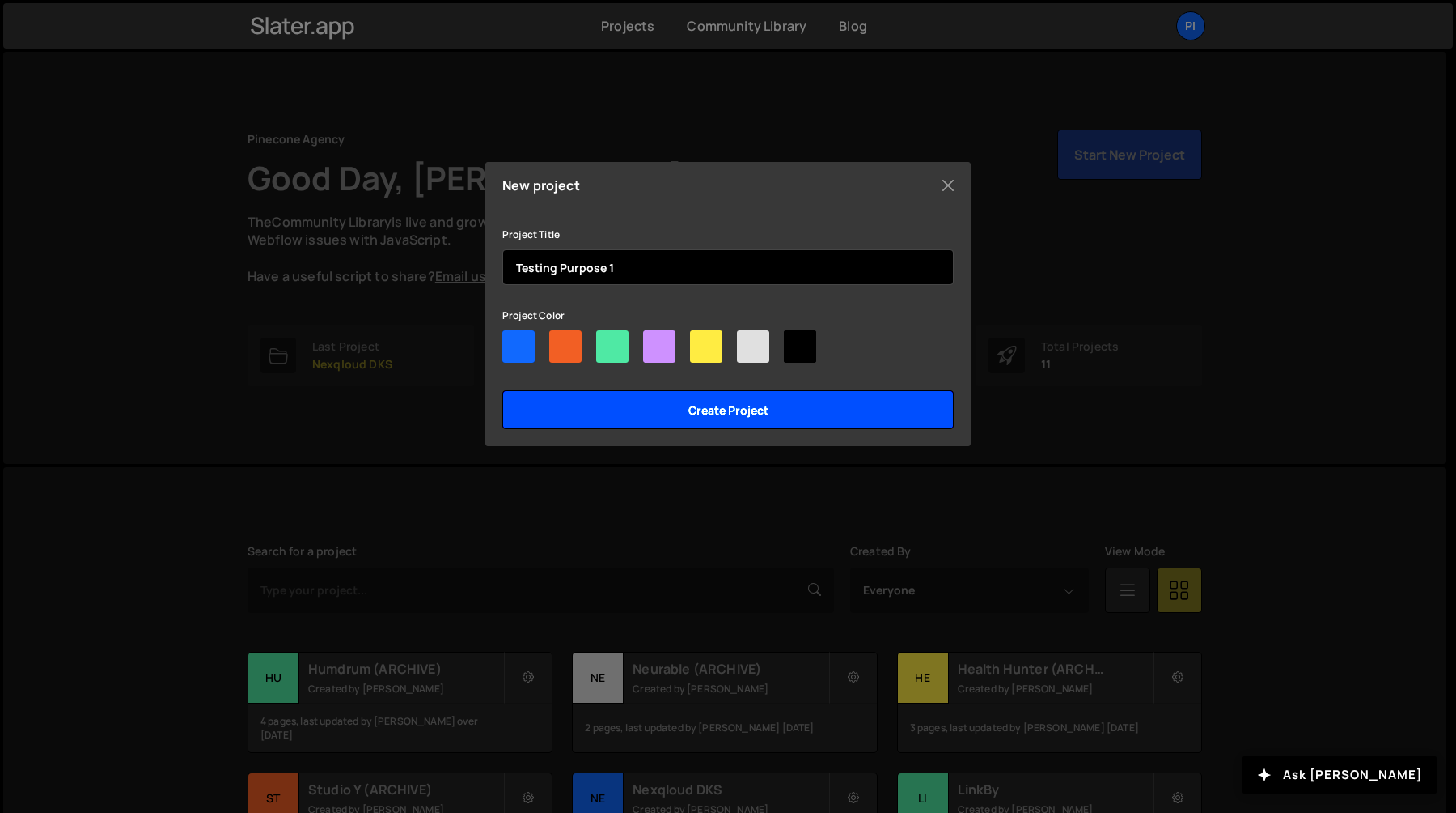
type input "Testing Purpose 1"
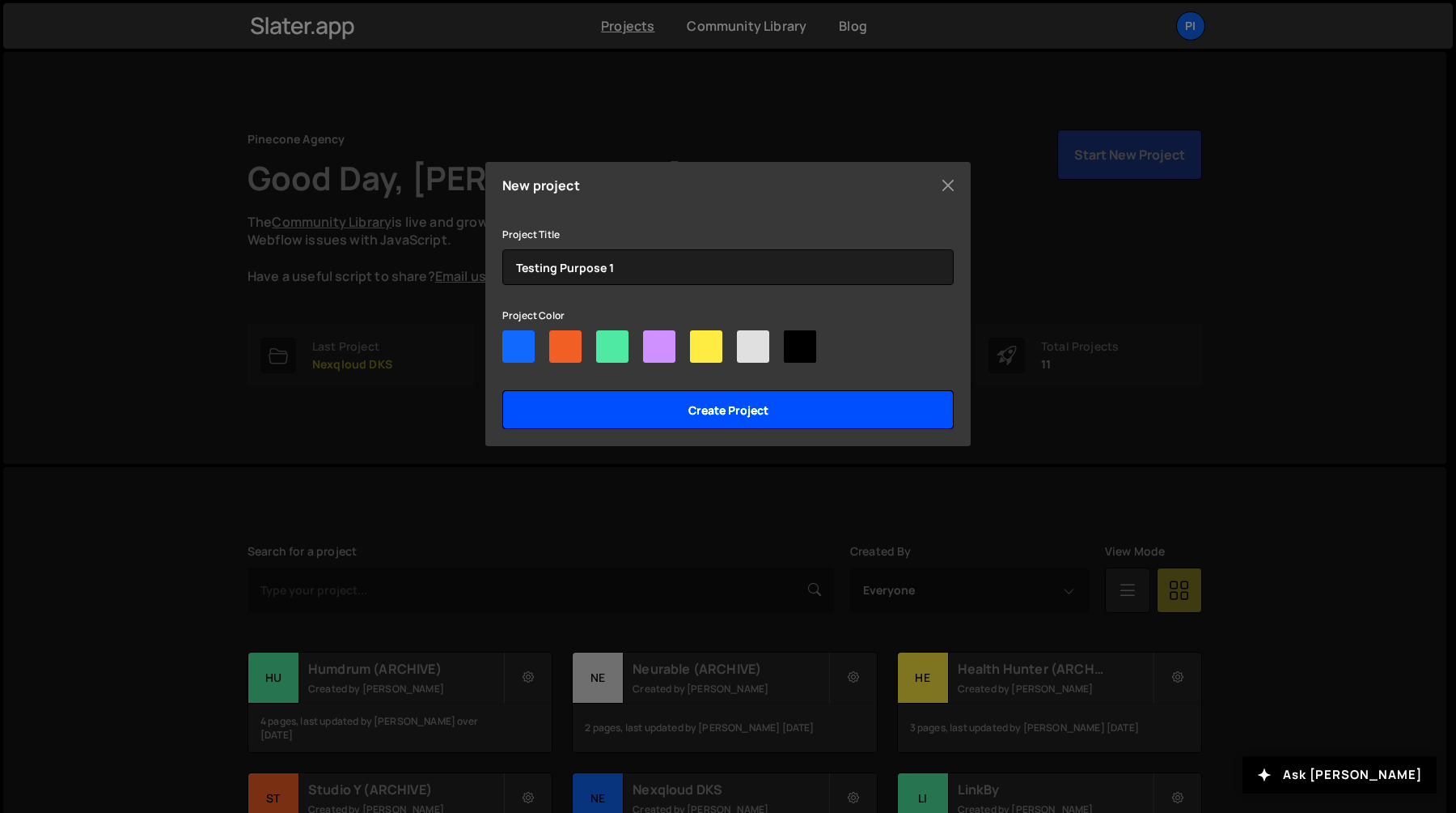
click at [664, 403] on input "Create project" at bounding box center [728, 410] width 451 height 39
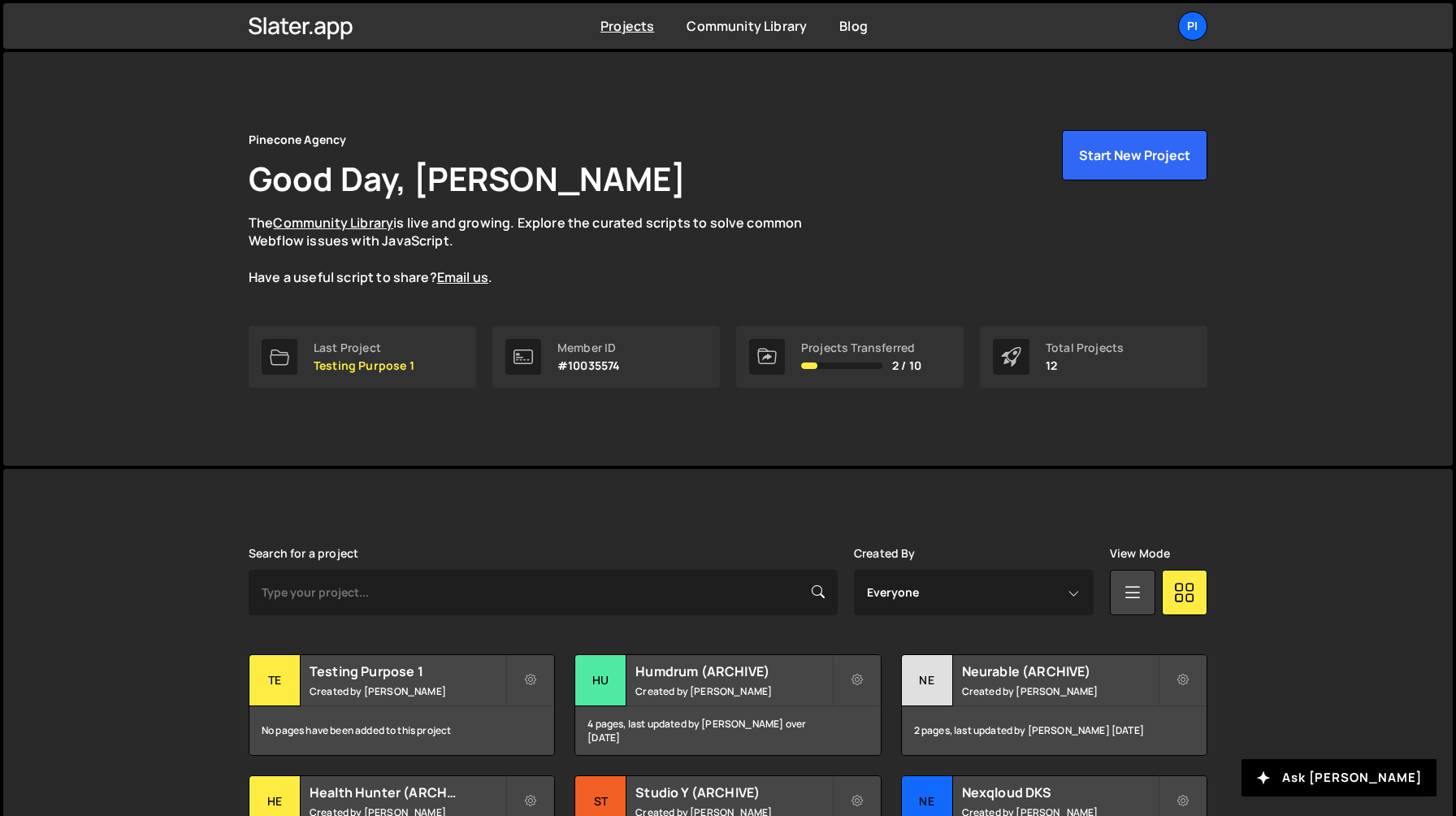
scroll to position [384, 0]
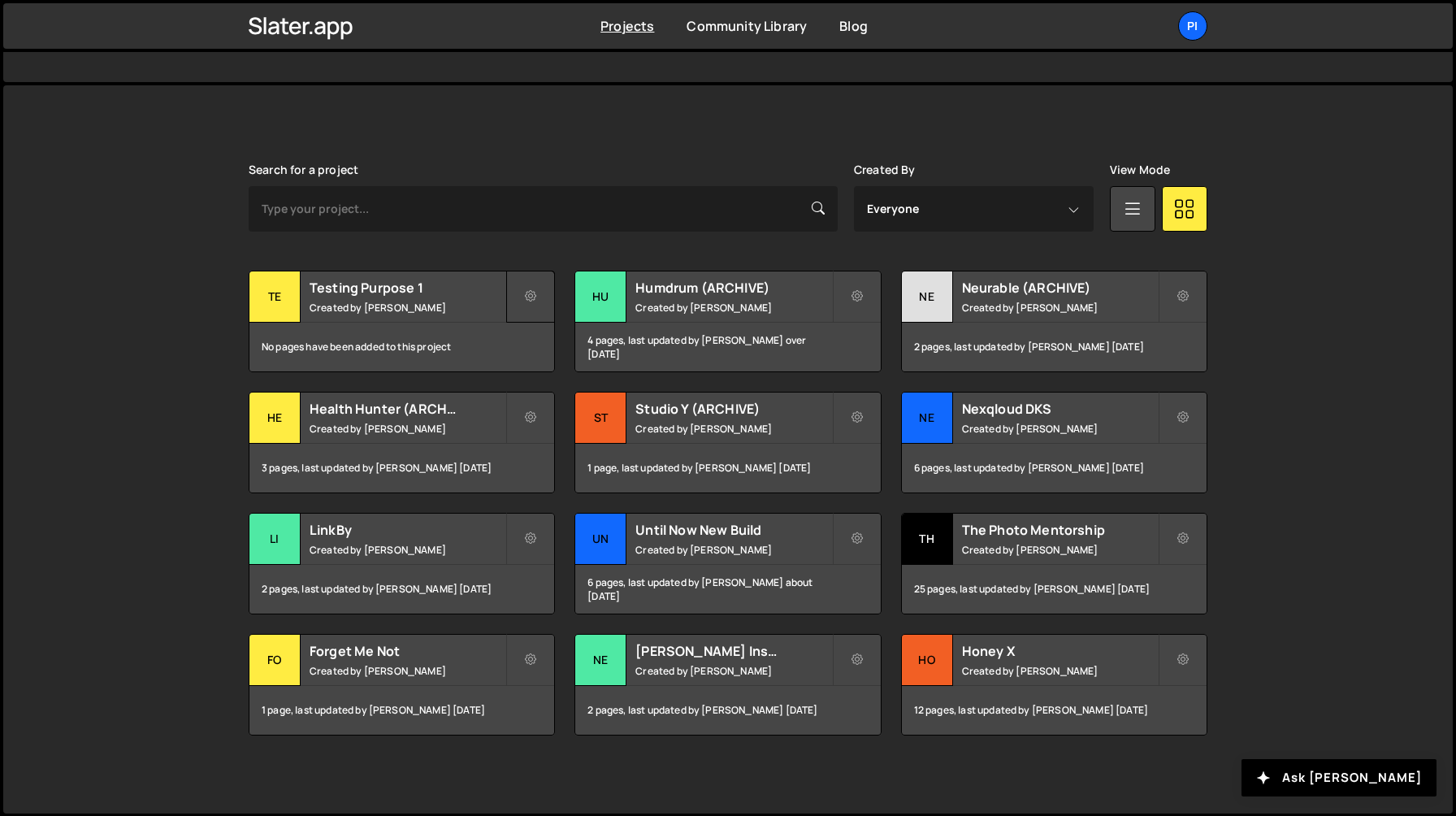
click at [522, 293] on button at bounding box center [530, 296] width 49 height 52
click at [1185, 25] on div "Pi" at bounding box center [1193, 26] width 29 height 29
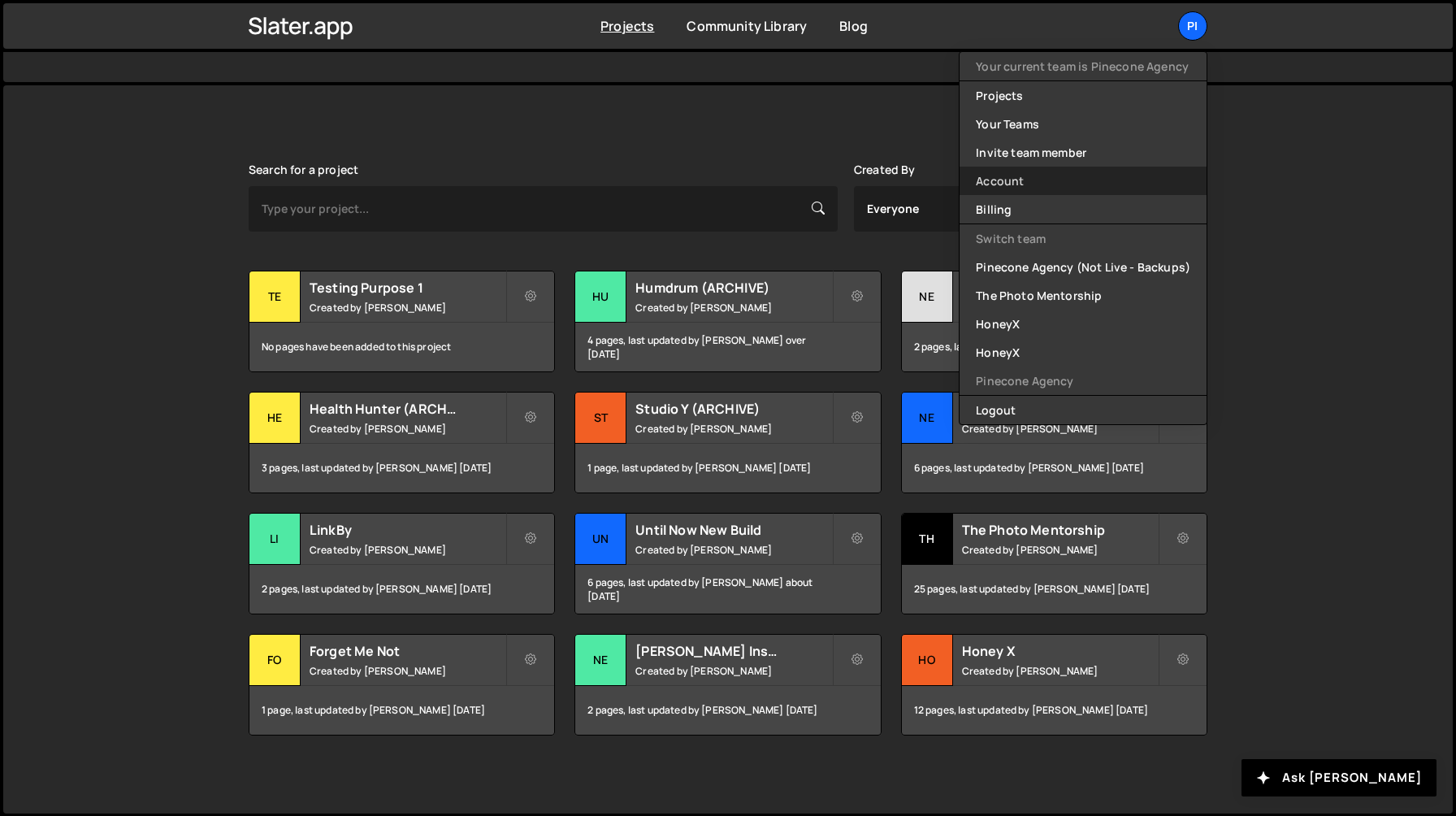
click at [1100, 182] on link "Account" at bounding box center [1083, 181] width 247 height 28
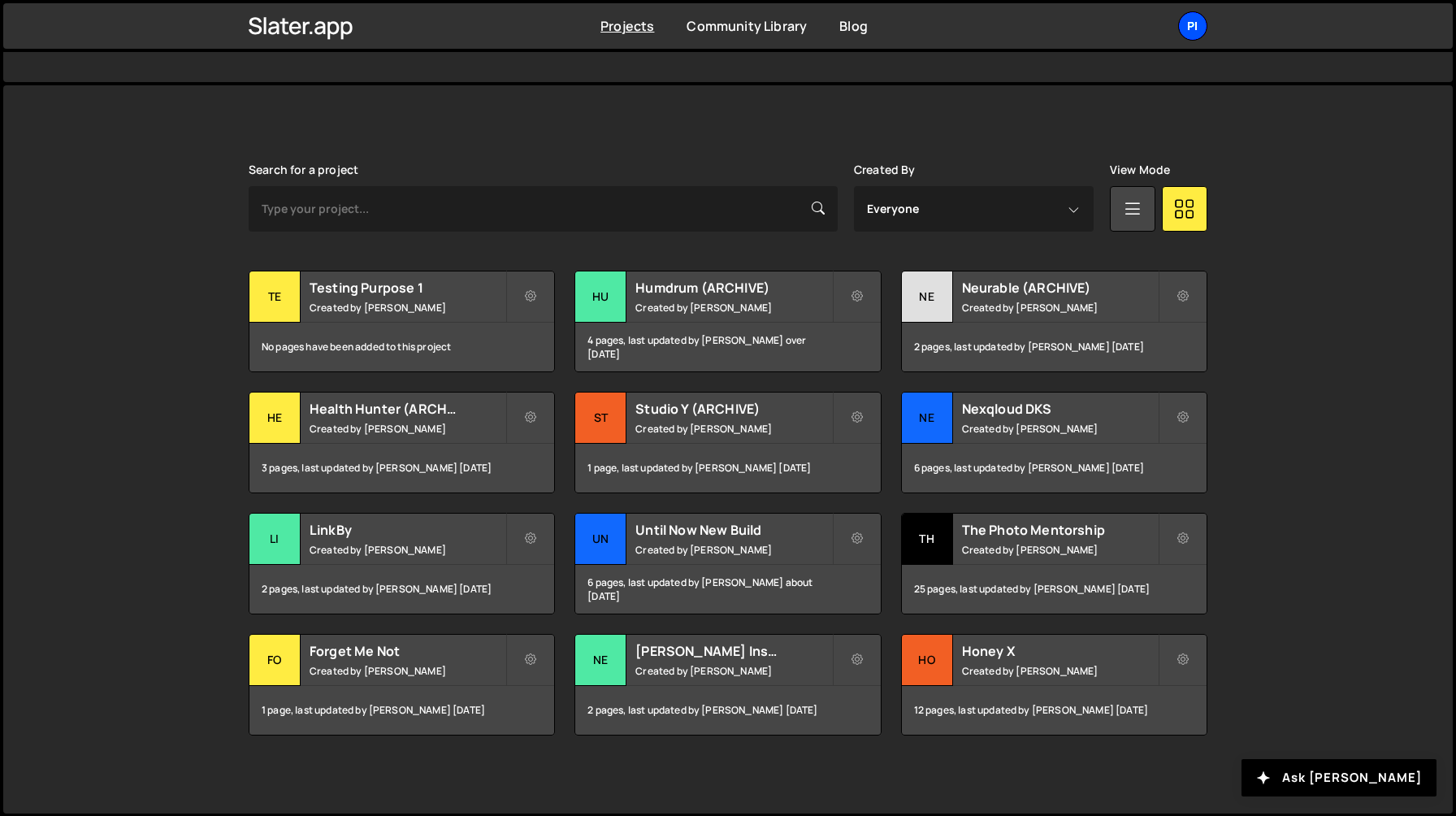
click at [1190, 25] on div "Pi" at bounding box center [1193, 26] width 29 height 29
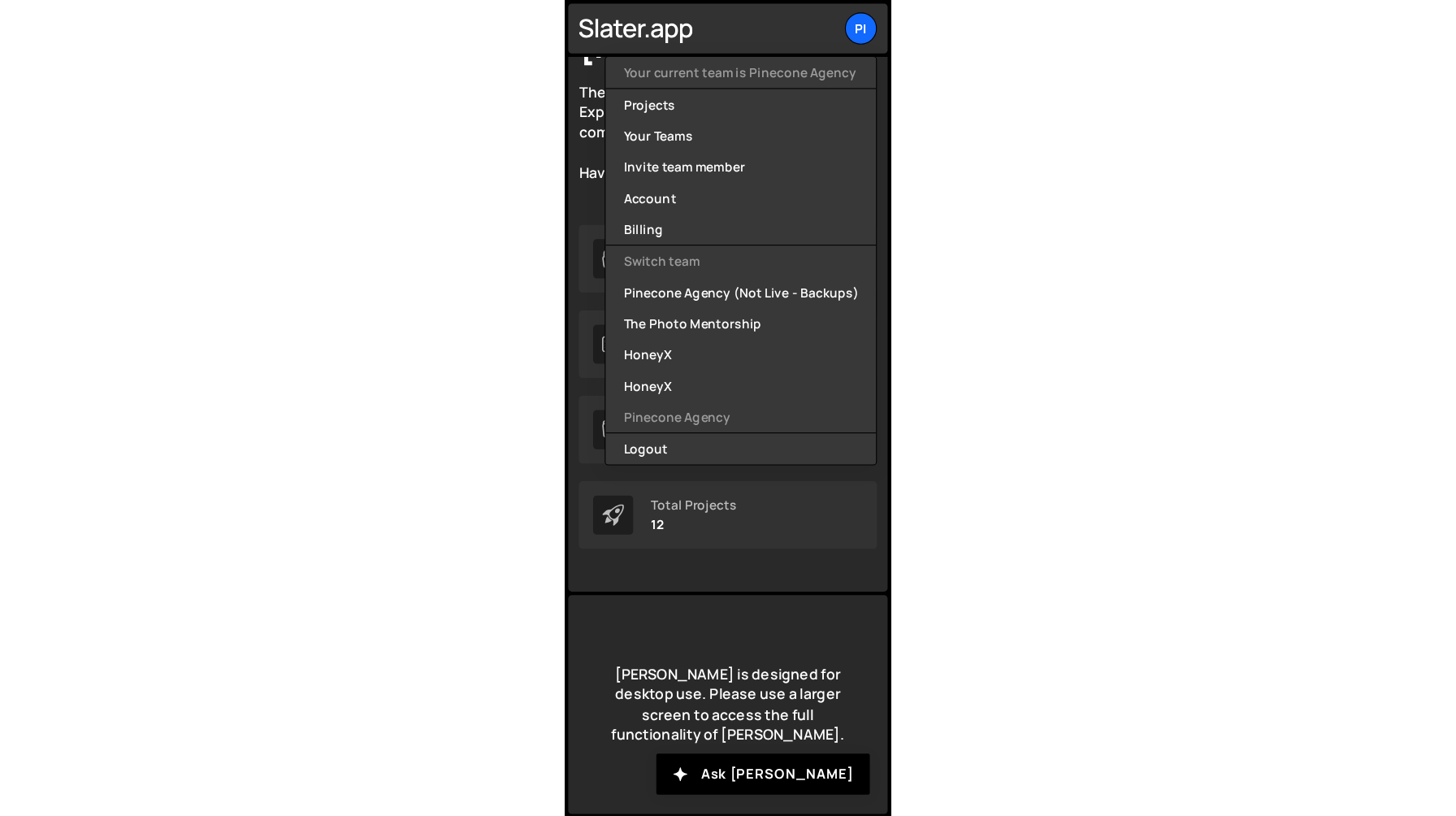
scroll to position [0, 0]
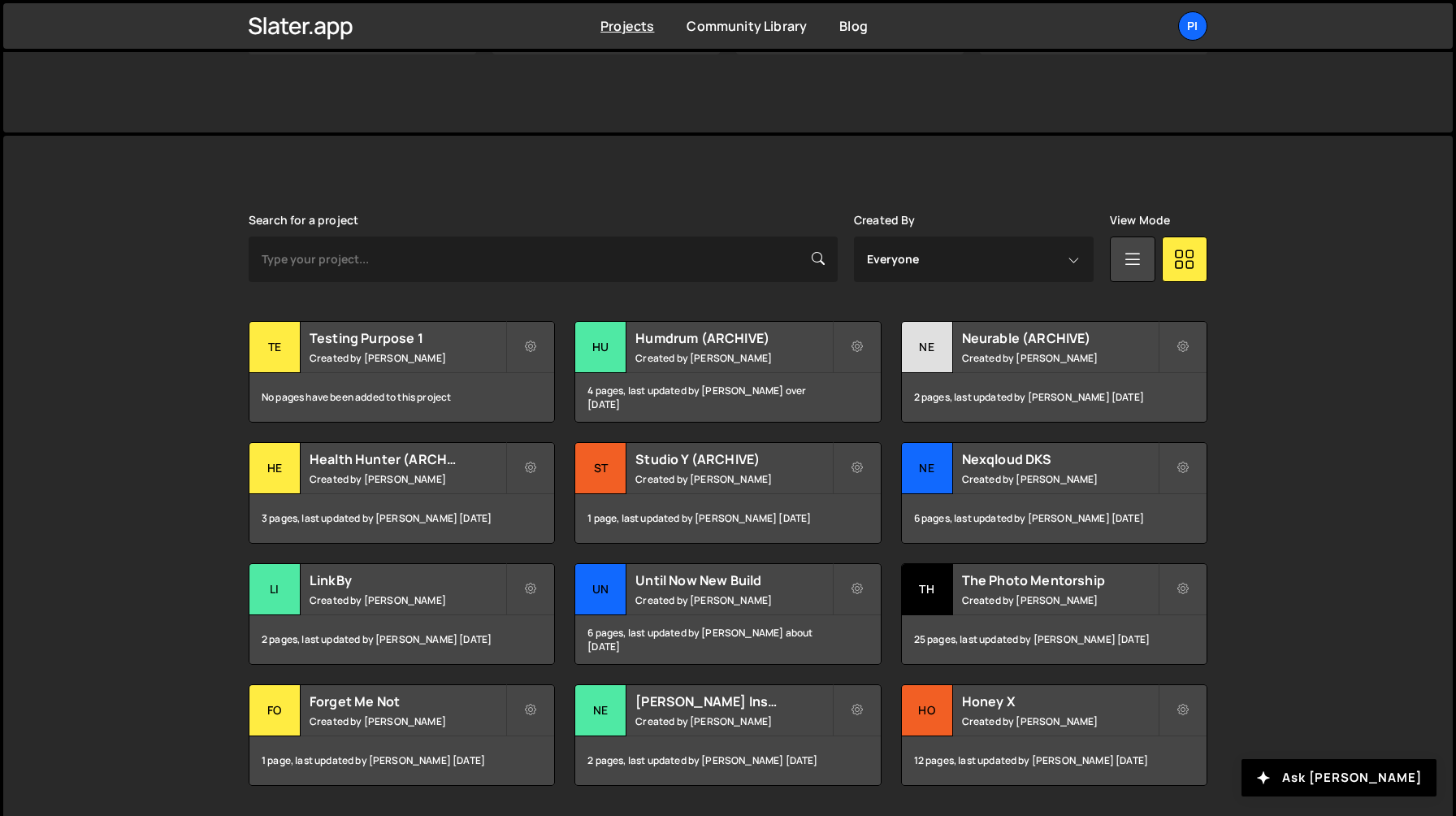
scroll to position [384, 0]
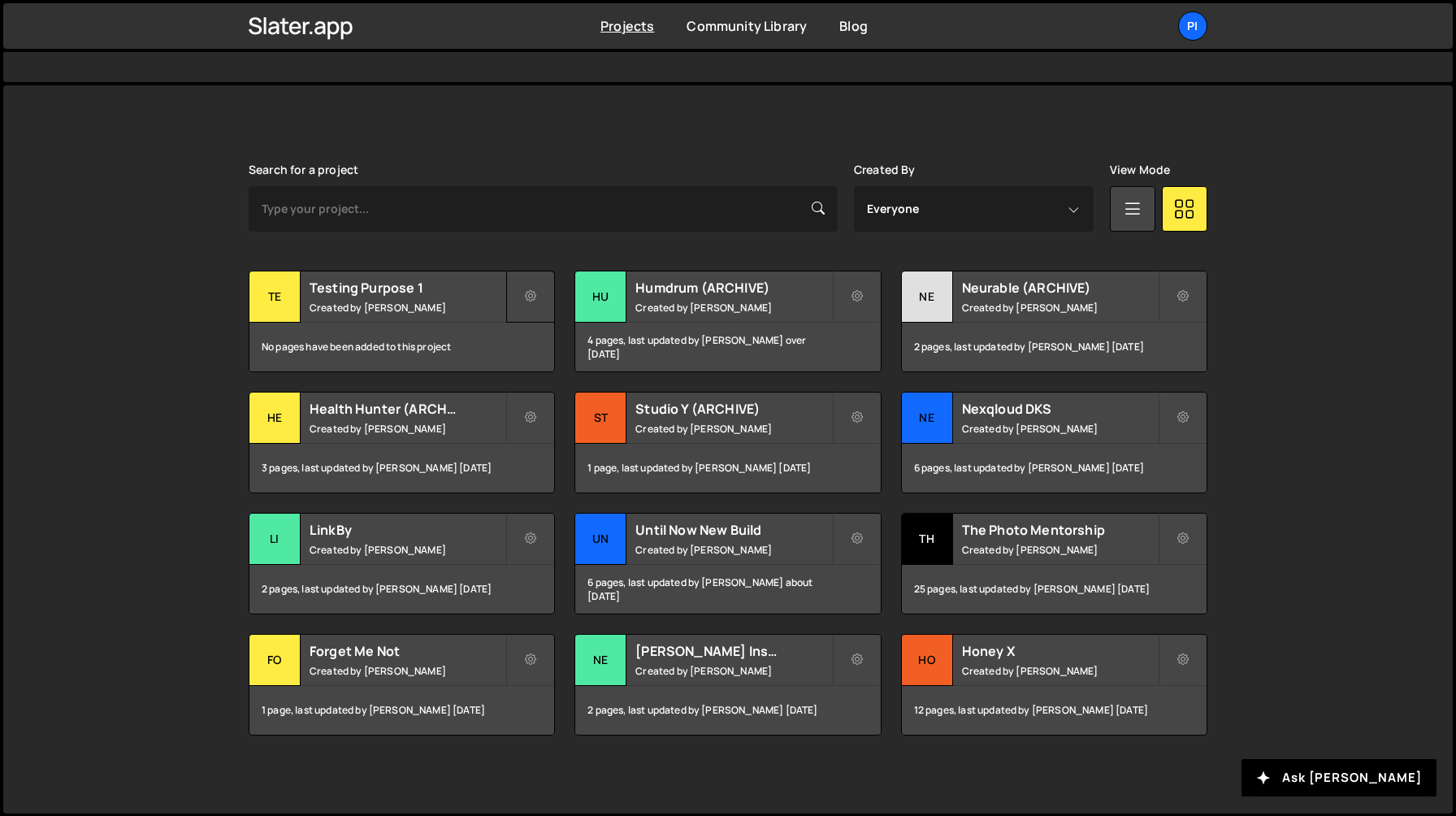
click at [522, 294] on button at bounding box center [530, 296] width 49 height 52
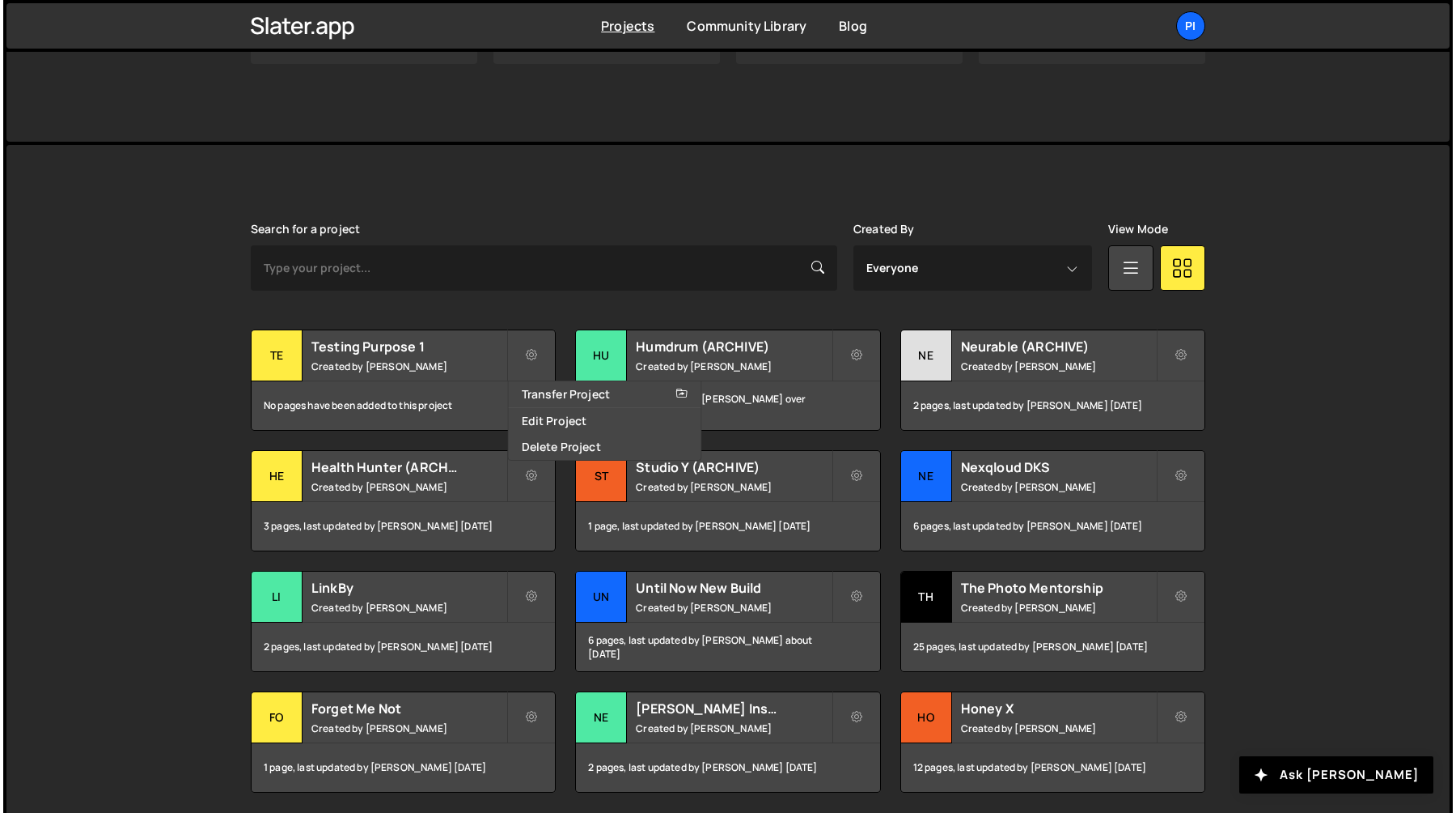
scroll to position [286, 0]
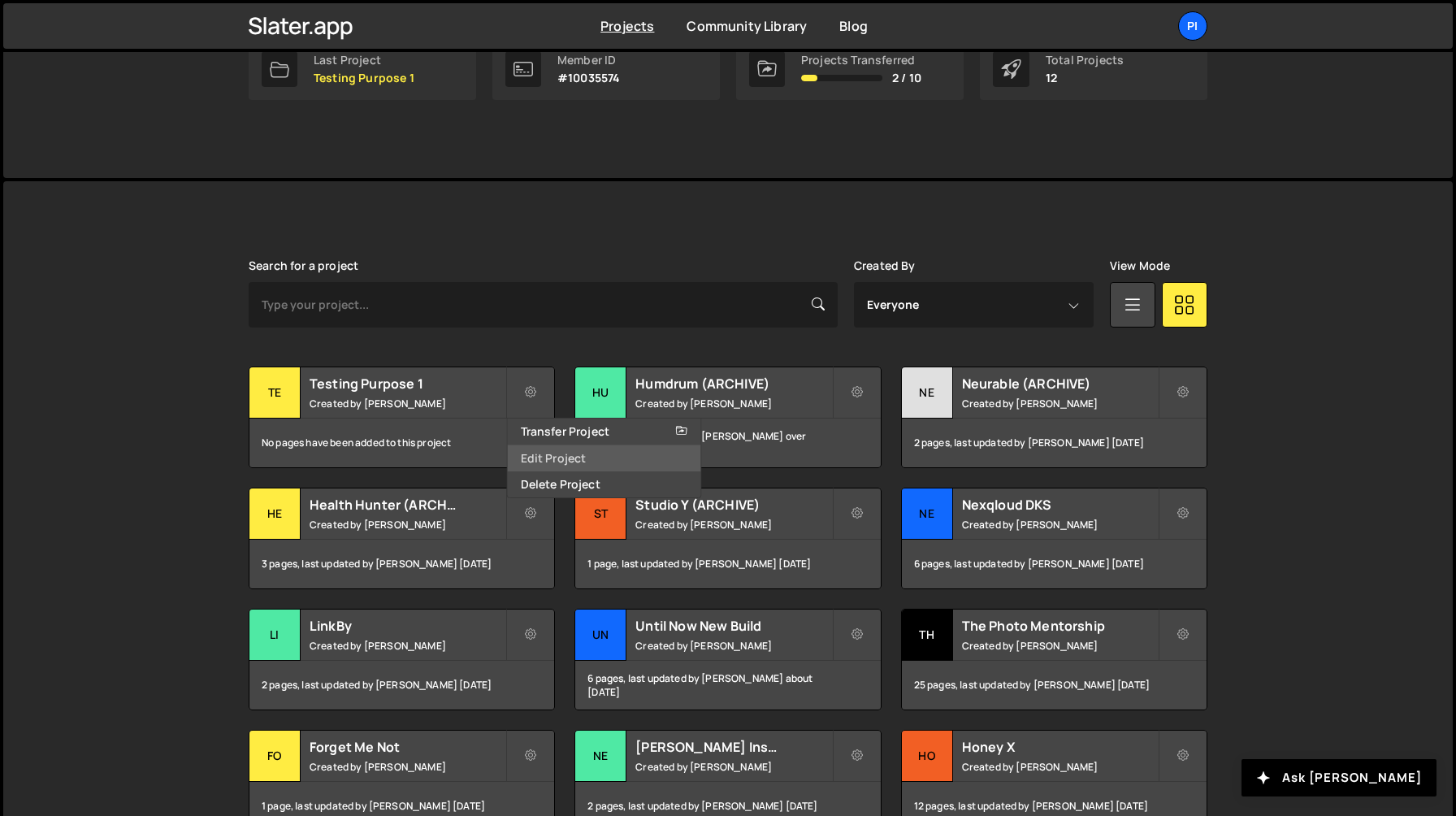
click at [546, 452] on link "Edit Project" at bounding box center [604, 457] width 193 height 26
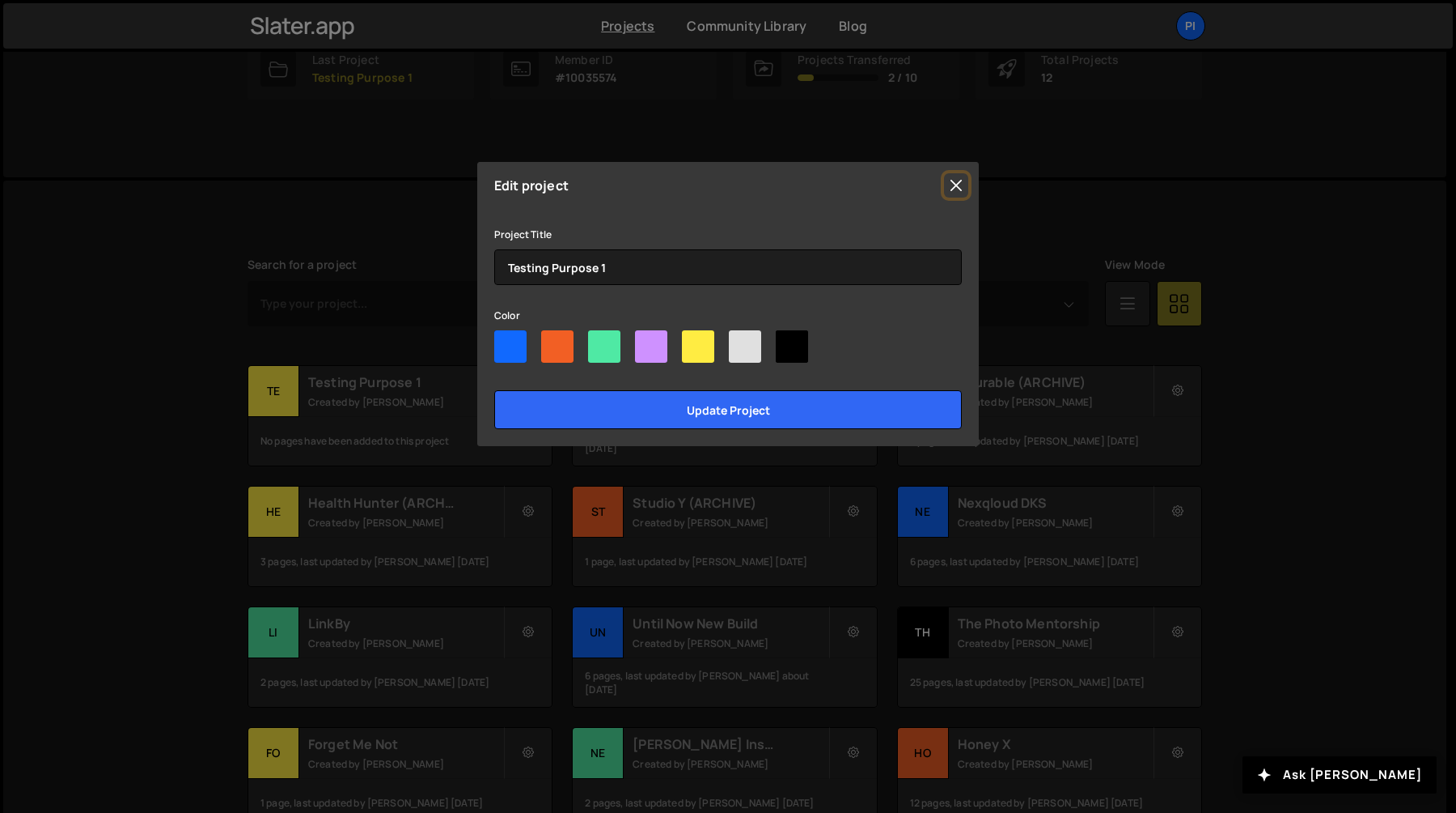
click at [958, 179] on button "Close" at bounding box center [955, 184] width 24 height 24
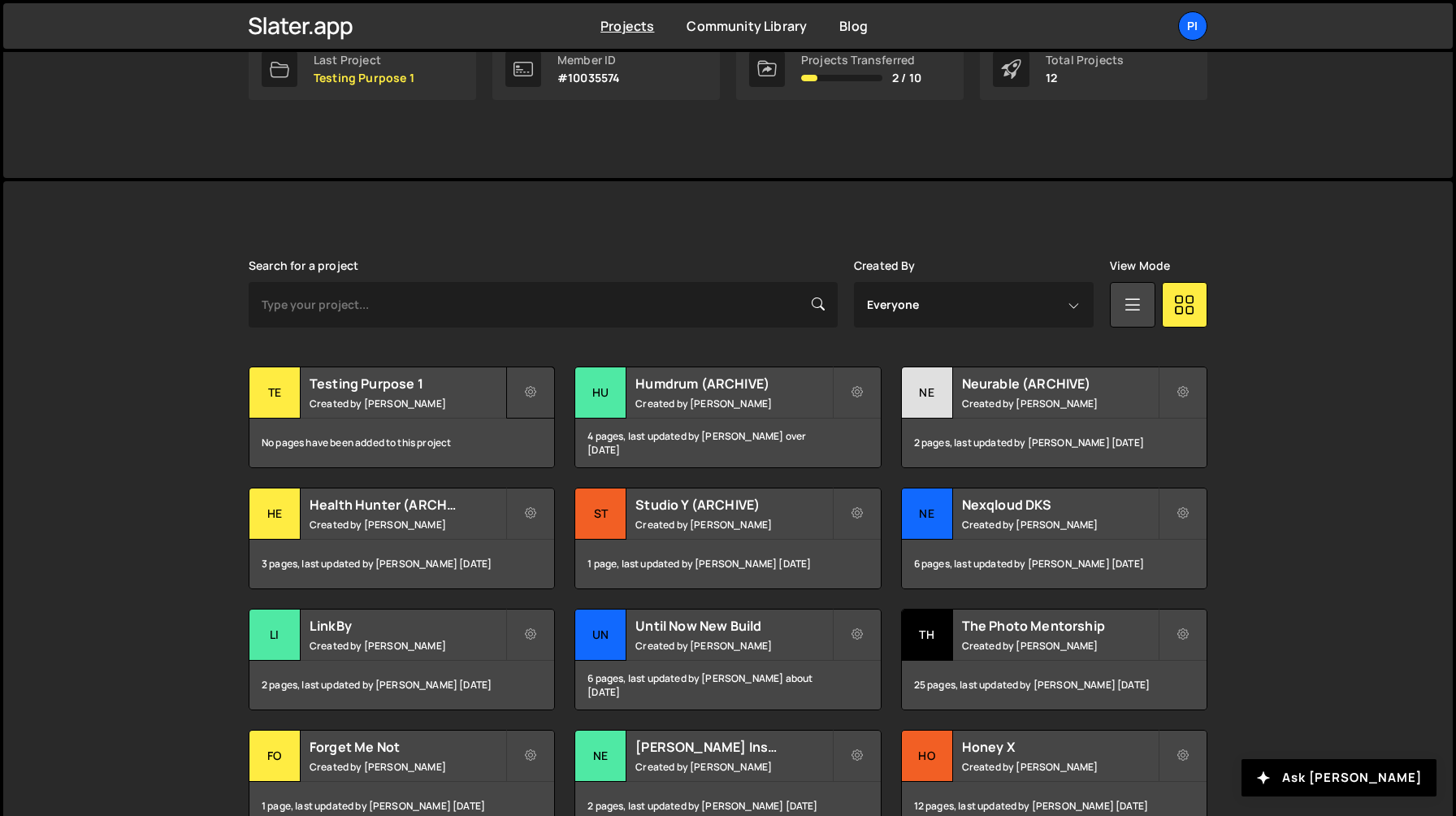
click at [534, 399] on icon at bounding box center [530, 392] width 12 height 16
click at [586, 432] on link "Transfer Project" at bounding box center [604, 431] width 193 height 26
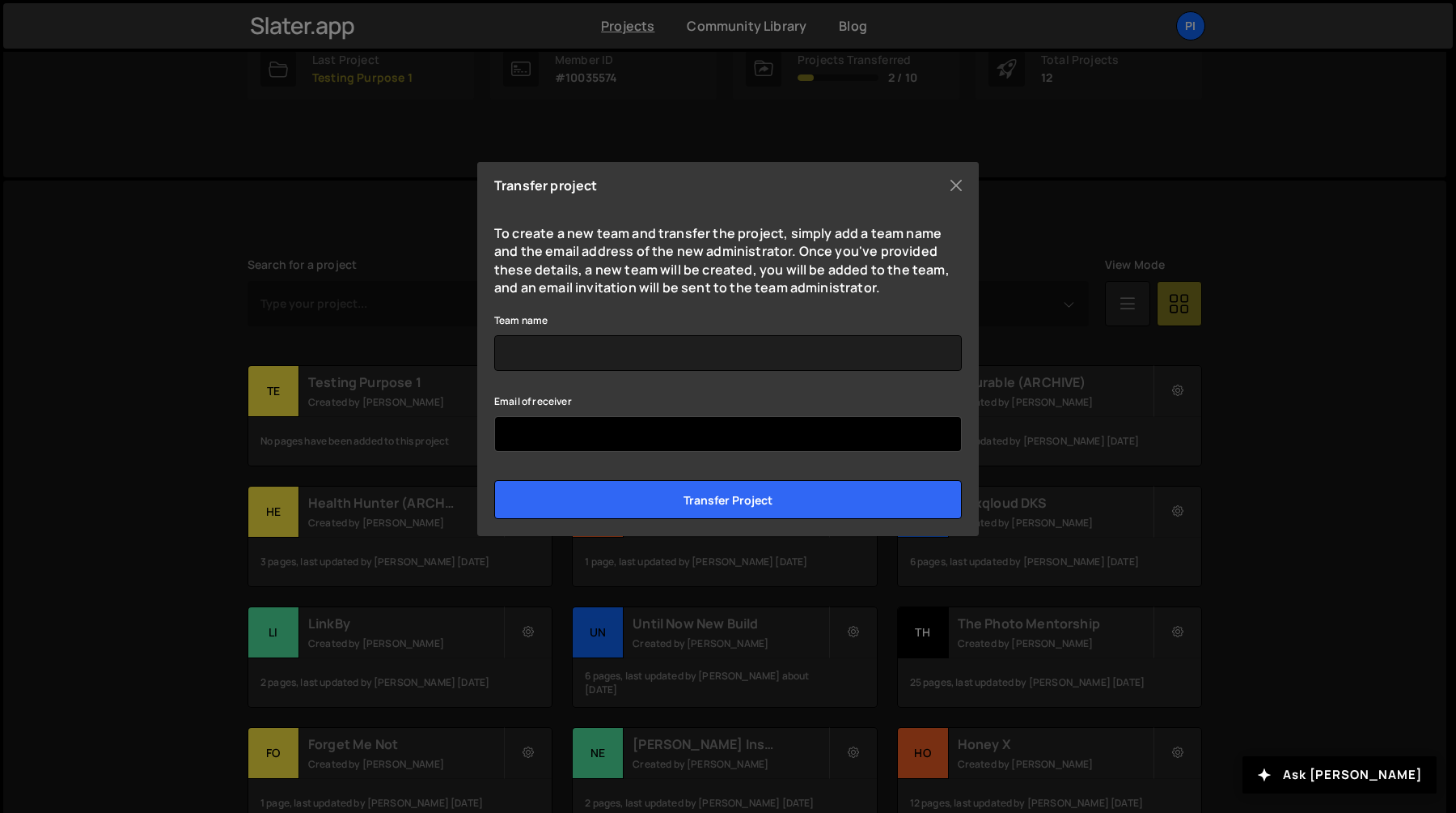
click at [554, 426] on input "Email of receiver" at bounding box center [728, 434] width 468 height 35
click at [542, 435] on input "dev@Pinecone.agency" at bounding box center [728, 434] width 468 height 35
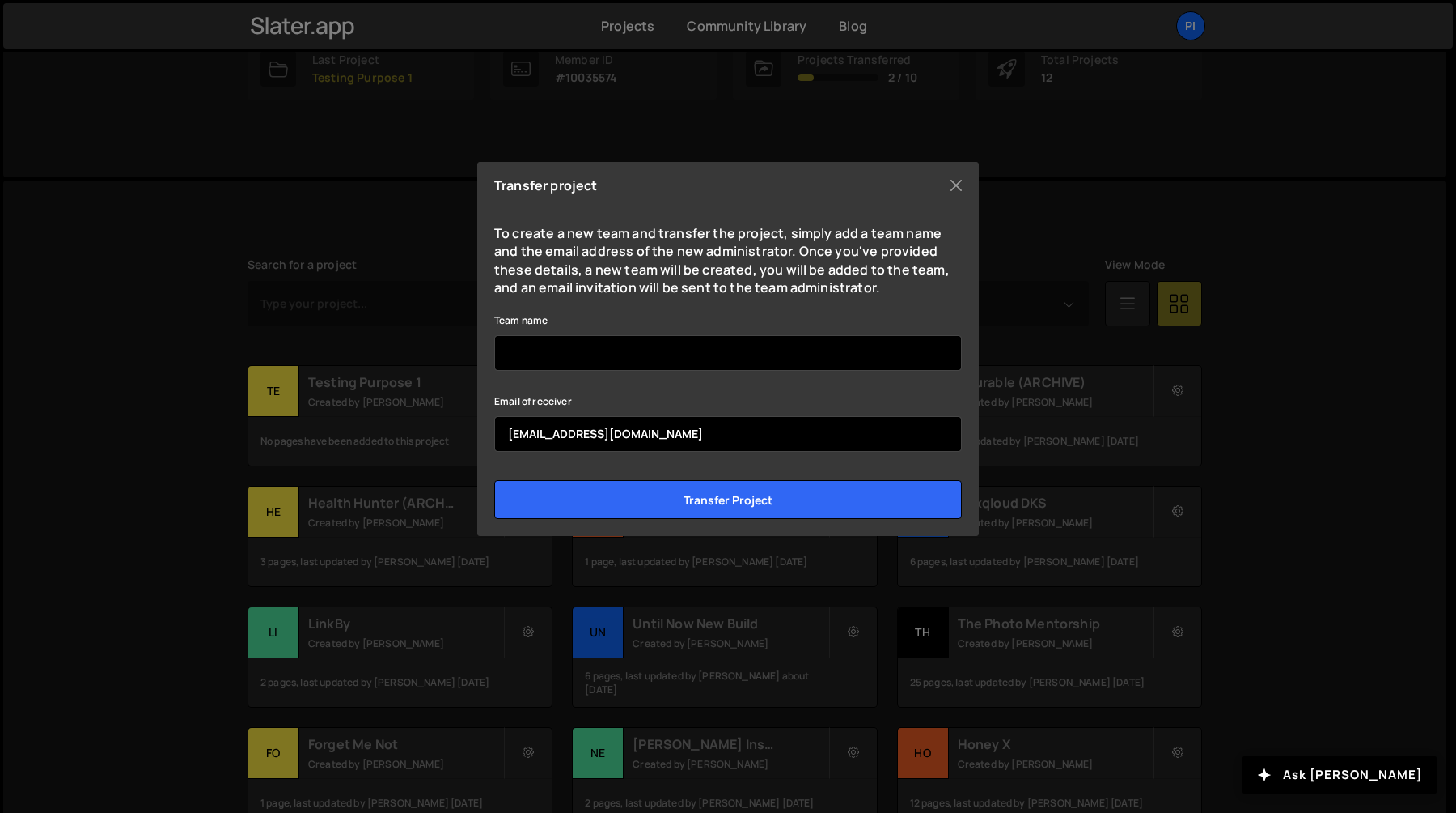
type input "dev@pinecone.agency"
click at [583, 354] on input "Team name" at bounding box center [728, 353] width 468 height 35
paste input "Pinecone Agency (Not Live - Backups)"
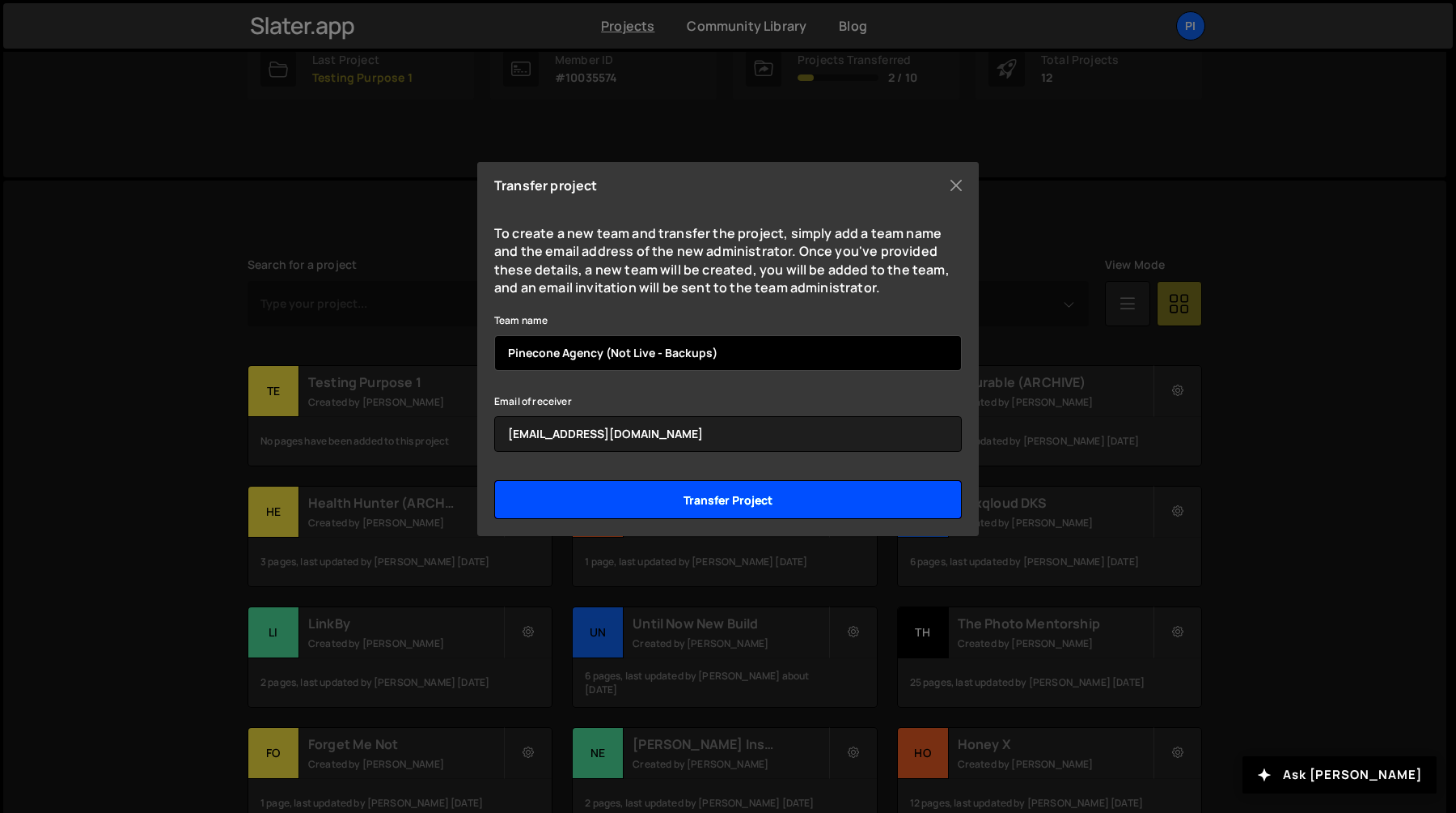
type input "Pinecone Agency (Not Live - Backups)"
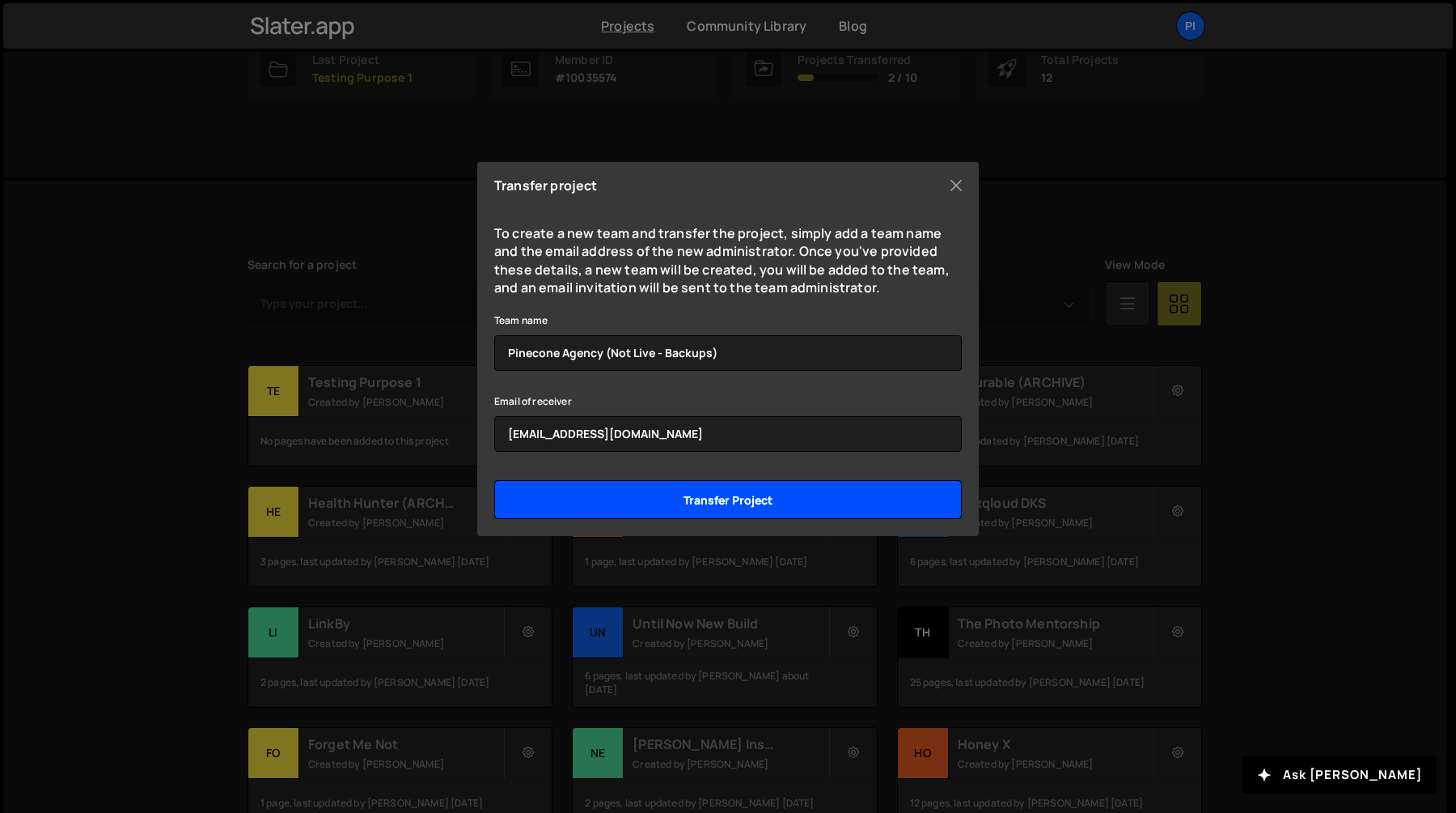
click at [768, 489] on input "Transfer project" at bounding box center [728, 499] width 468 height 39
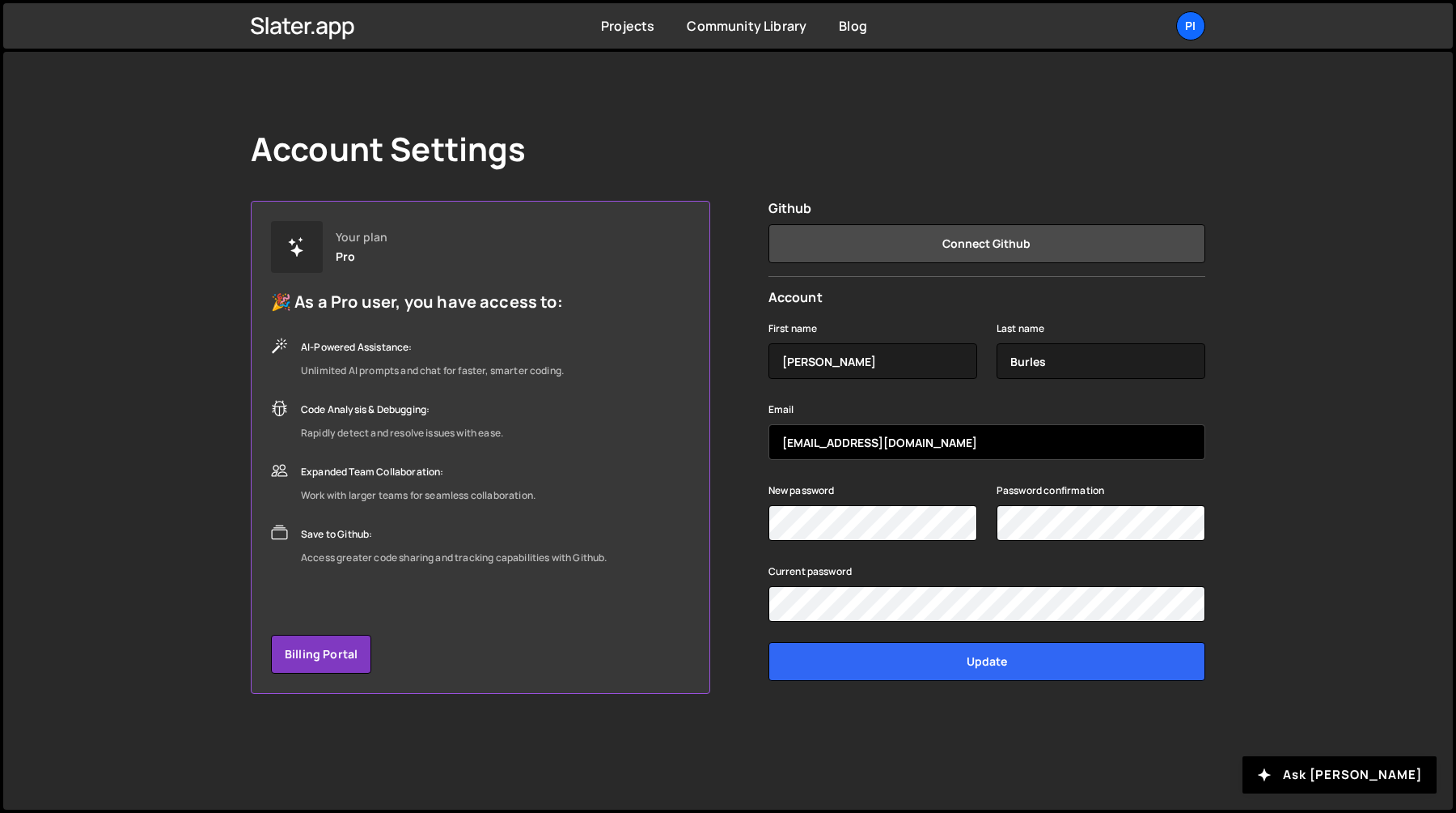
click at [918, 448] on input "dev@pinecone.agency" at bounding box center [986, 442] width 437 height 35
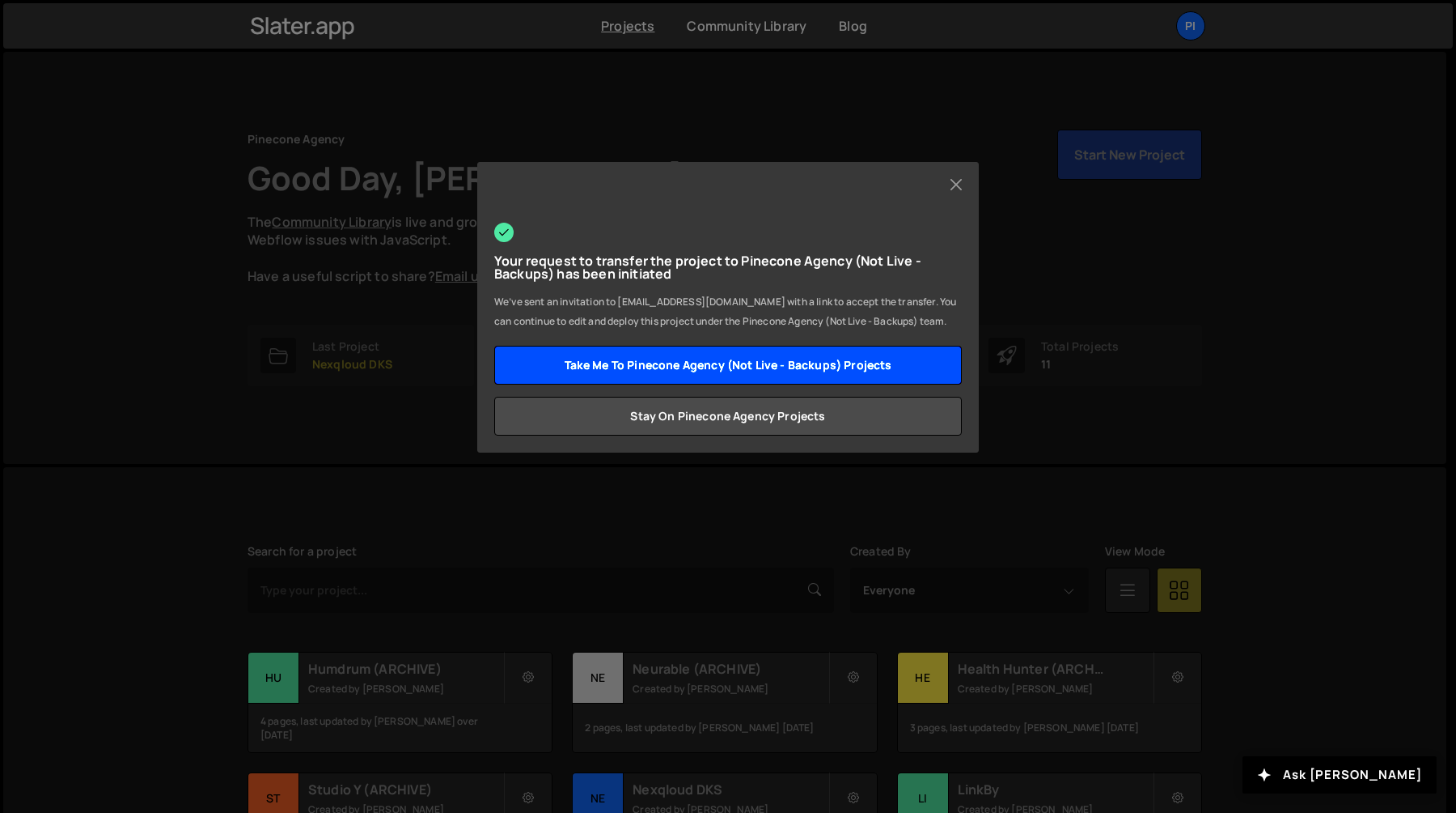
click at [867, 365] on link "Take me to Pinecone Agency (Not Live - Backups) projects" at bounding box center [728, 365] width 468 height 39
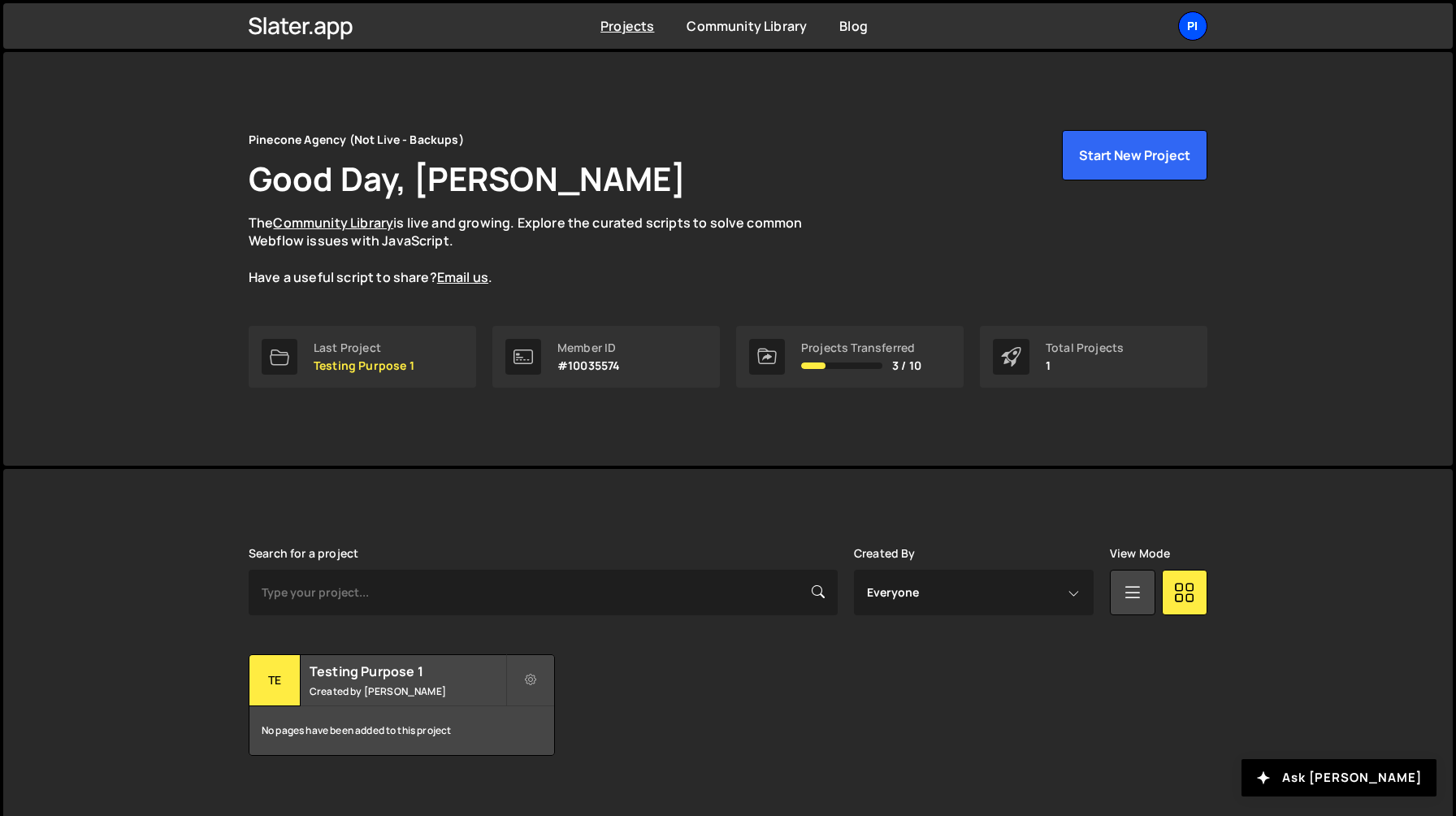
click at [1196, 32] on div "Pi" at bounding box center [1193, 26] width 29 height 29
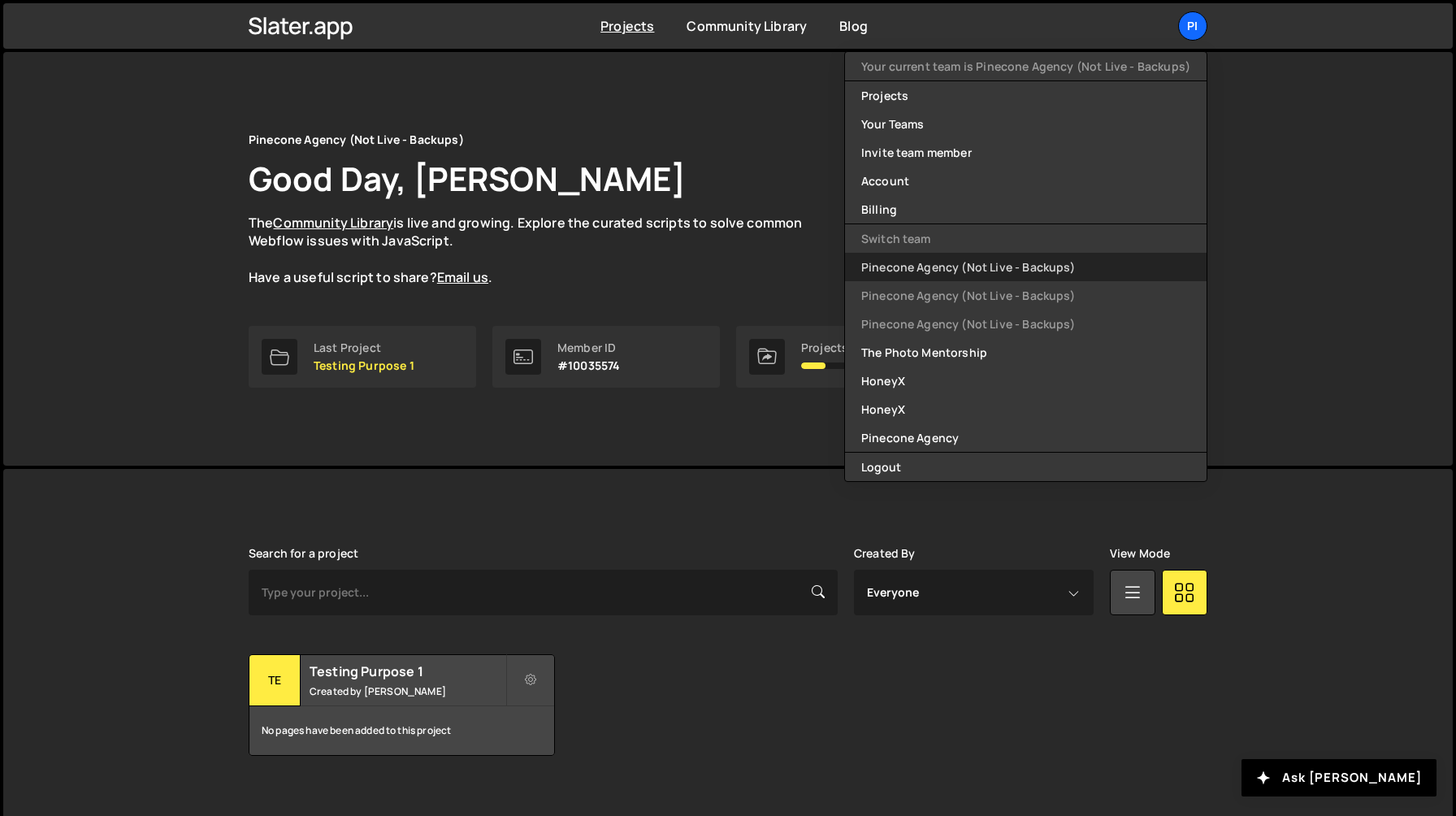
click at [1011, 271] on link "Pinecone Agency (Not Live - Backups)" at bounding box center [1025, 267] width 361 height 28
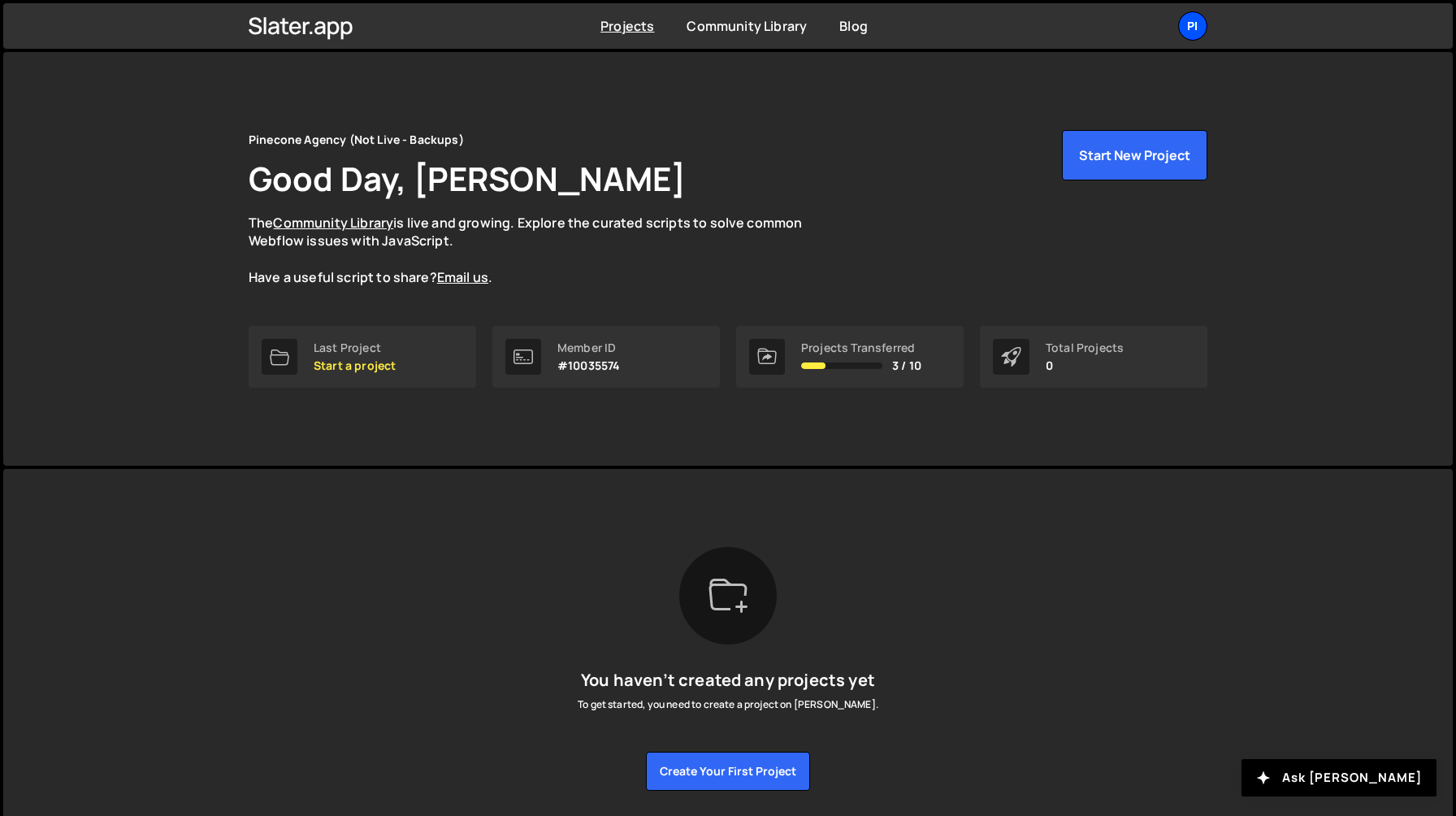
click at [1185, 32] on div "Pi" at bounding box center [1193, 26] width 29 height 29
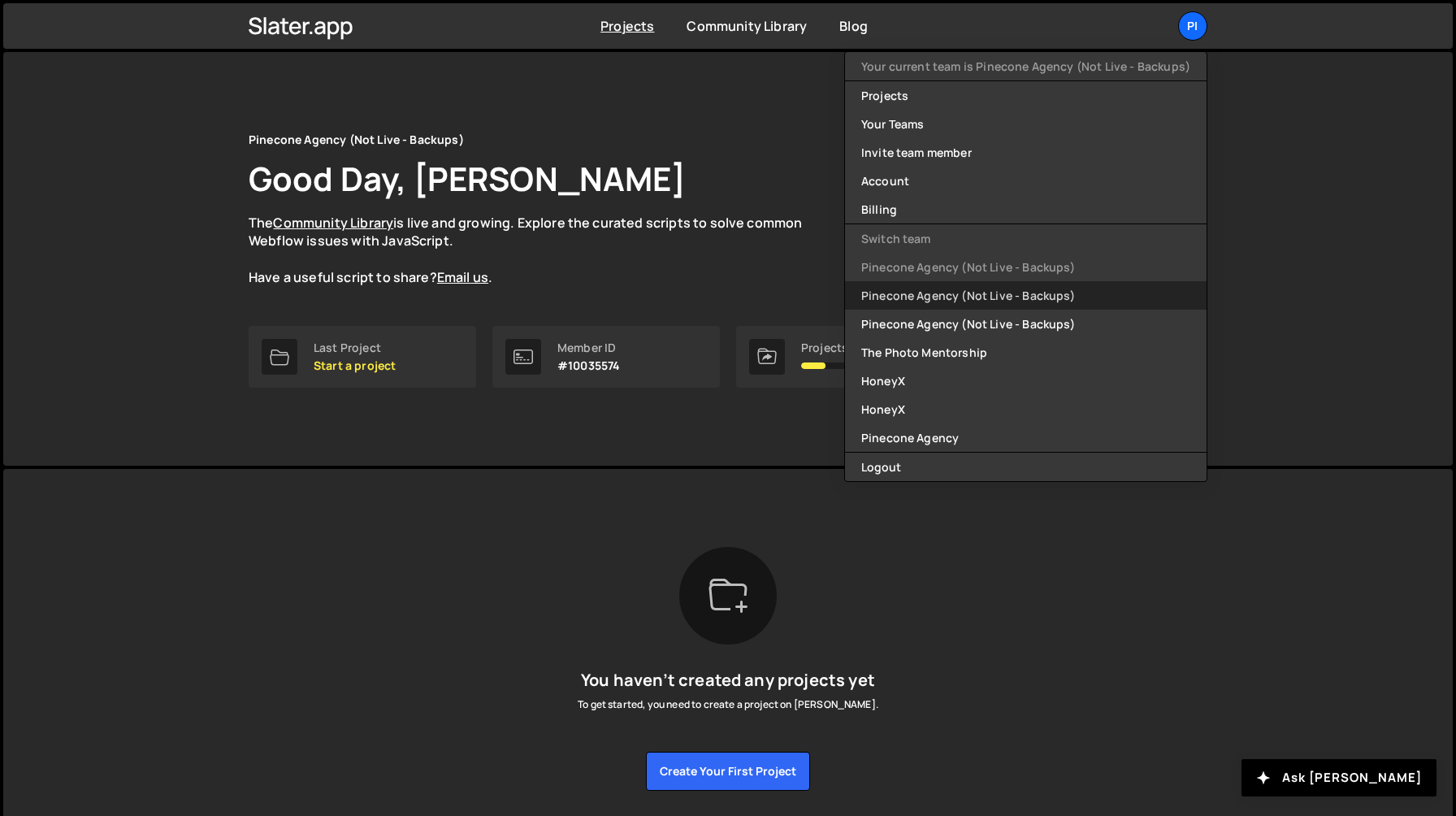
click at [931, 303] on link "Pinecone Agency (Not Live - Backups)" at bounding box center [1025, 295] width 361 height 28
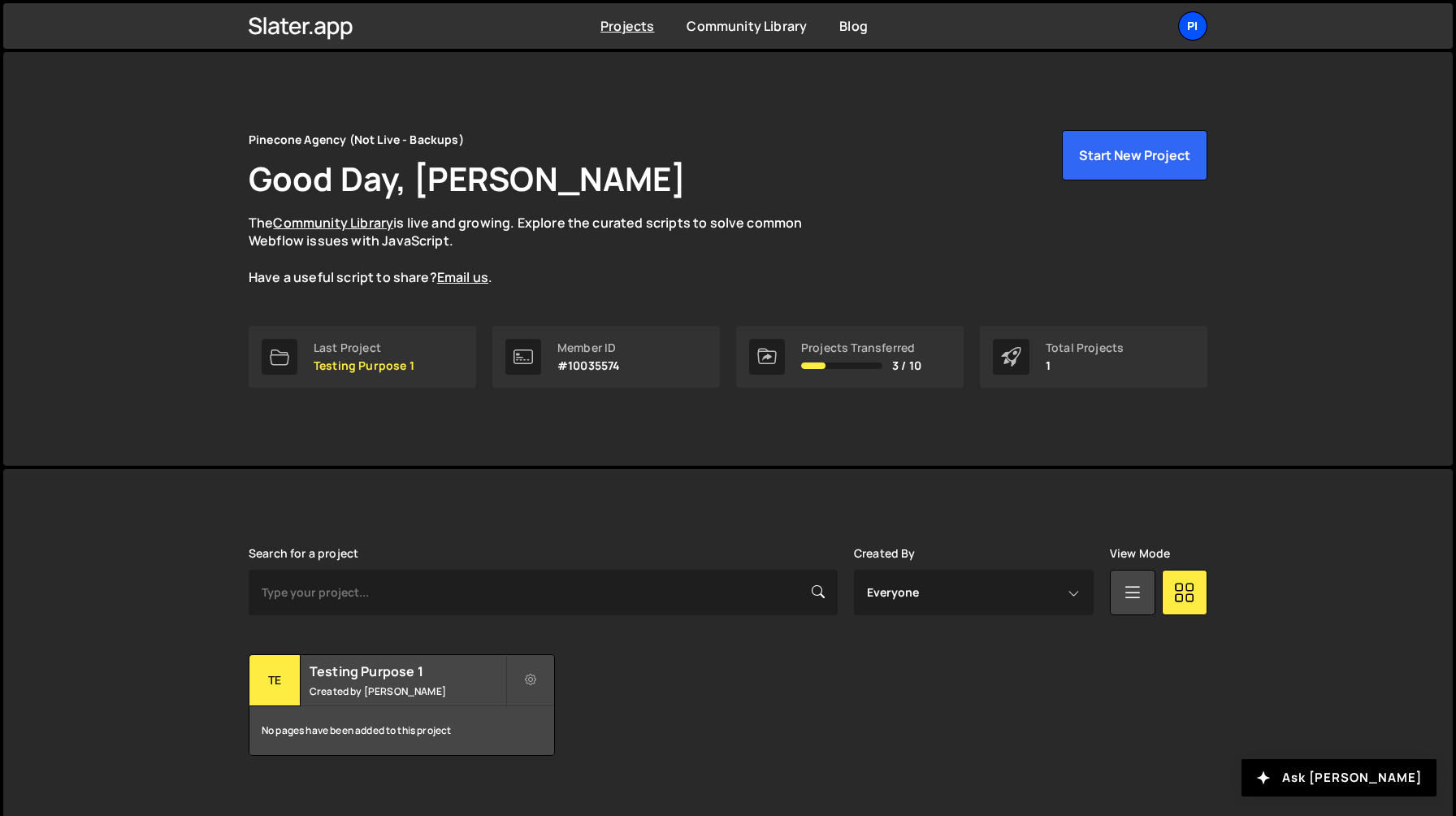
click at [1193, 24] on div "Pi" at bounding box center [1193, 26] width 29 height 29
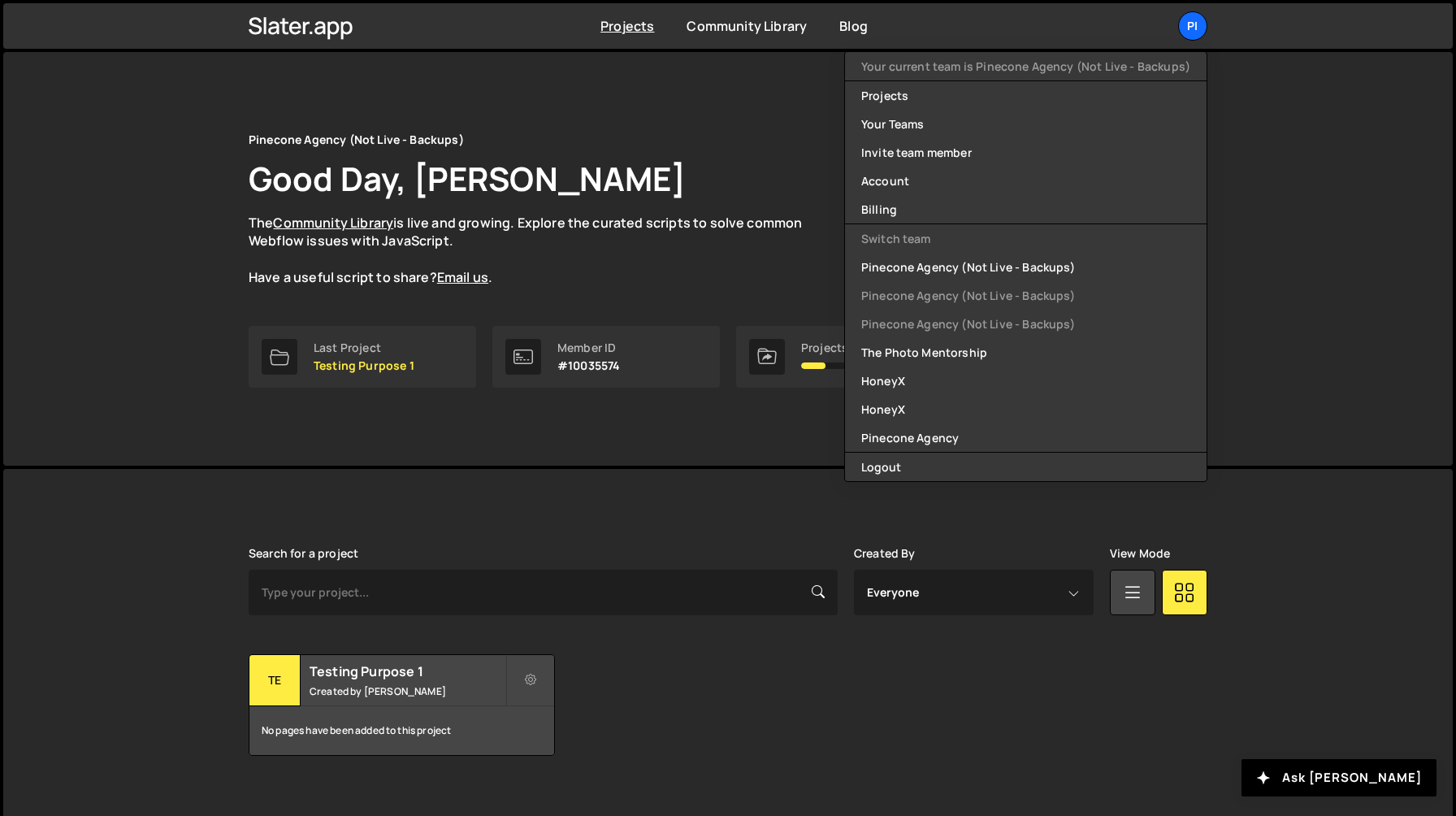
click at [939, 314] on li "Pinecone Agency (Not Live - Backups)" at bounding box center [1025, 324] width 361 height 28
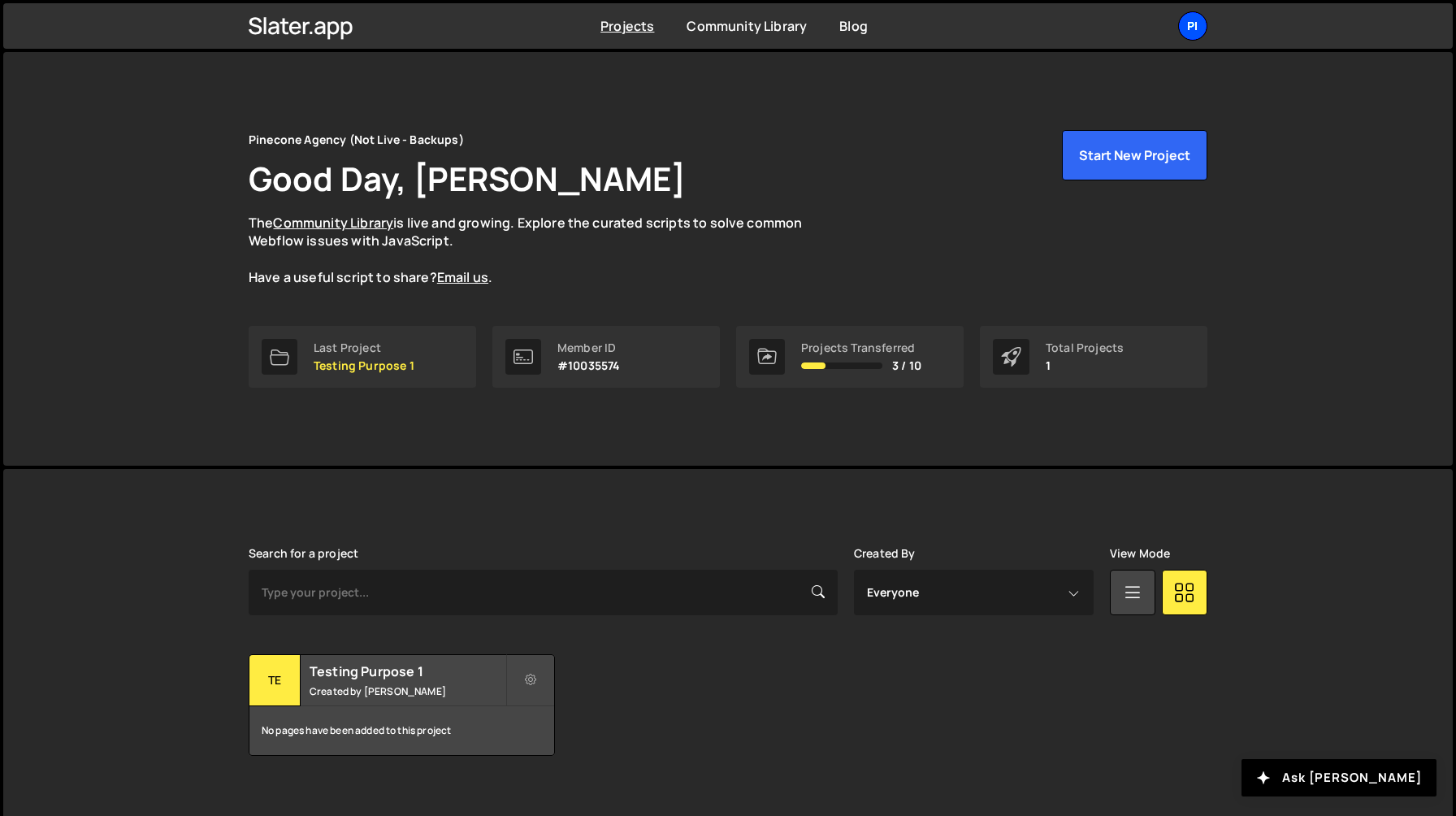
click at [1190, 31] on div "Pi" at bounding box center [1193, 26] width 29 height 29
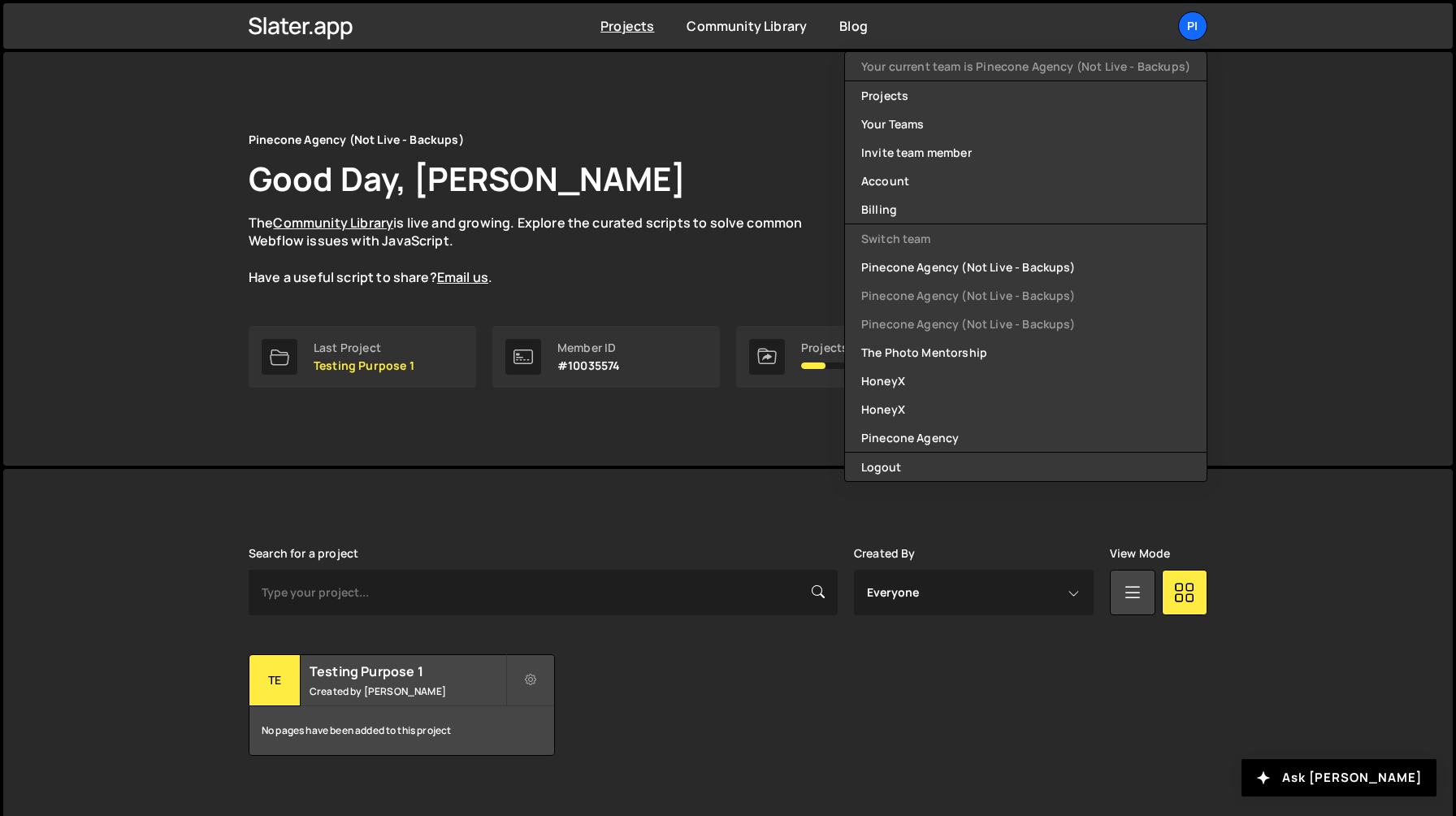
click at [789, 415] on div "Pinecone Agency (Not Live - Backups) Good Day, [PERSON_NAME] The Community Libr…" at bounding box center [728, 258] width 1007 height 414
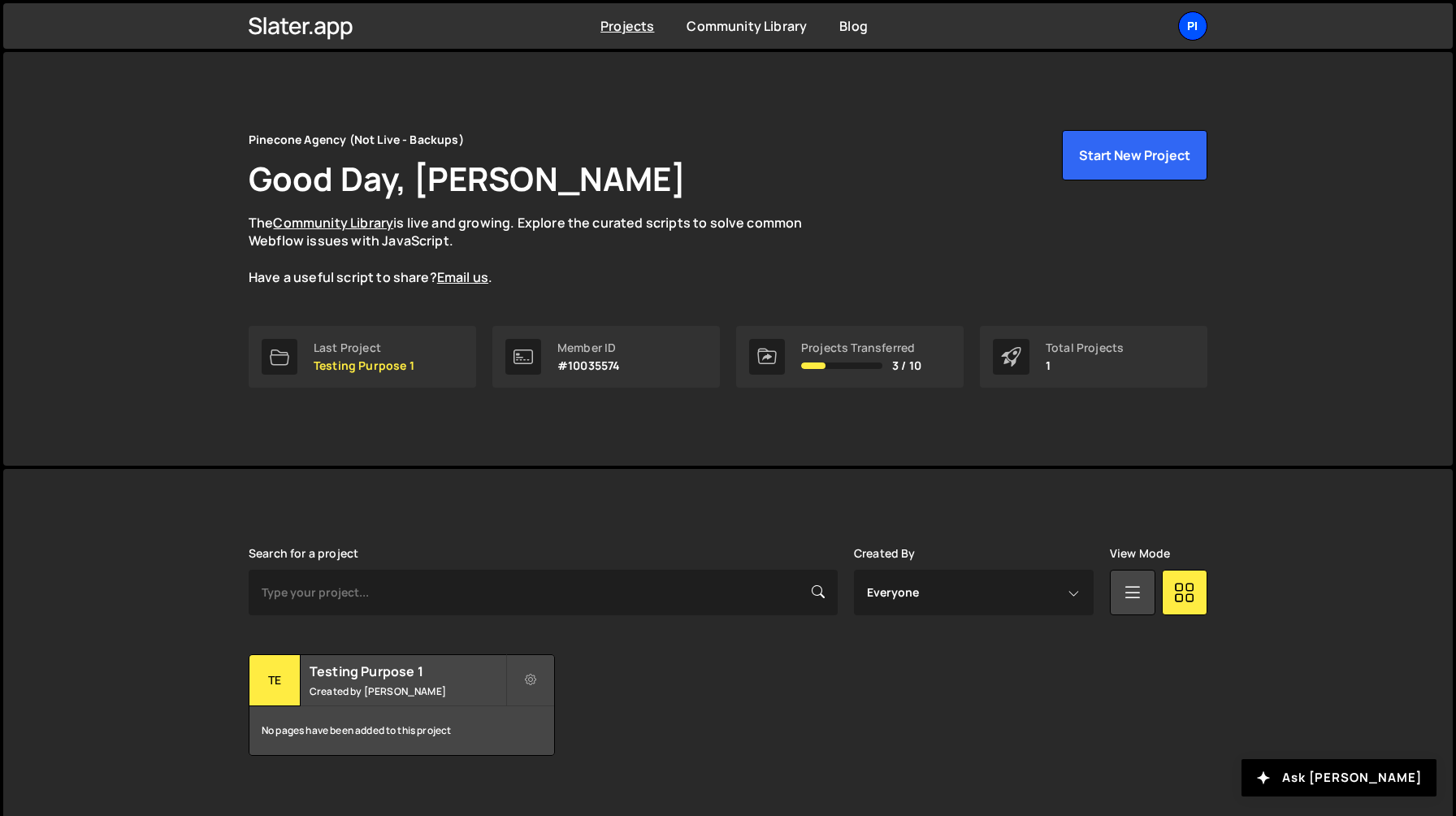
click at [1194, 31] on div "Pi" at bounding box center [1193, 26] width 29 height 29
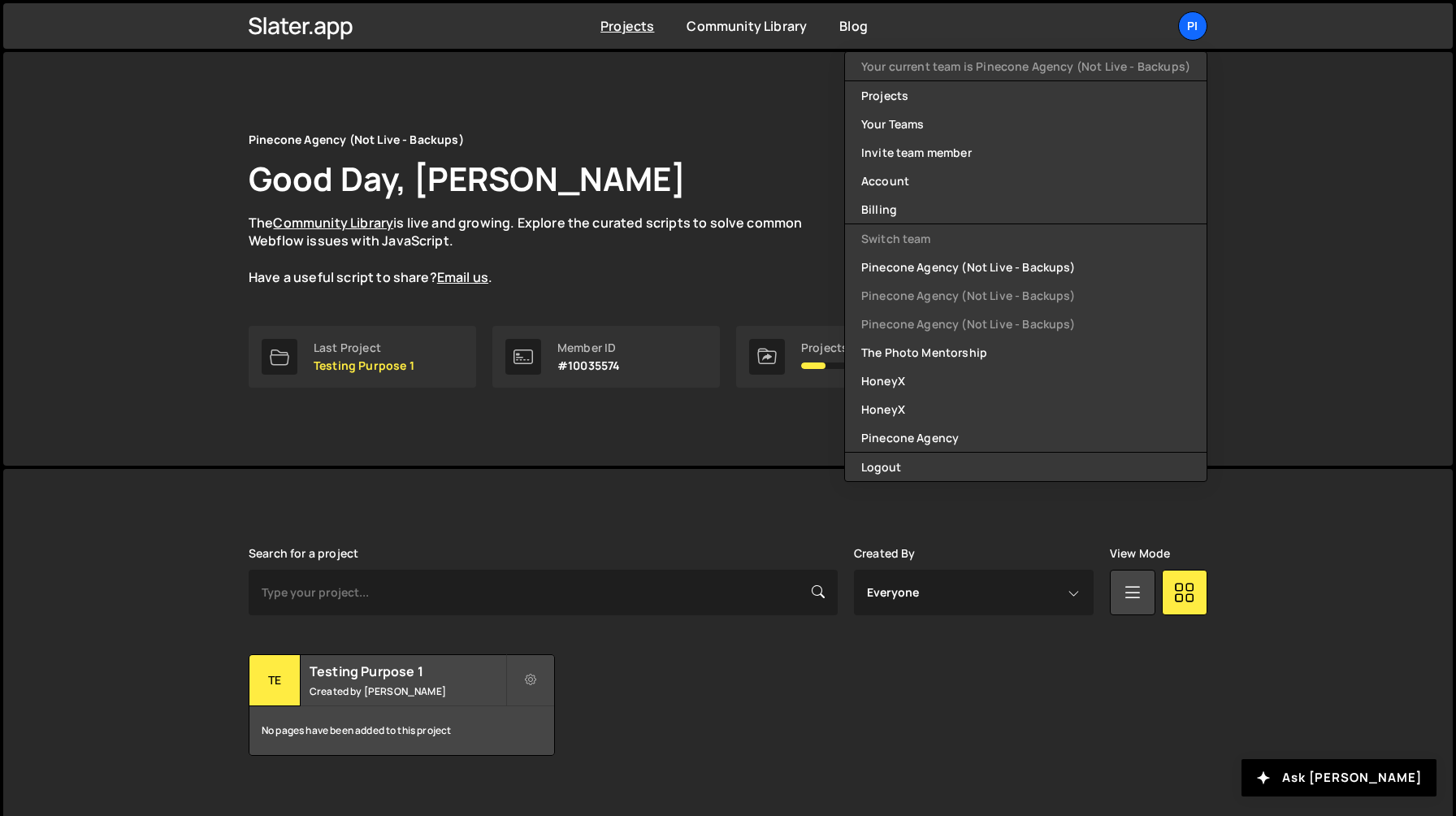
click at [727, 139] on div "Pinecone Agency (Not Live - Backups) Good Day, Richard Burles The Community Lib…" at bounding box center [727, 208] width 959 height 157
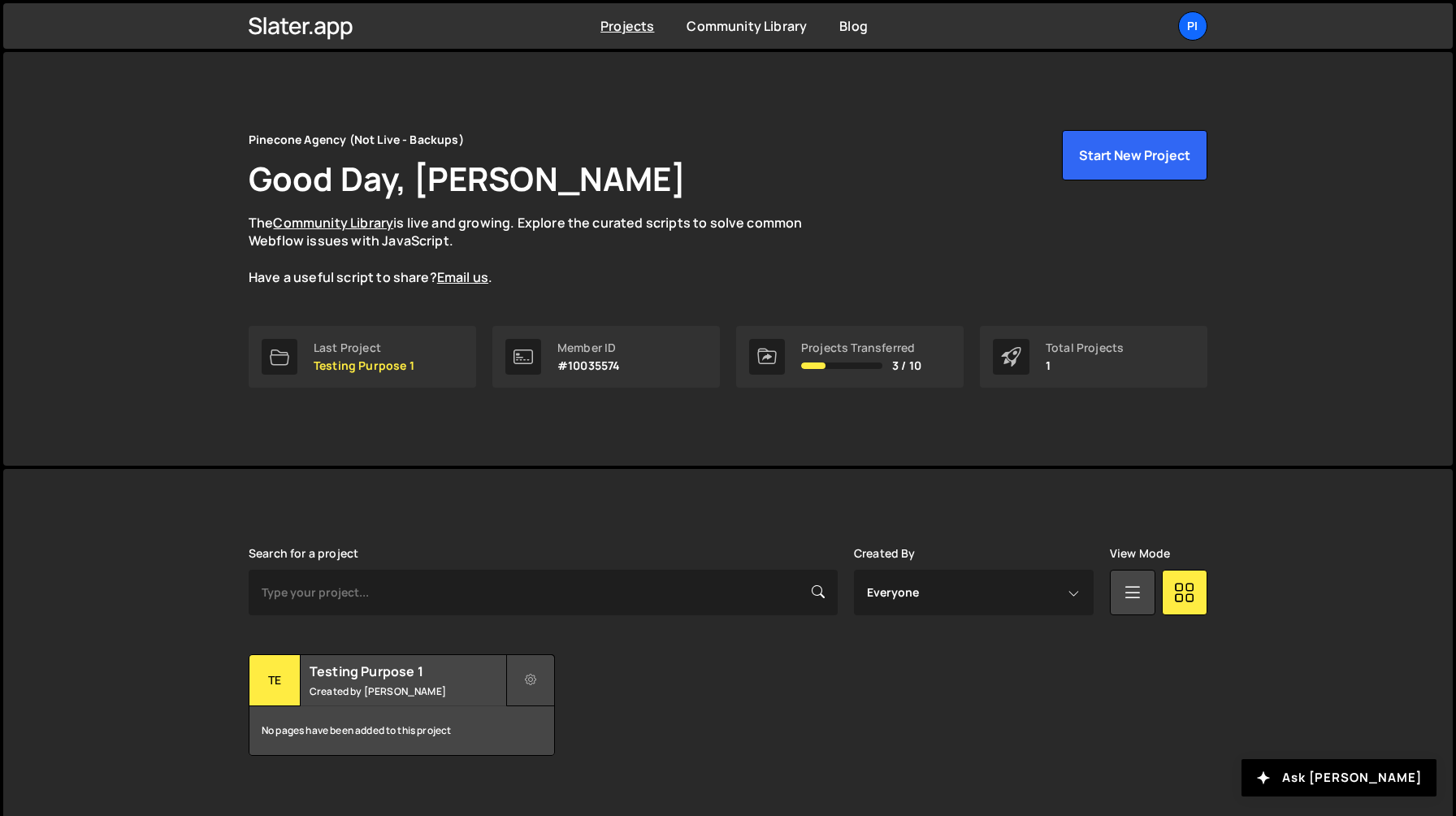
click at [517, 673] on button at bounding box center [530, 680] width 49 height 52
click at [1191, 31] on div "Pi" at bounding box center [1193, 26] width 29 height 29
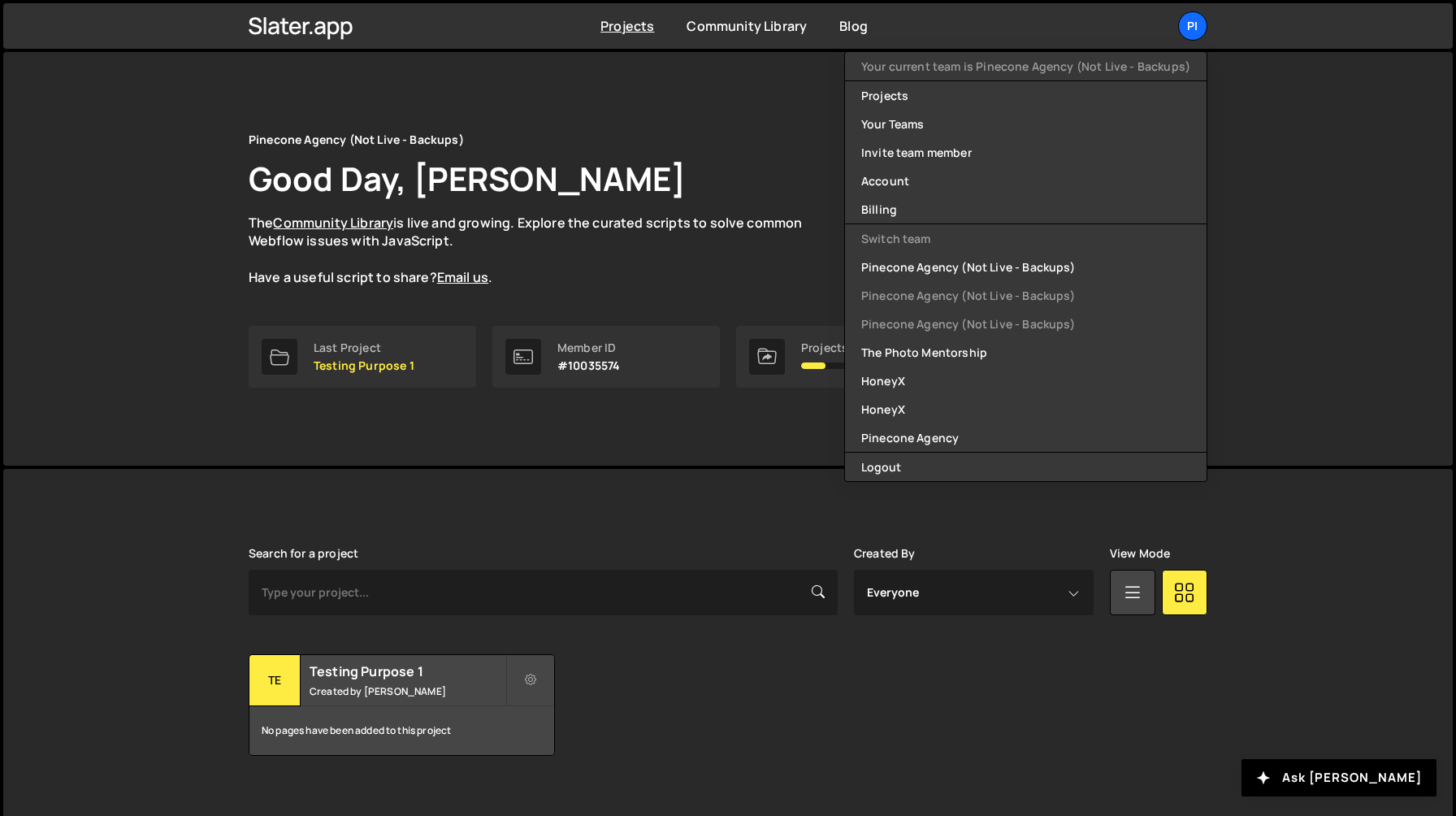
click at [1290, 294] on div "Pinecone Agency (Not Live - Backups) Good Day, Richard Burles The Community Lib…" at bounding box center [728, 258] width 1450 height 414
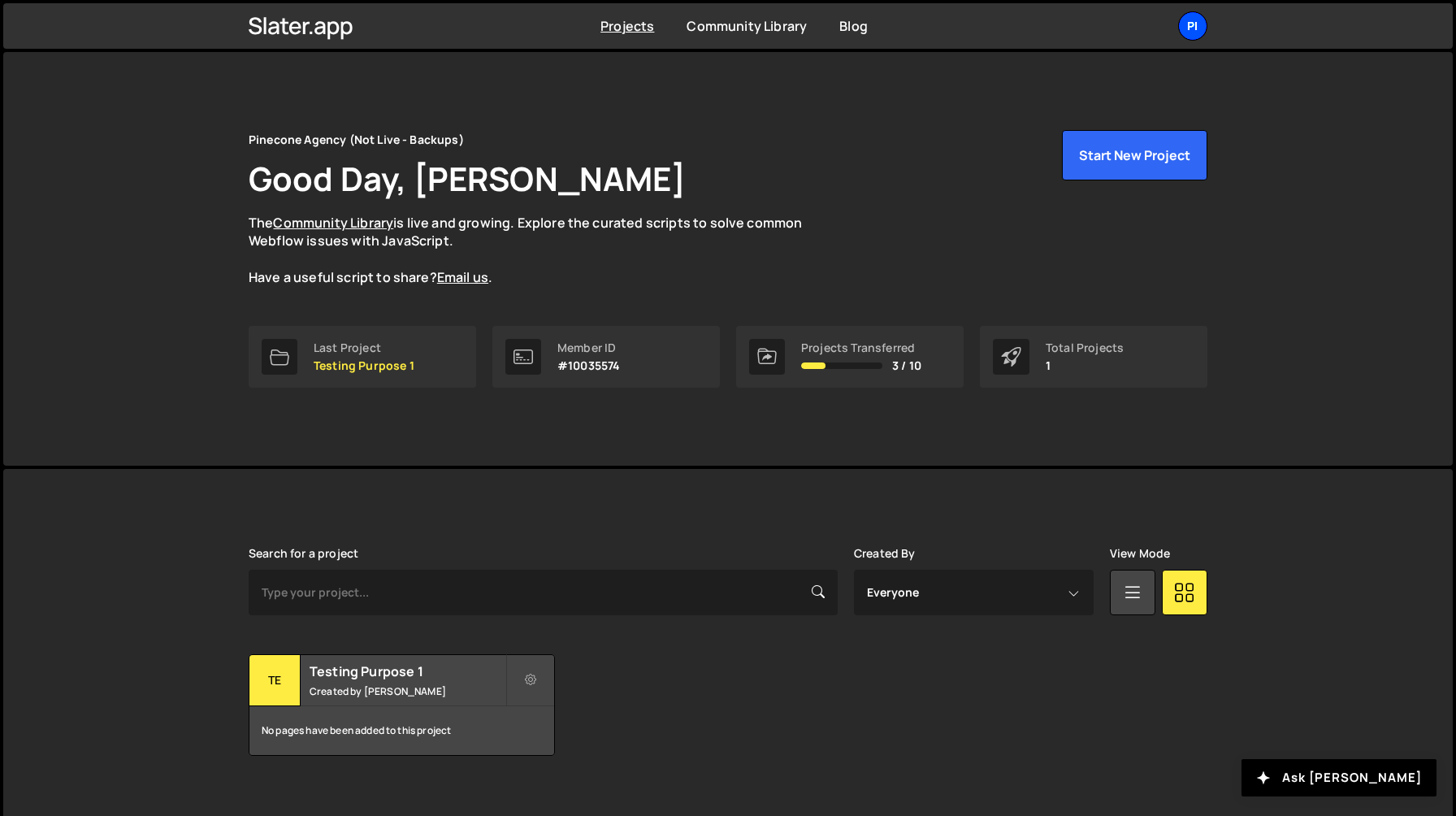
click at [1186, 37] on div "Pi" at bounding box center [1193, 26] width 29 height 29
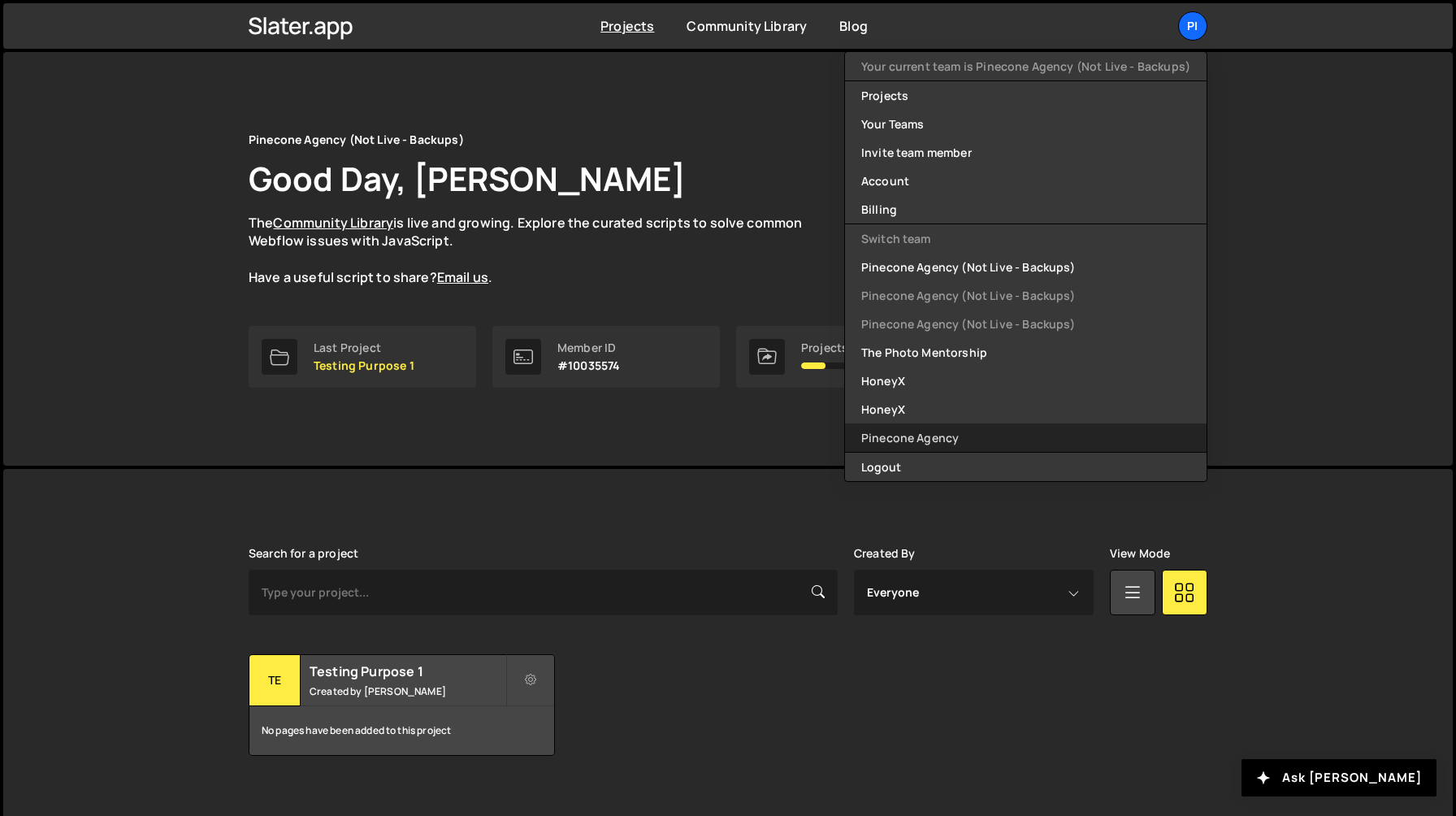
click at [1009, 441] on link "Pinecone Agency" at bounding box center [1025, 438] width 361 height 28
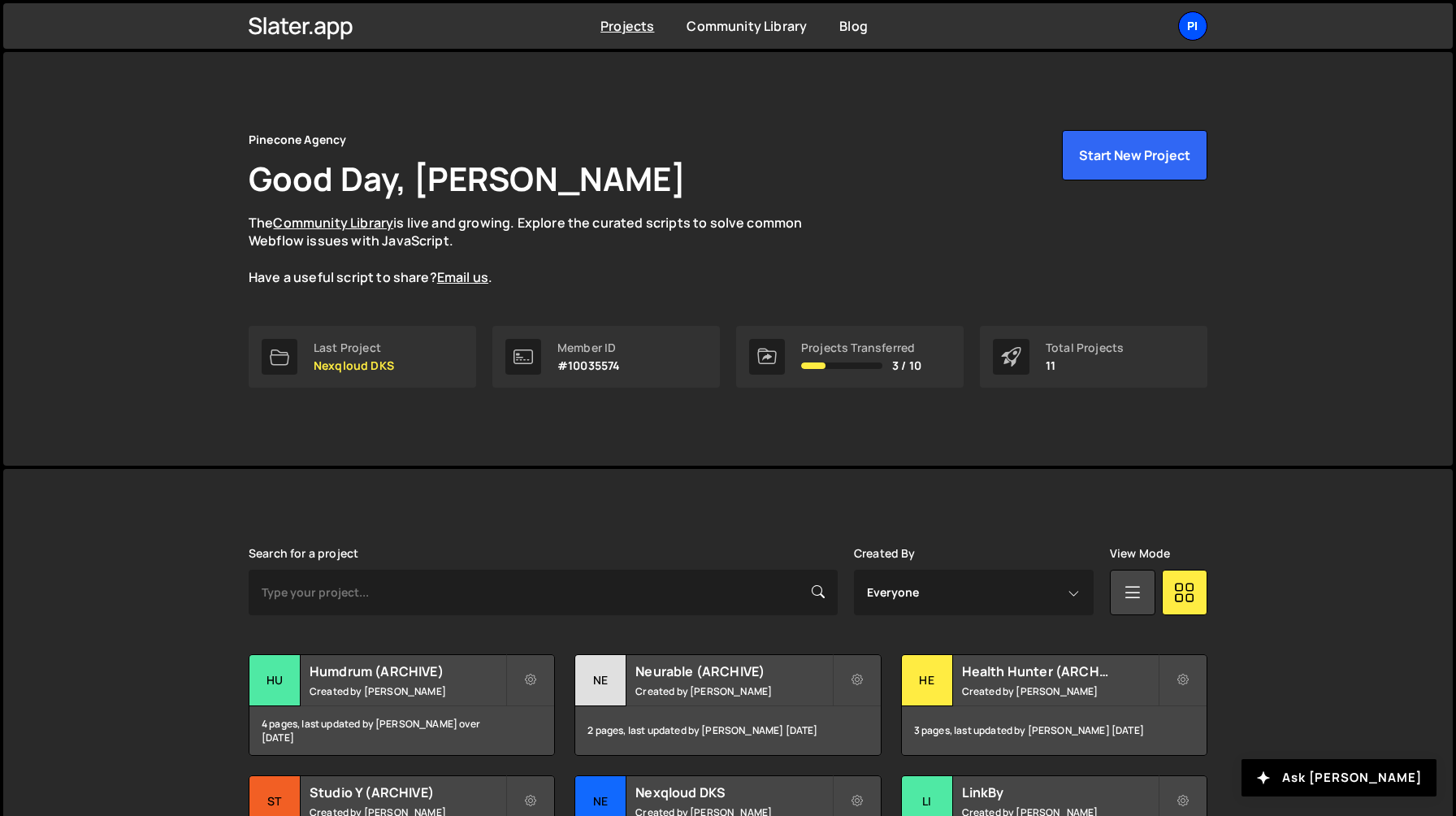
click at [1194, 16] on div "Pi" at bounding box center [1193, 26] width 29 height 29
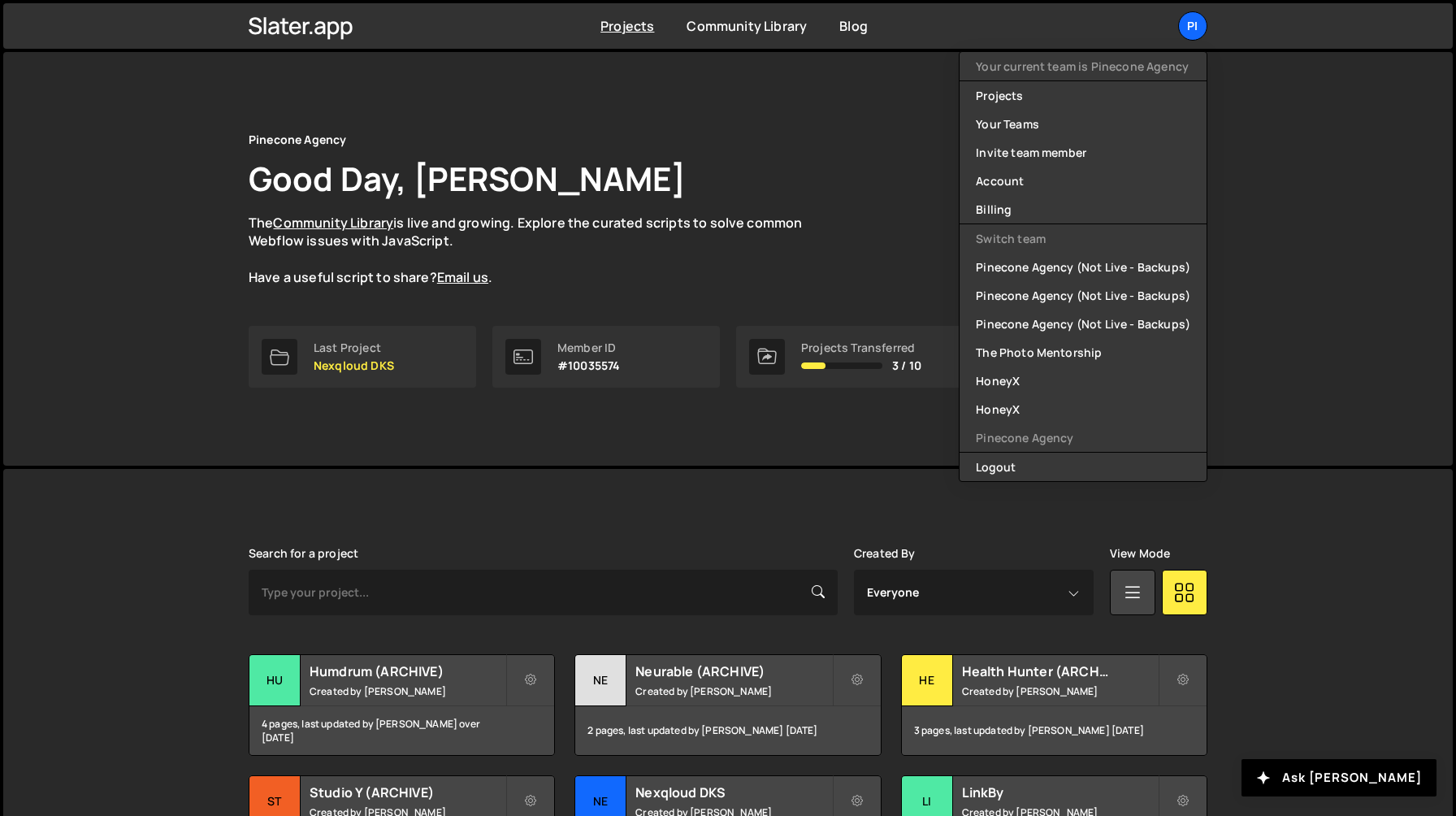
click at [1324, 246] on div "Pinecone Agency Good Day, [PERSON_NAME] The Community Library is live and growi…" at bounding box center [728, 258] width 1450 height 414
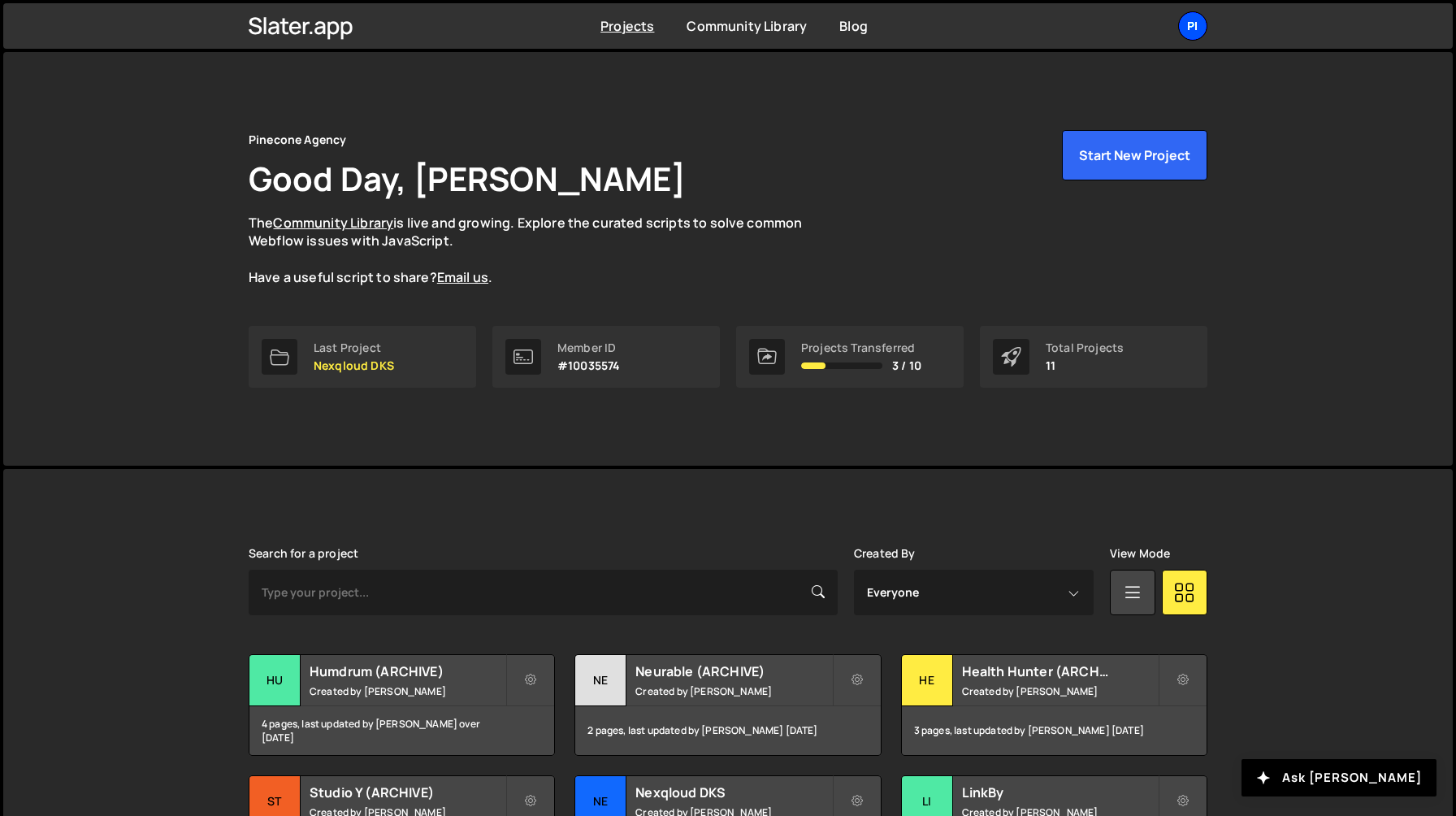
click at [1184, 23] on div "Pi" at bounding box center [1193, 26] width 29 height 29
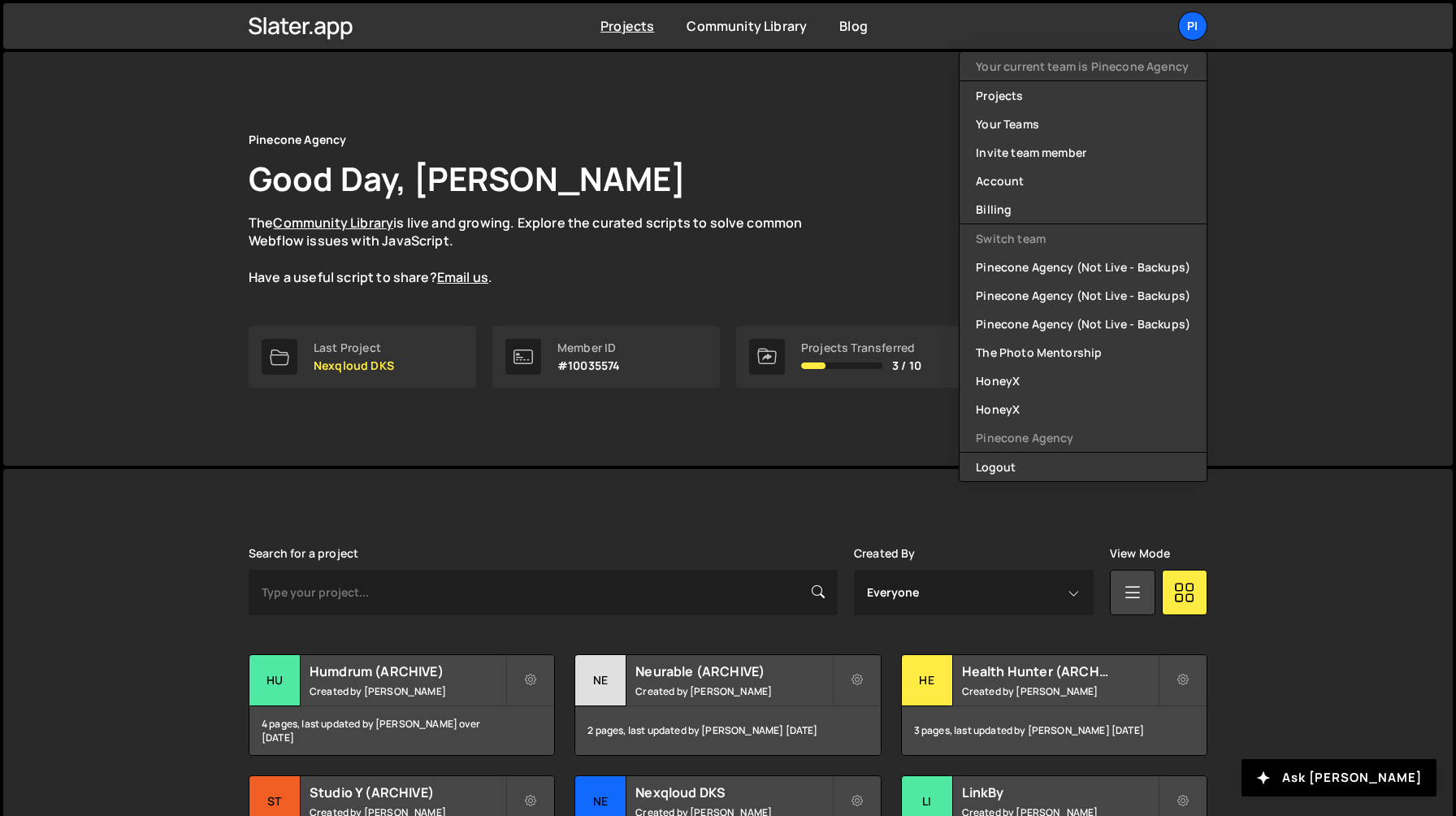
click at [1349, 237] on div "Pinecone Agency Good Day, [PERSON_NAME] The Community Library is live and growi…" at bounding box center [728, 258] width 1450 height 414
